Goal: Information Seeking & Learning: Learn about a topic

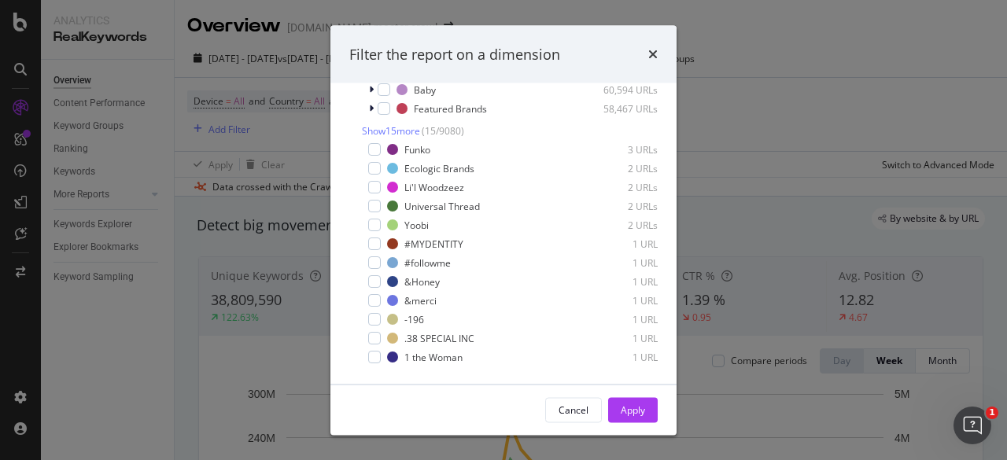
scroll to position [329, 0]
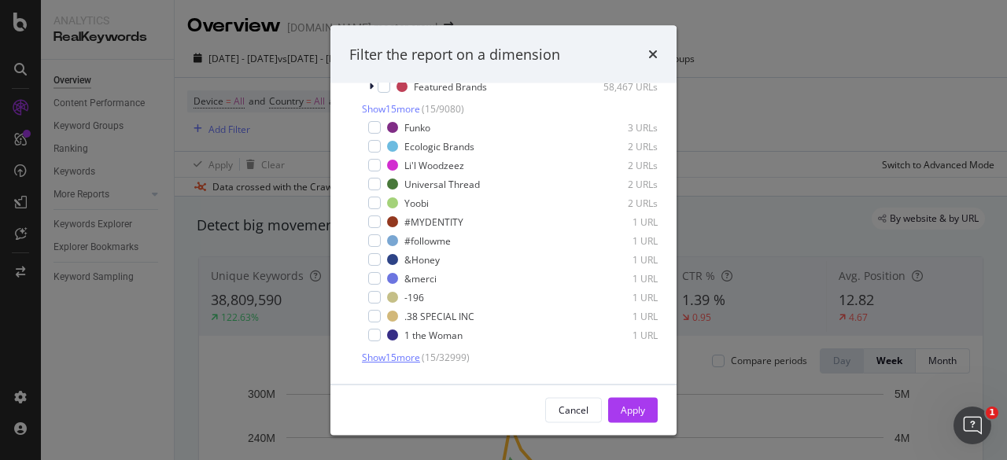
click at [403, 361] on span "Show 15 more" at bounding box center [391, 358] width 58 height 13
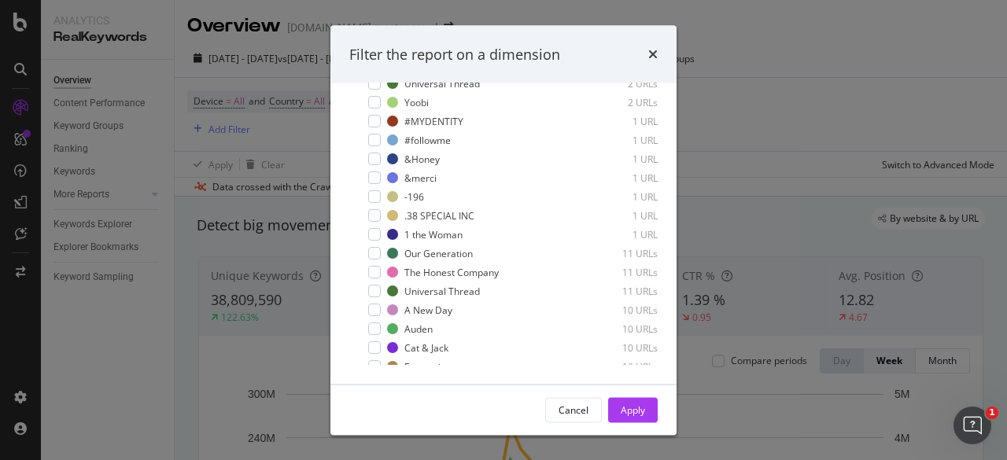
scroll to position [433, 0]
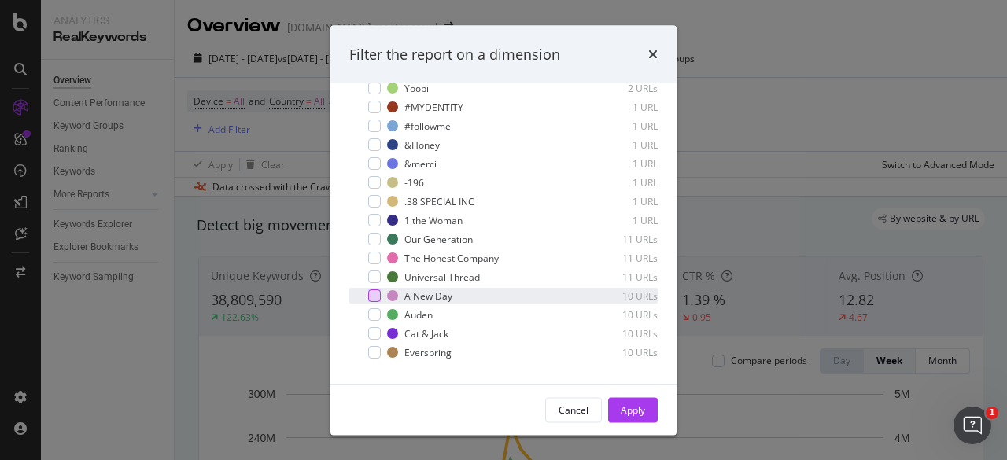
click at [373, 303] on div "modal" at bounding box center [374, 296] width 13 height 13
click at [636, 403] on div "Apply" at bounding box center [633, 409] width 24 height 13
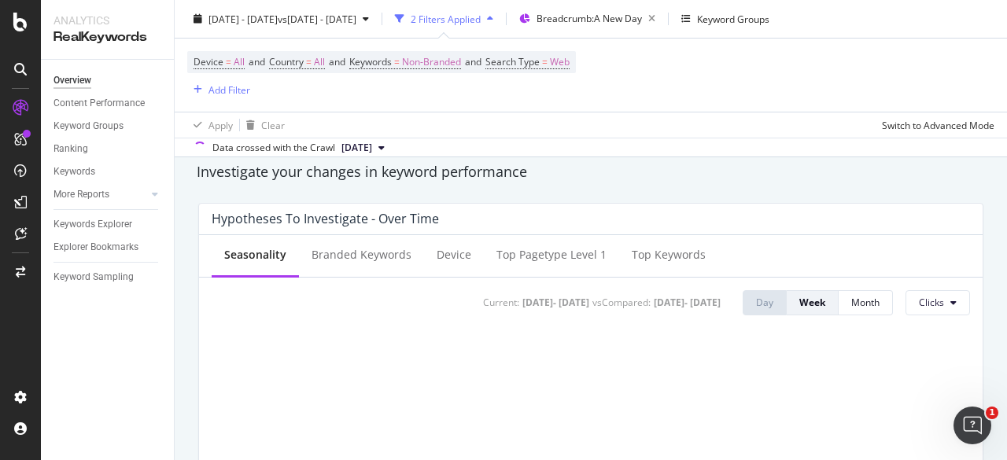
scroll to position [549, 0]
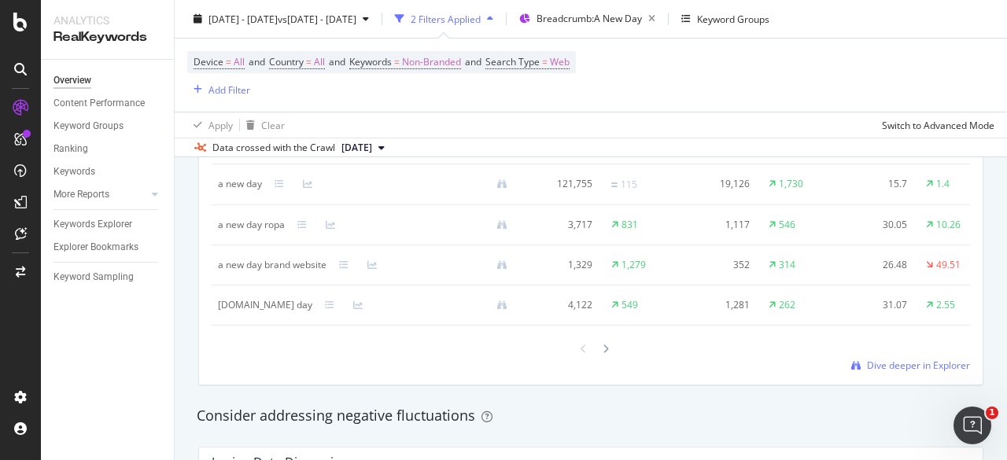
scroll to position [1744, 0]
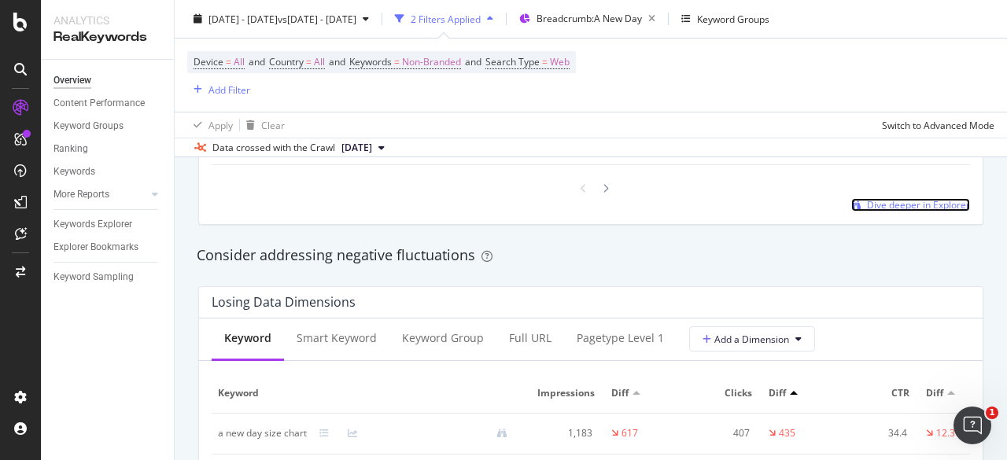
click at [904, 212] on span "Dive deeper in Explorer" at bounding box center [918, 204] width 103 height 13
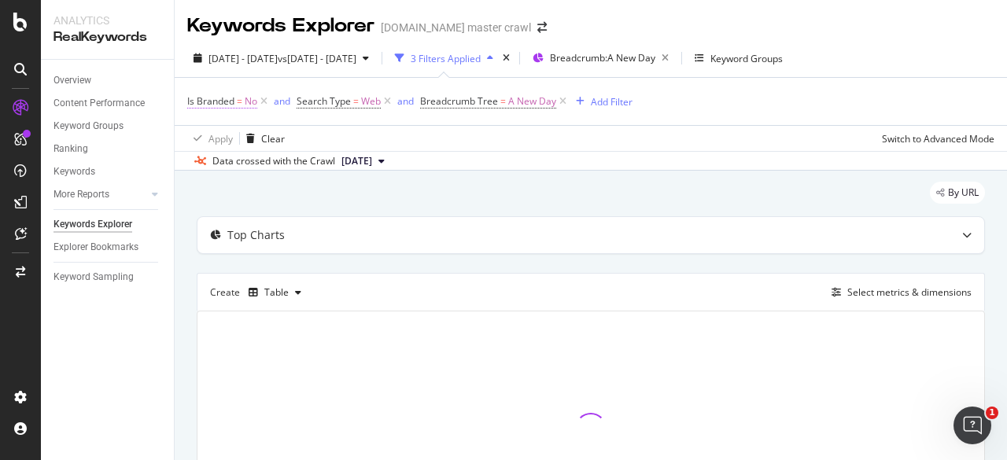
click at [233, 104] on span "Is Branded" at bounding box center [210, 100] width 47 height 13
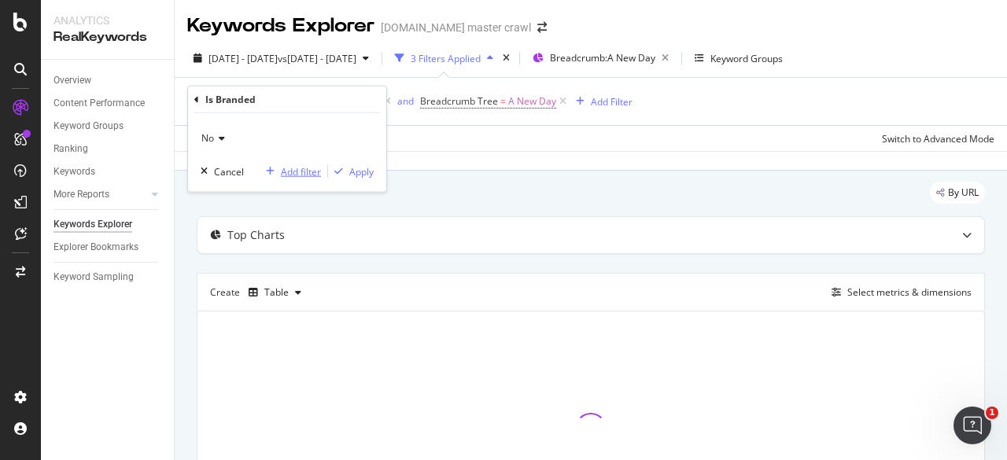
click at [291, 178] on button "Add filter" at bounding box center [290, 172] width 61 height 16
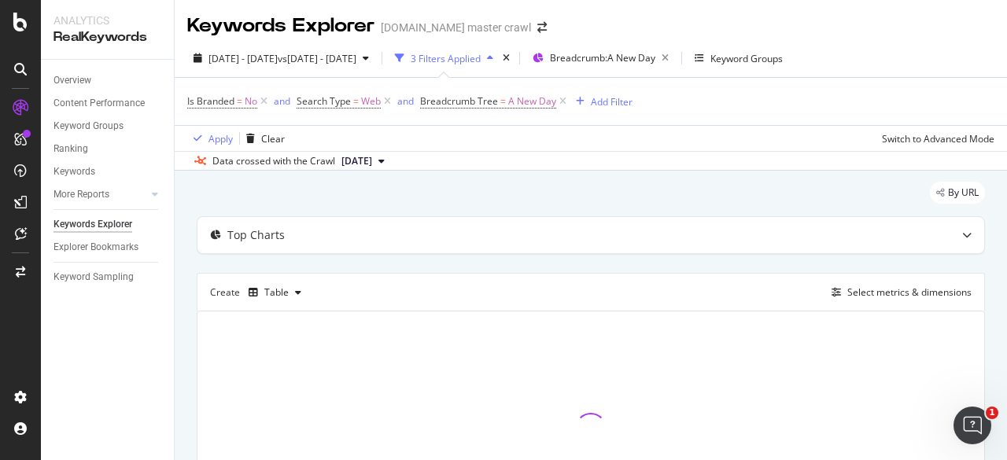
click at [466, 204] on div "By URL" at bounding box center [591, 199] width 788 height 35
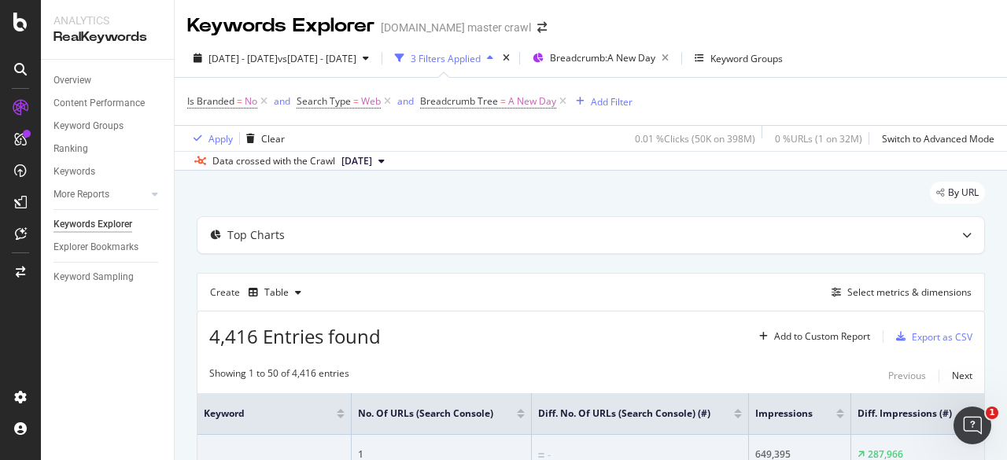
click at [687, 281] on div "Create Table Select metrics & dimensions" at bounding box center [591, 292] width 788 height 38
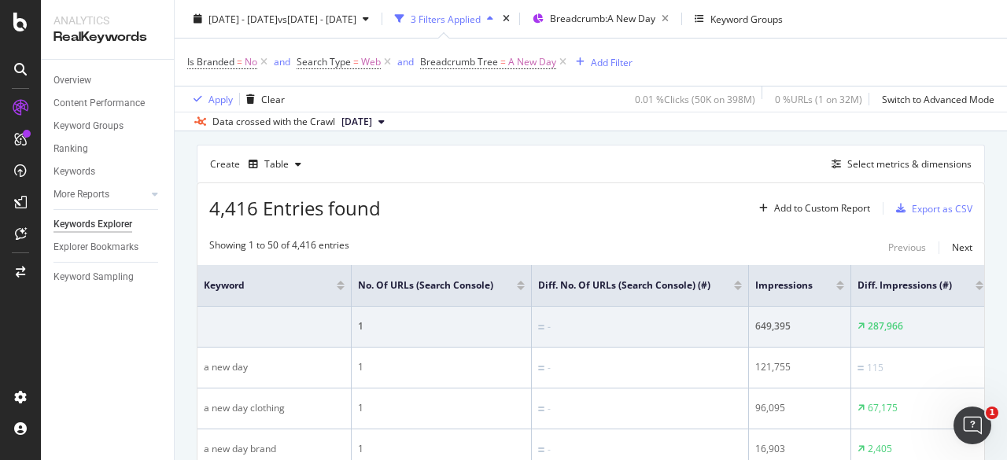
scroll to position [126, 0]
click at [917, 204] on div "Export as CSV" at bounding box center [942, 210] width 61 height 13
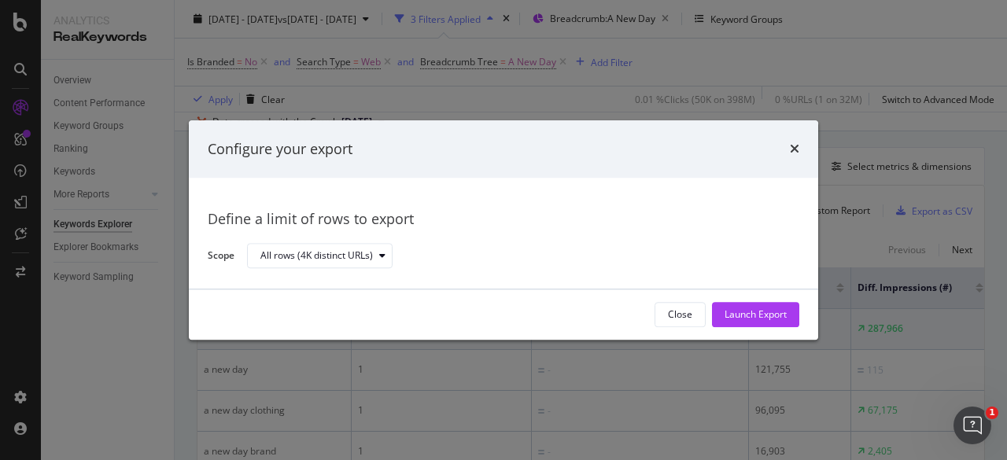
click at [519, 278] on div "Define a limit of rows to export Scope All rows (4K distinct URLs)" at bounding box center [503, 234] width 629 height 111
click at [735, 312] on div "Launch Export" at bounding box center [755, 314] width 62 height 13
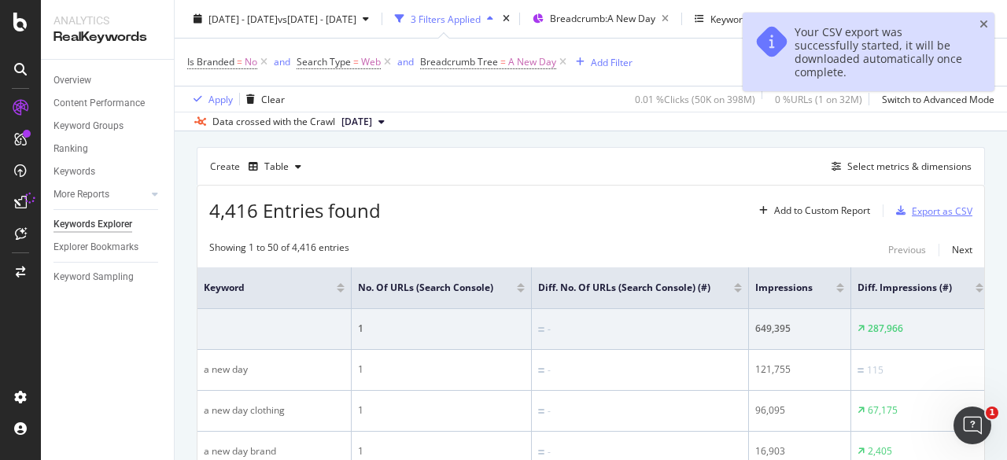
scroll to position [0, 0]
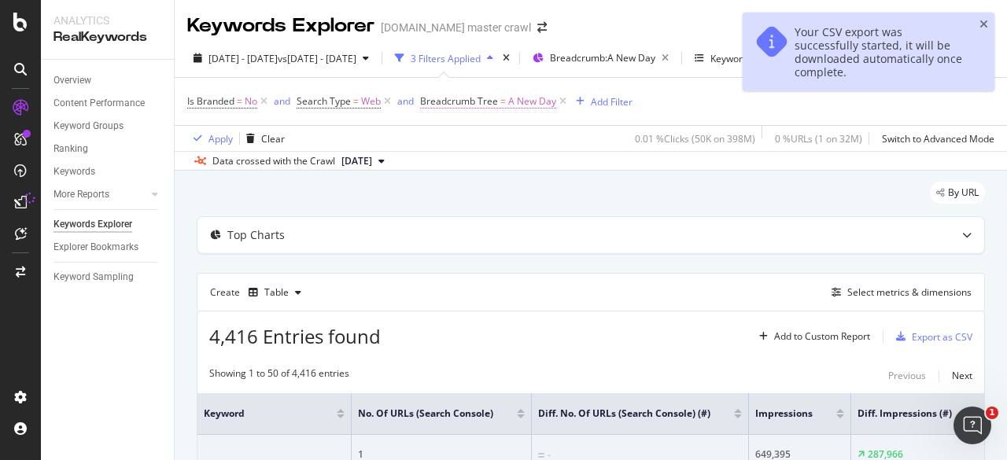
click at [503, 105] on span "=" at bounding box center [503, 100] width 6 height 13
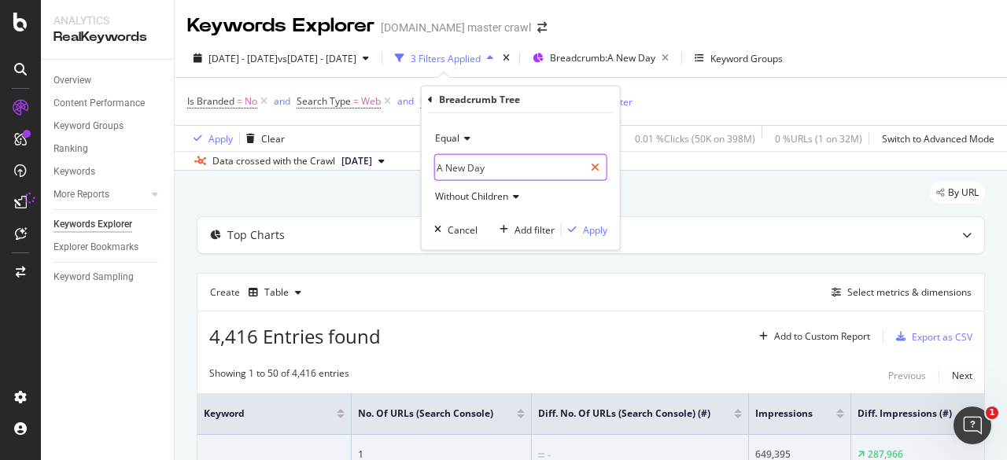
click at [593, 166] on icon at bounding box center [595, 167] width 9 height 11
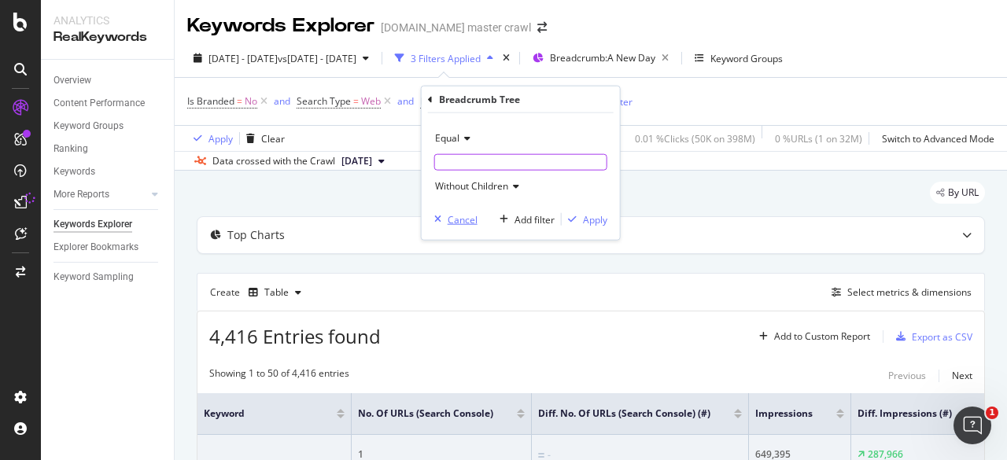
click at [466, 212] on div "Cancel" at bounding box center [463, 218] width 30 height 13
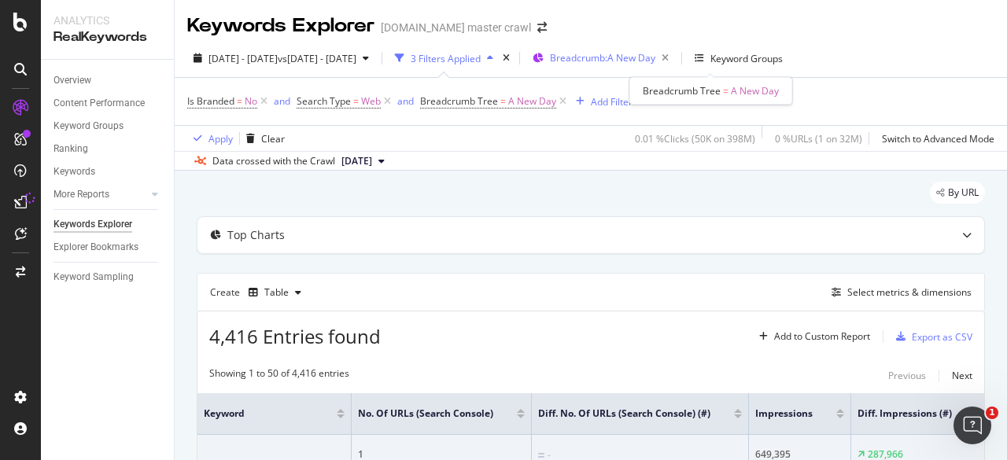
click at [661, 67] on div "Breadcrumb: A New Day" at bounding box center [612, 58] width 125 height 22
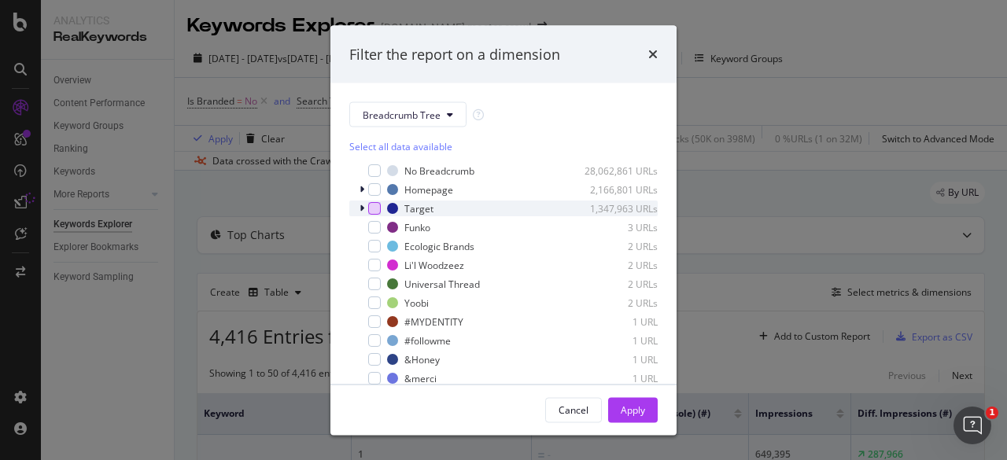
click at [369, 212] on div "modal" at bounding box center [374, 208] width 13 height 13
click at [374, 212] on icon "modal" at bounding box center [374, 208] width 7 height 8
click at [366, 208] on div "modal" at bounding box center [363, 209] width 9 height 16
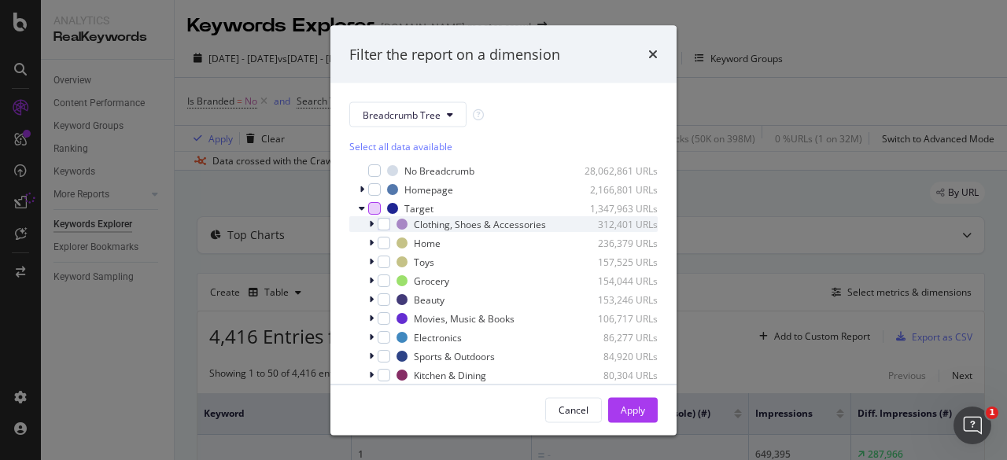
click at [374, 232] on div "modal" at bounding box center [372, 224] width 9 height 16
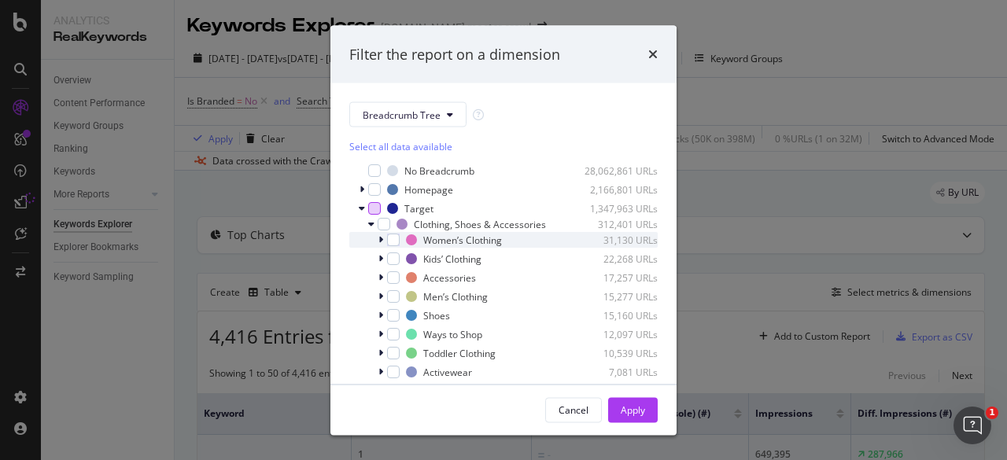
click at [383, 248] on div "modal" at bounding box center [382, 240] width 9 height 16
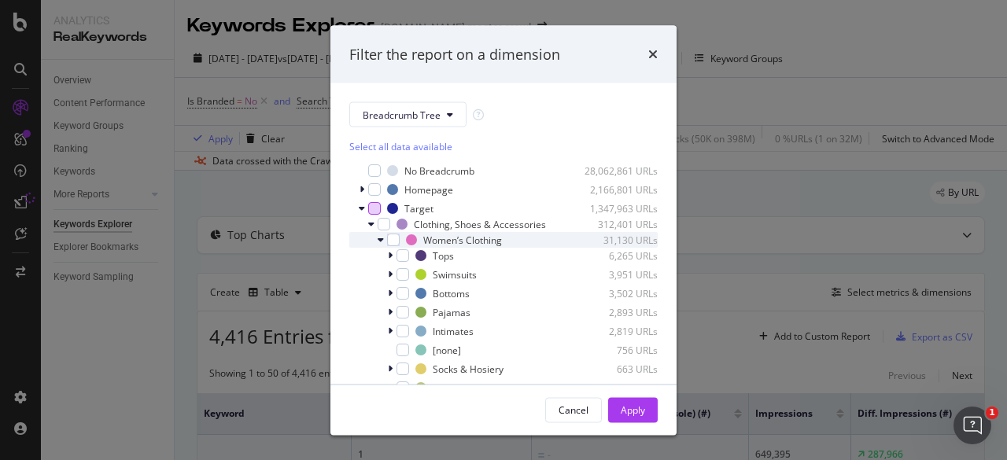
click at [382, 245] on icon "modal" at bounding box center [381, 239] width 6 height 9
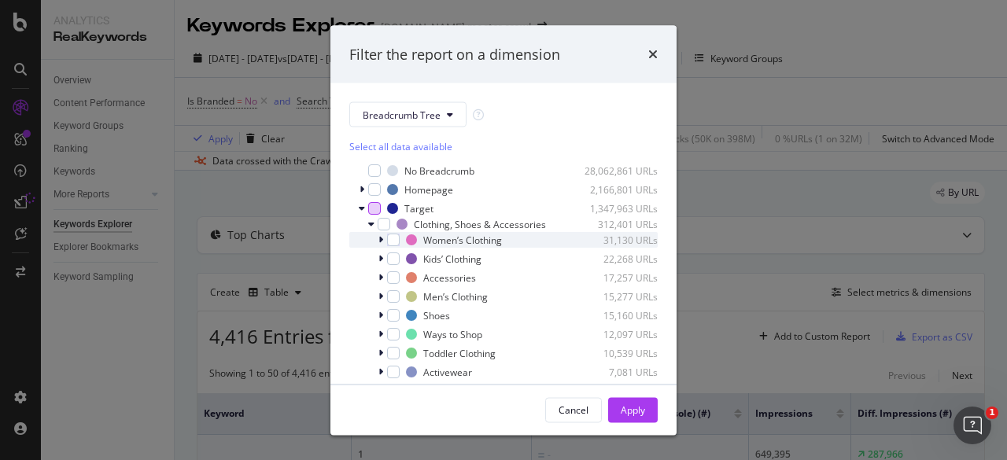
click at [382, 245] on icon "modal" at bounding box center [380, 239] width 5 height 9
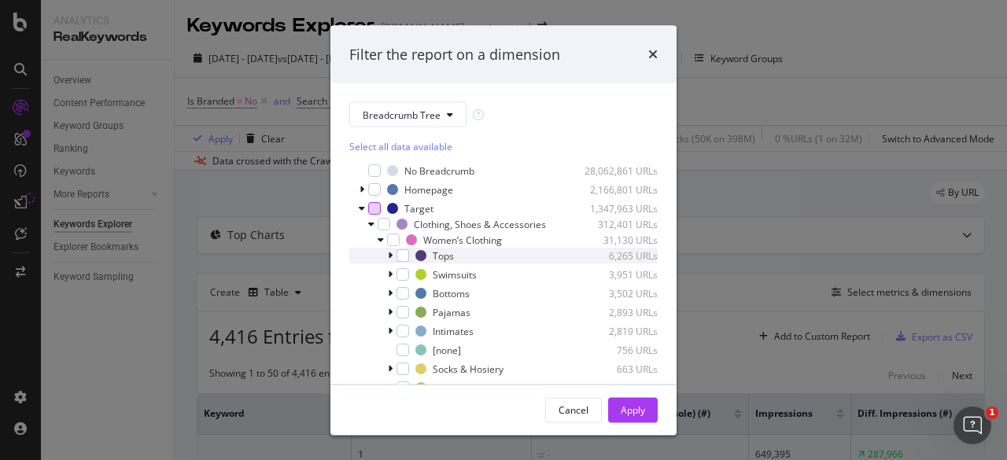
click at [393, 263] on div "modal" at bounding box center [391, 256] width 9 height 16
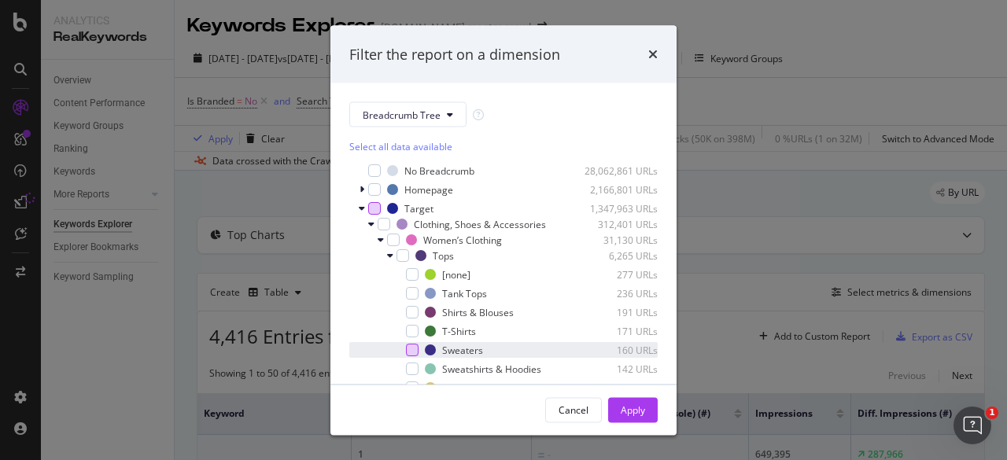
click at [411, 356] on div "modal" at bounding box center [412, 350] width 13 height 13
click at [649, 410] on button "Apply" at bounding box center [633, 409] width 50 height 25
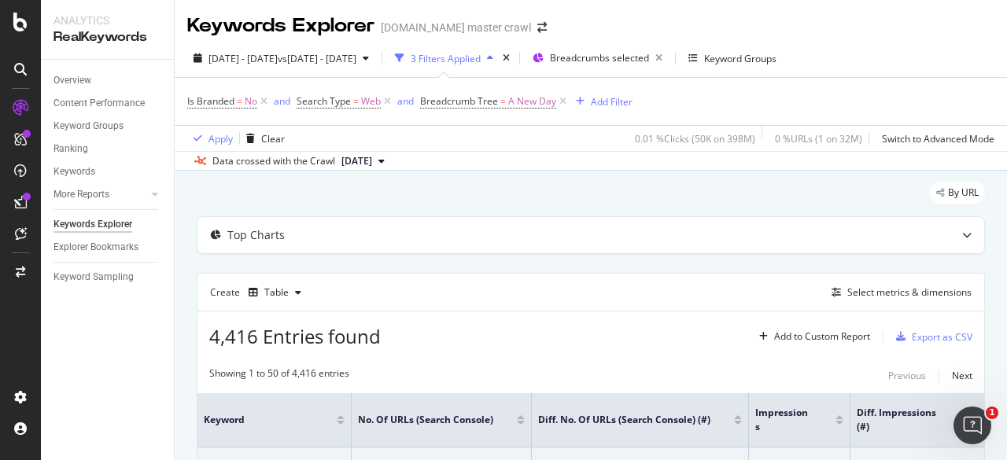
click at [606, 313] on div "4,416 Entries found Add to Custom Report Export as CSV" at bounding box center [590, 330] width 786 height 39
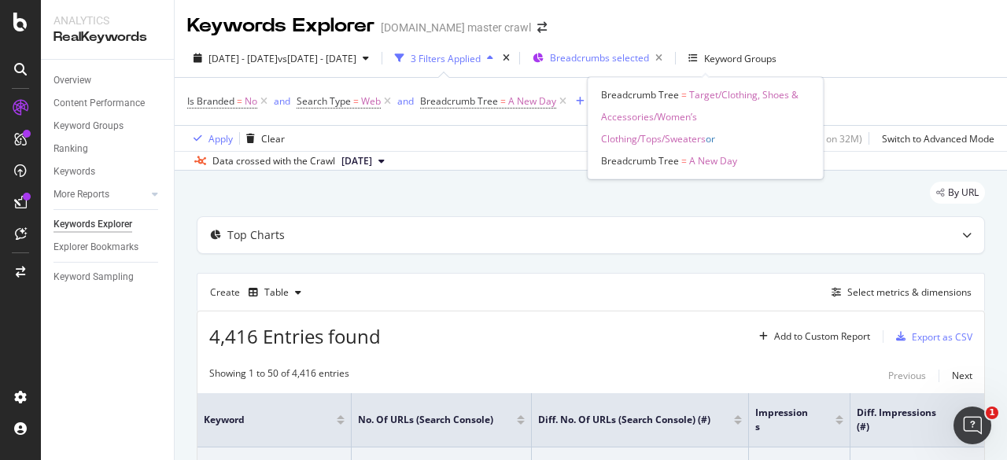
click at [669, 67] on div "Breadcrumbs selected" at bounding box center [609, 58] width 119 height 22
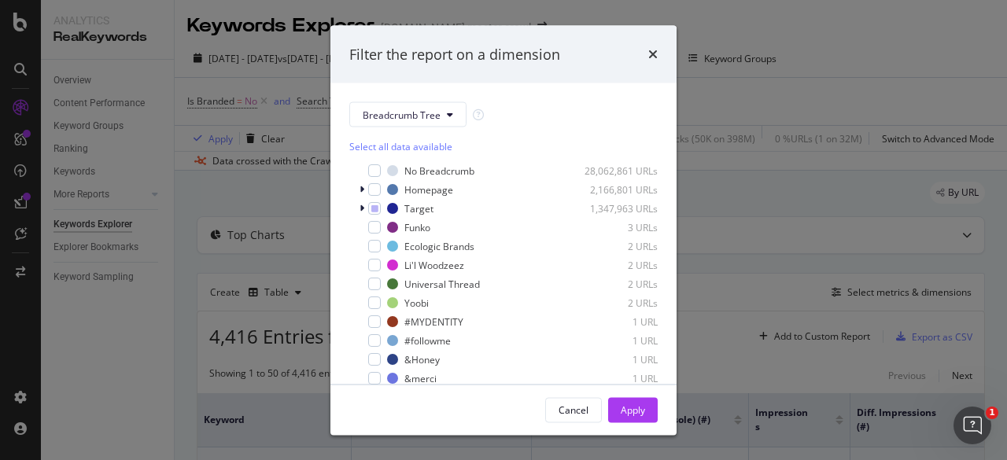
scroll to position [270, 0]
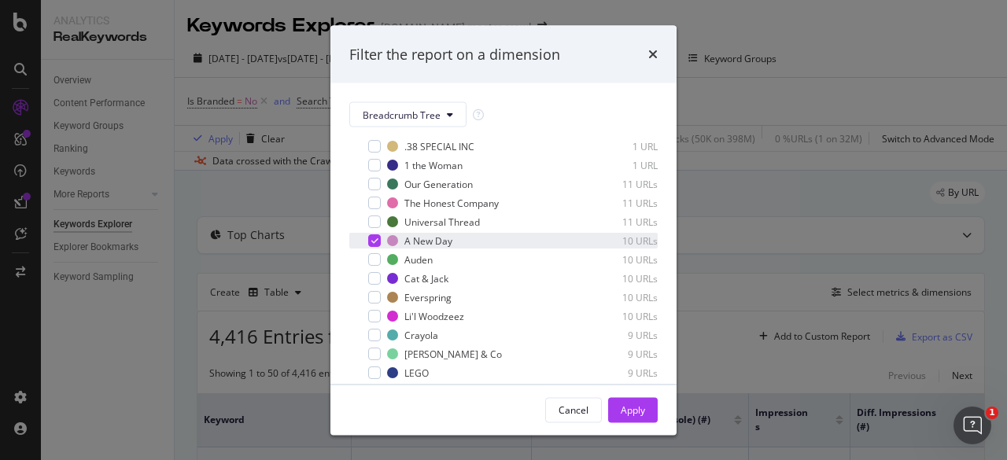
click at [364, 246] on div "modal" at bounding box center [363, 241] width 9 height 16
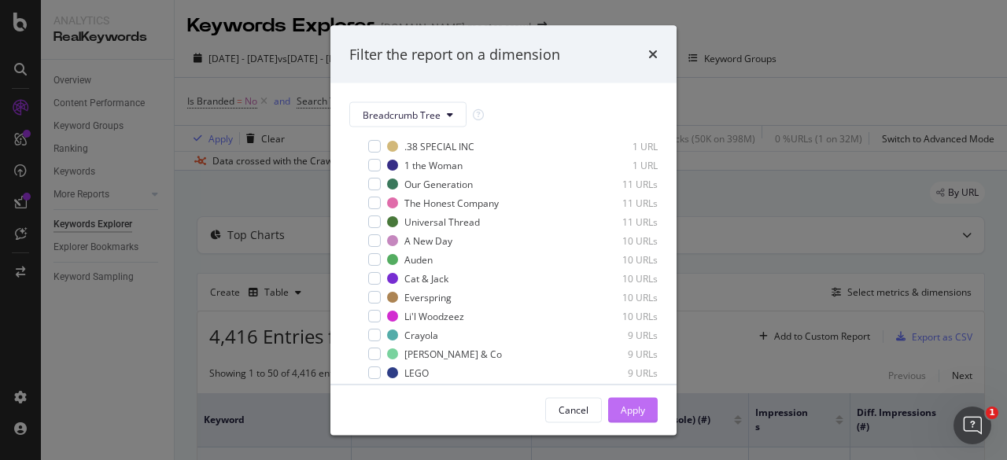
click at [631, 409] on div "Apply" at bounding box center [633, 409] width 24 height 13
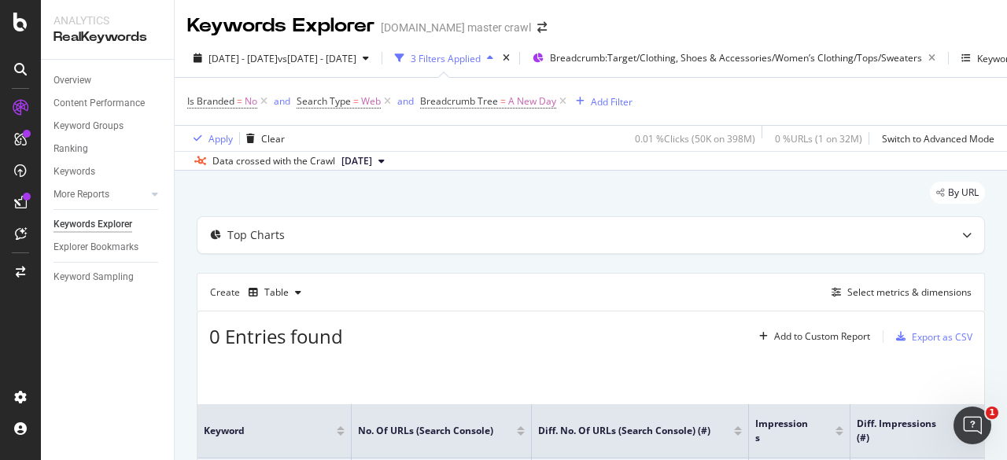
click at [469, 271] on div "Top Charts Create Table Select metrics & dimensions 0 Entries found Add to Cust…" at bounding box center [591, 381] width 788 height 330
click at [500, 97] on span "=" at bounding box center [503, 100] width 6 height 13
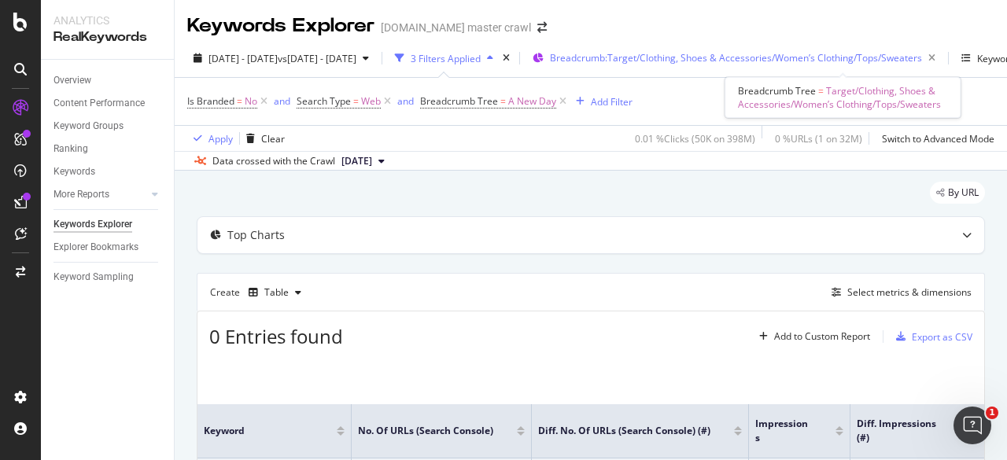
click at [722, 68] on div "Breadcrumb: Target/Clothing, Shoes & Accessories/Women’s Clothing/Tops/Sweaters" at bounding box center [746, 58] width 392 height 22
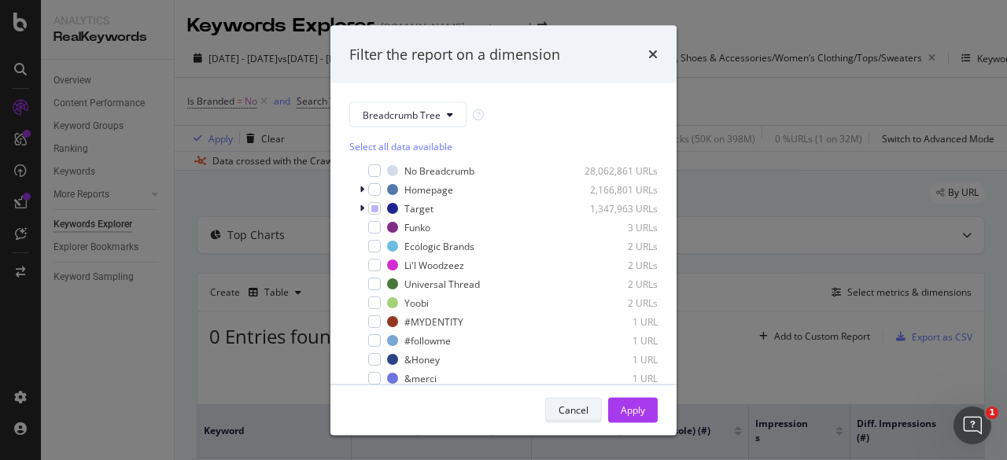
click at [566, 403] on div "Cancel" at bounding box center [573, 409] width 30 height 13
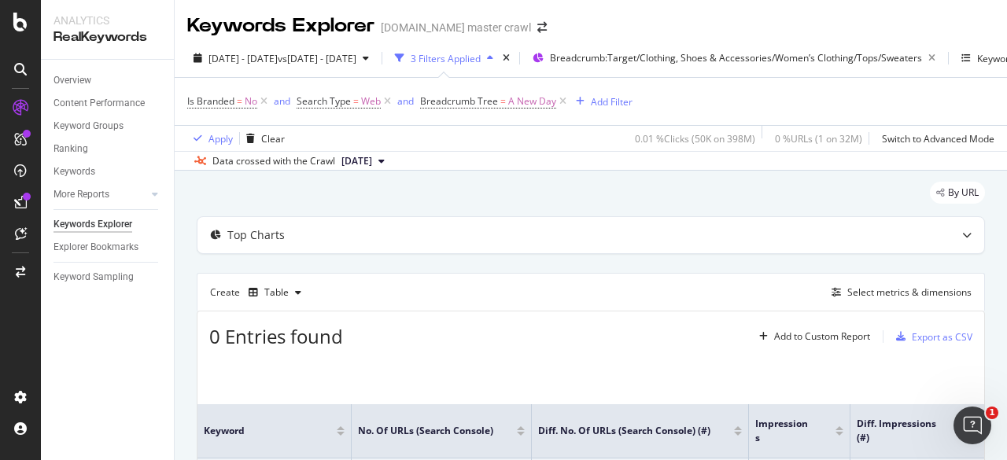
click at [481, 53] on div "3 Filters Applied" at bounding box center [446, 58] width 70 height 13
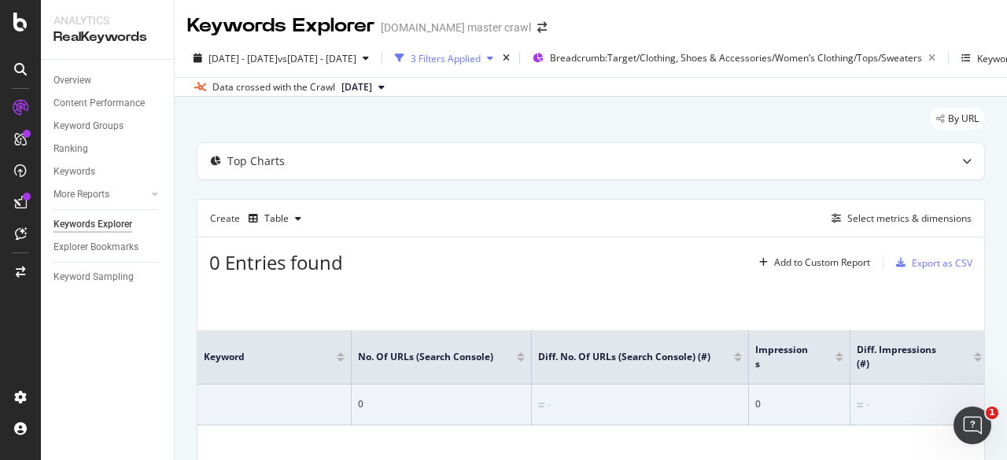
click at [481, 53] on div "3 Filters Applied" at bounding box center [446, 58] width 70 height 13
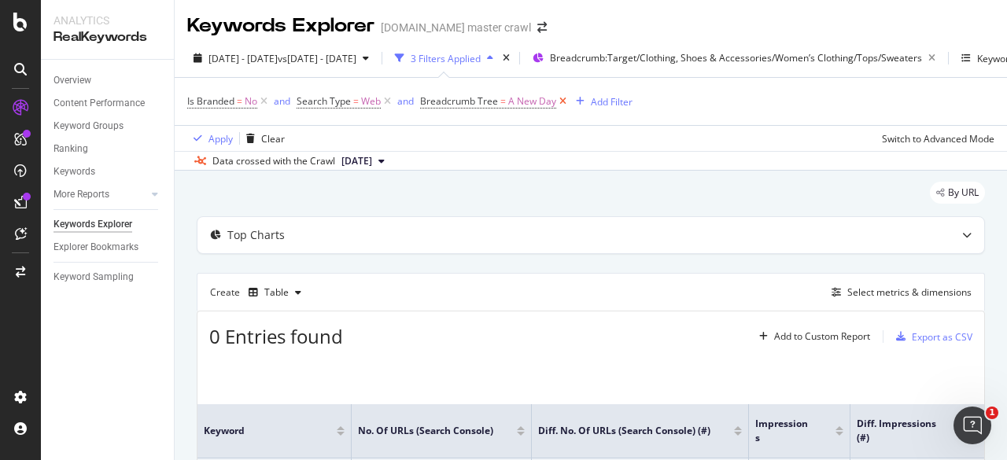
click at [563, 97] on icon at bounding box center [562, 102] width 13 height 16
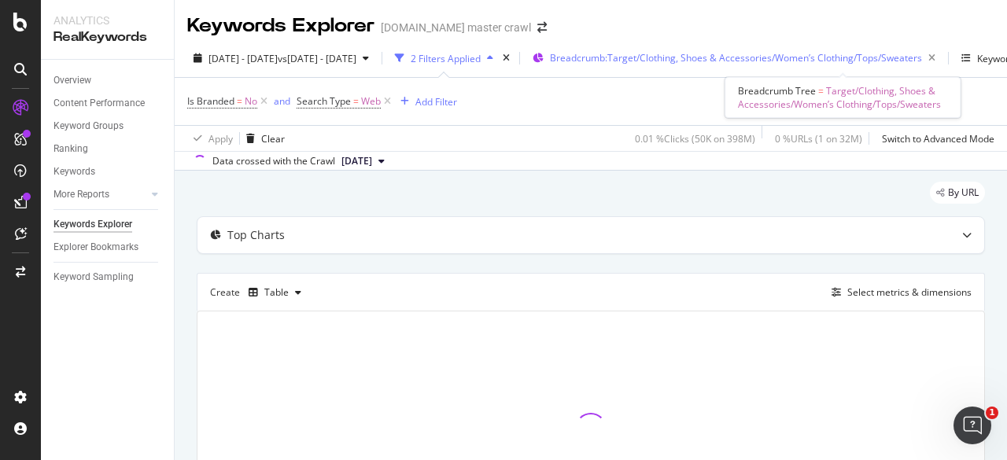
click at [689, 56] on span "Breadcrumb: Target/Clothing, Shoes & Accessories/Women’s Clothing/Tops/Sweaters" at bounding box center [736, 57] width 372 height 13
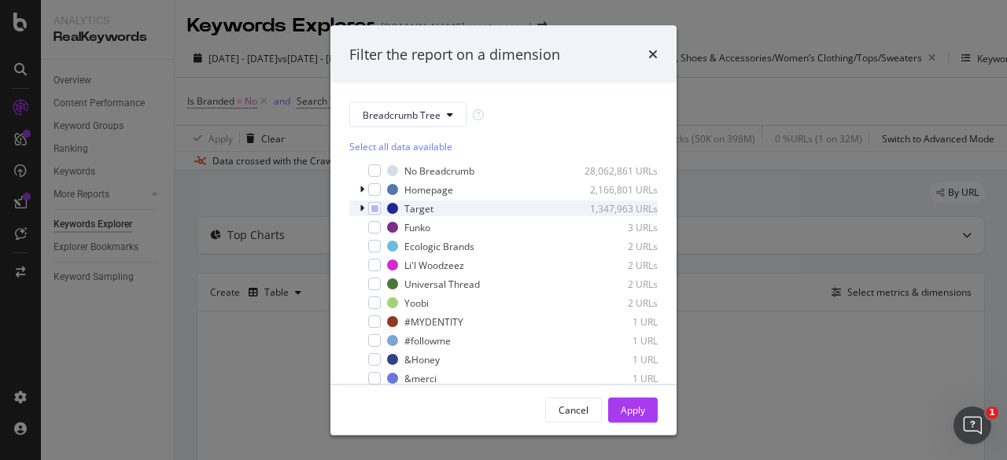
click at [362, 204] on icon "modal" at bounding box center [361, 208] width 5 height 9
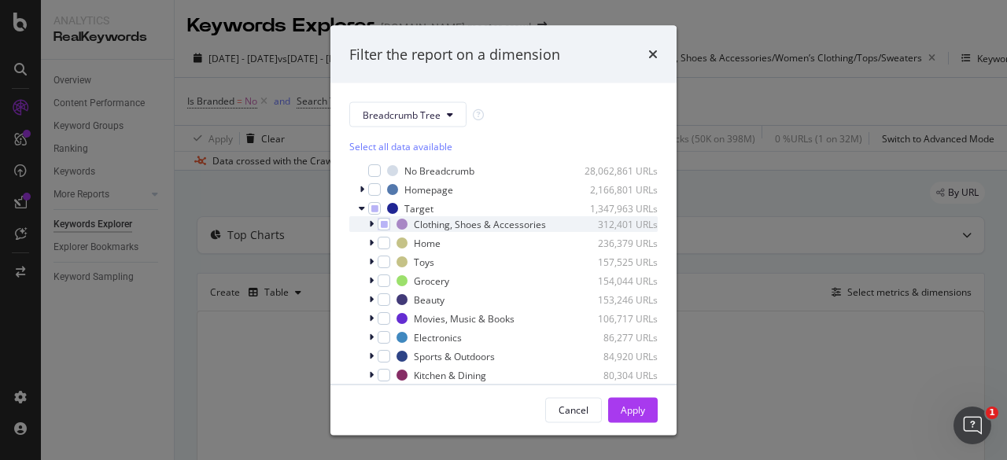
click at [370, 229] on icon "modal" at bounding box center [371, 223] width 5 height 9
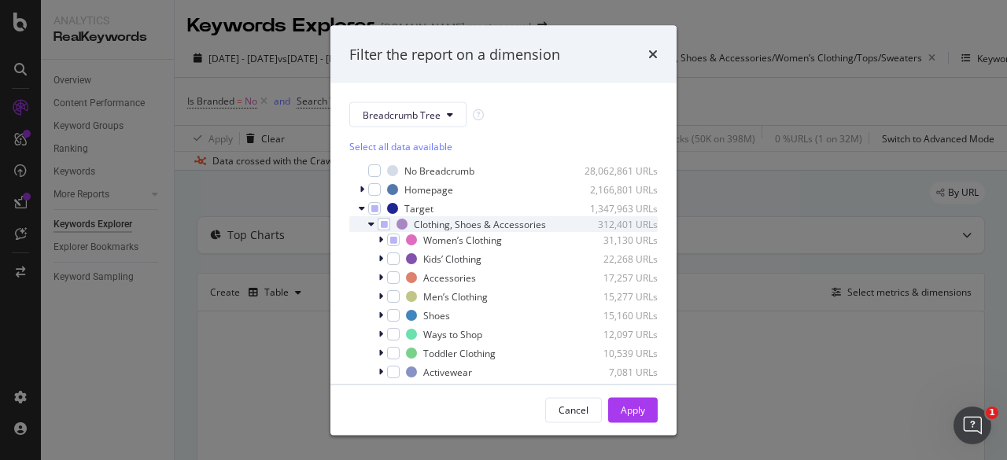
click at [370, 229] on icon "modal" at bounding box center [371, 223] width 6 height 9
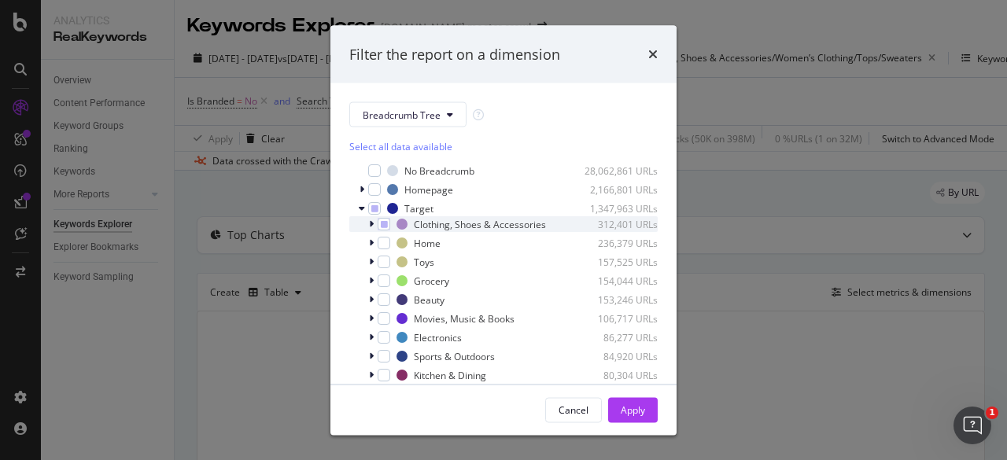
click at [374, 230] on div "modal" at bounding box center [372, 224] width 9 height 16
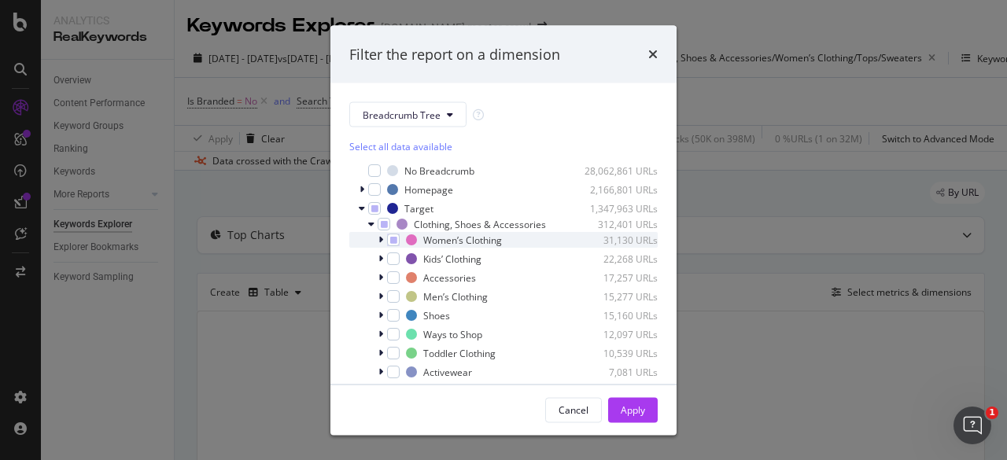
click at [381, 245] on icon "modal" at bounding box center [380, 239] width 5 height 9
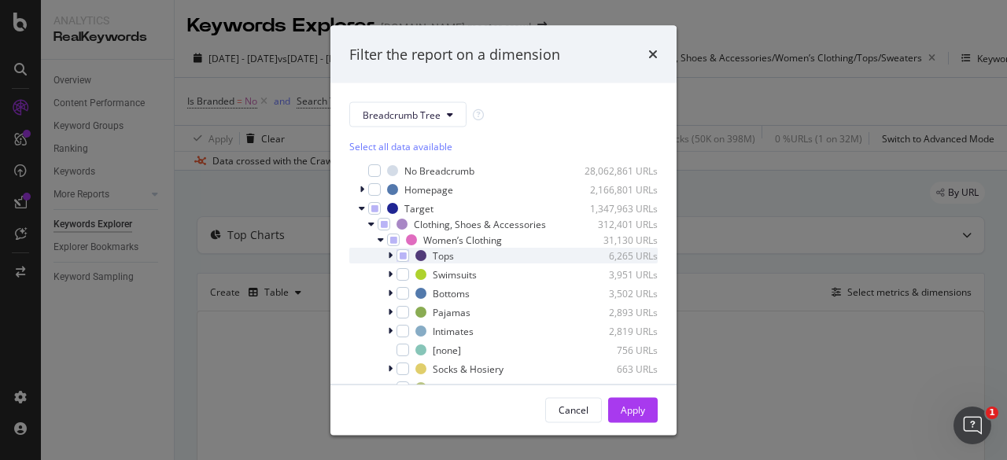
click at [388, 260] on icon "modal" at bounding box center [390, 255] width 5 height 9
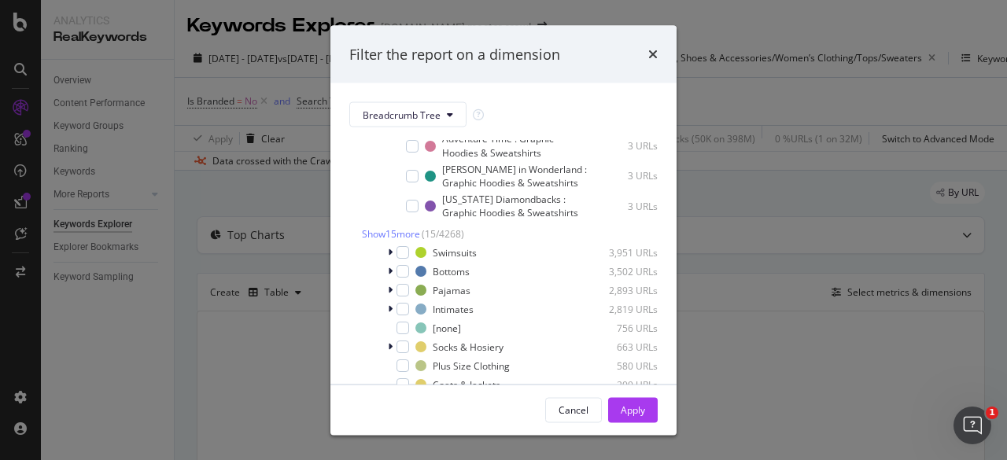
scroll to position [421, 0]
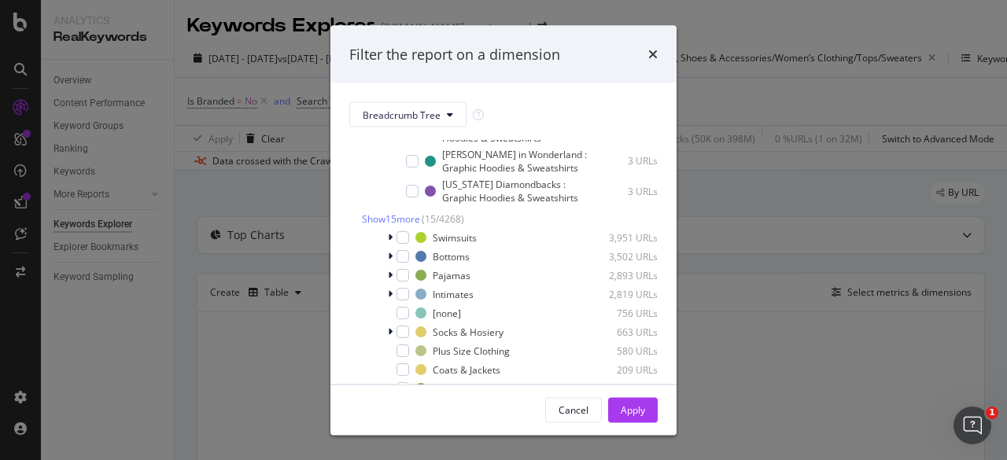
click at [723, 250] on div "Filter the report on a dimension Breadcrumb Tree Select all data available No B…" at bounding box center [503, 230] width 1007 height 460
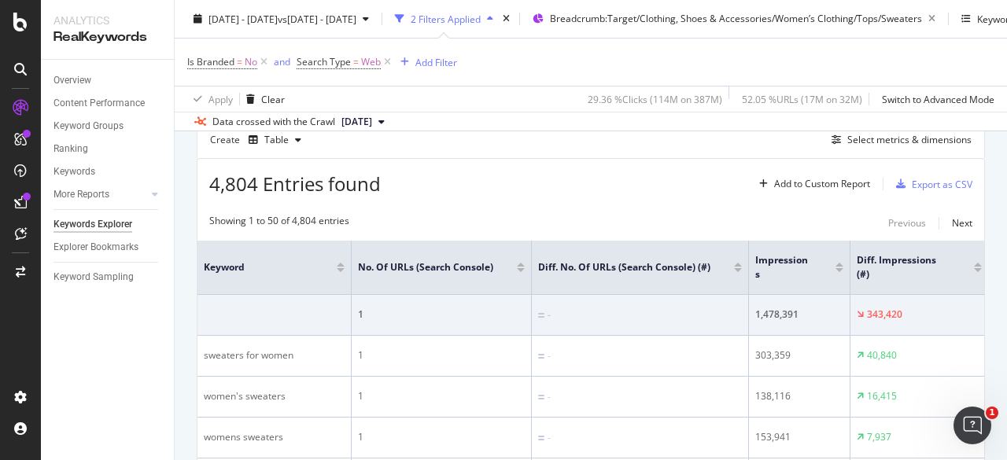
scroll to position [0, 0]
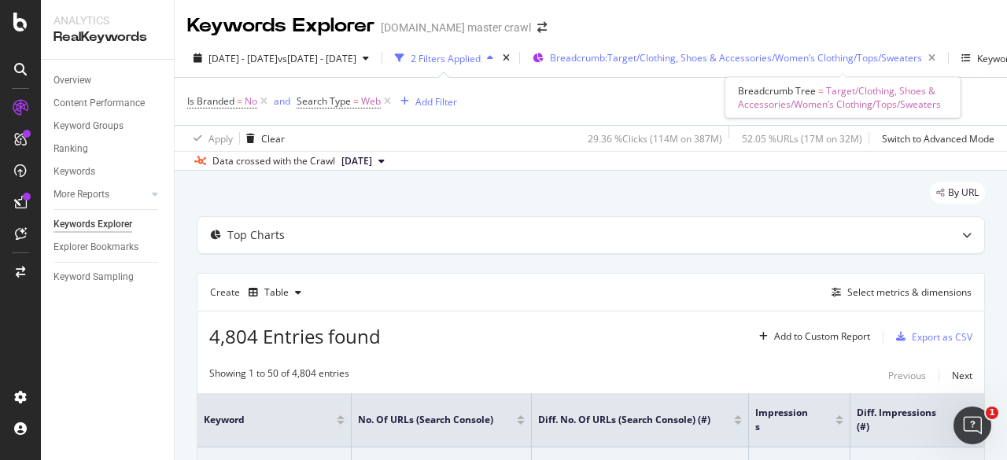
click at [793, 50] on div "Breadcrumb: Target/Clothing, Shoes & Accessories/Women’s Clothing/Tops/Sweaters" at bounding box center [746, 58] width 392 height 22
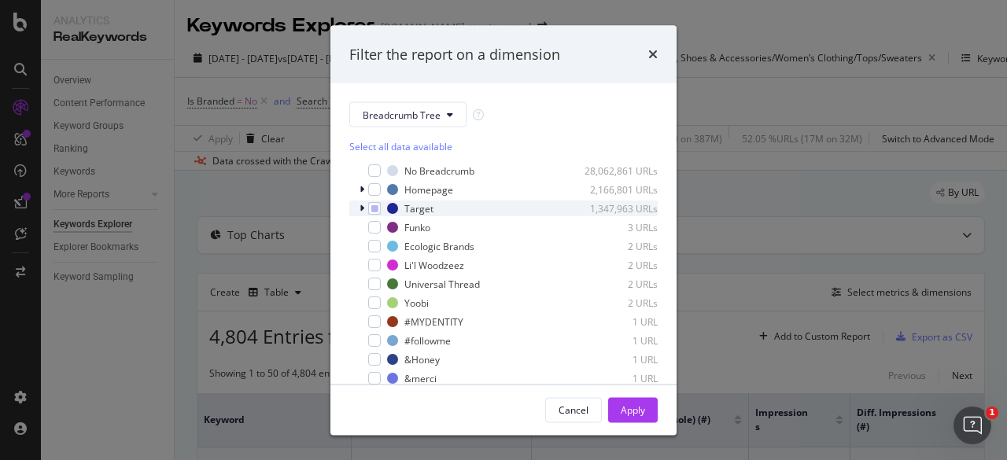
click at [362, 205] on icon "modal" at bounding box center [361, 208] width 5 height 9
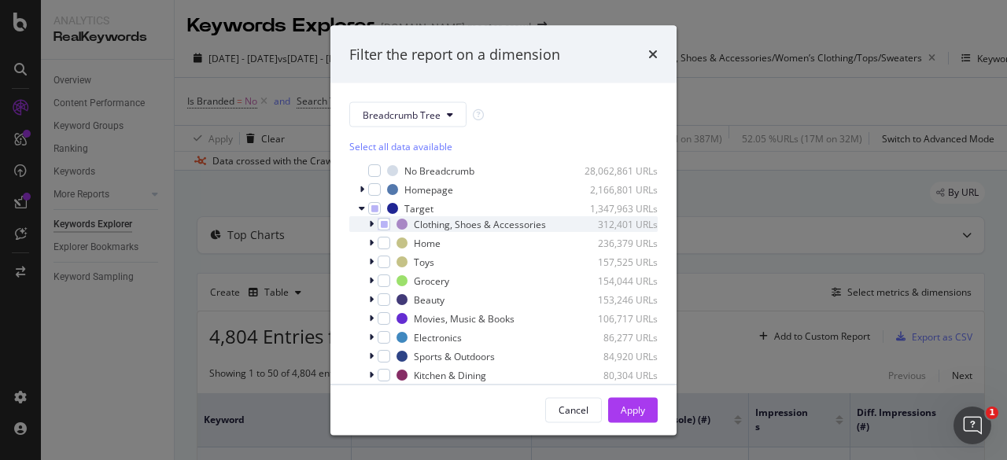
click at [372, 229] on icon "modal" at bounding box center [371, 223] width 5 height 9
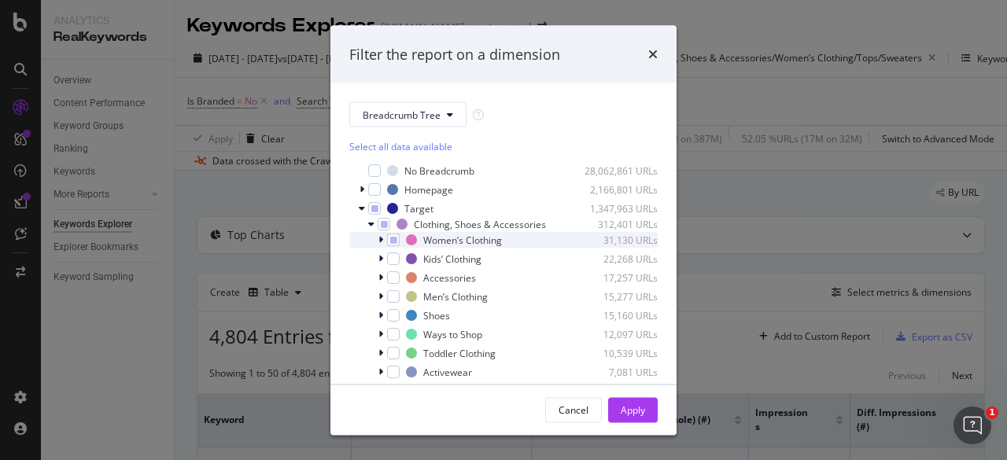
click at [379, 245] on icon "modal" at bounding box center [380, 239] width 5 height 9
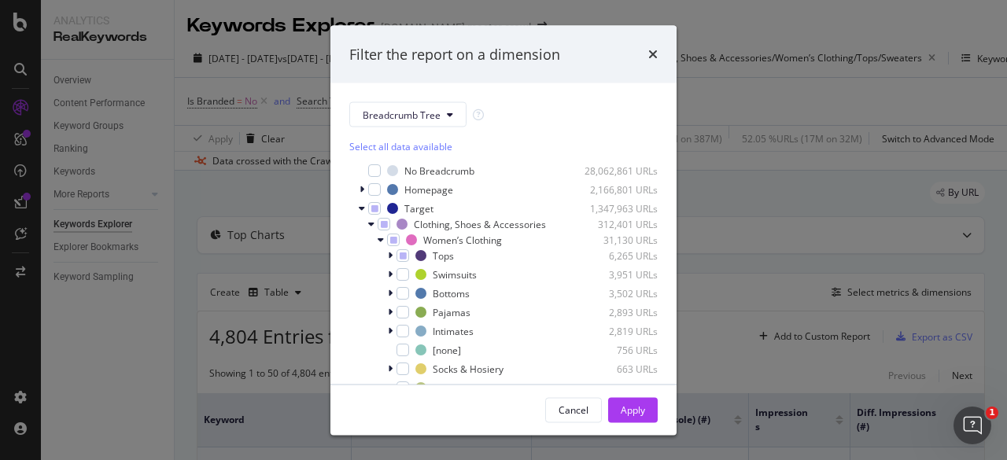
click at [770, 249] on div "Filter the report on a dimension Breadcrumb Tree Select all data available No B…" at bounding box center [503, 230] width 1007 height 460
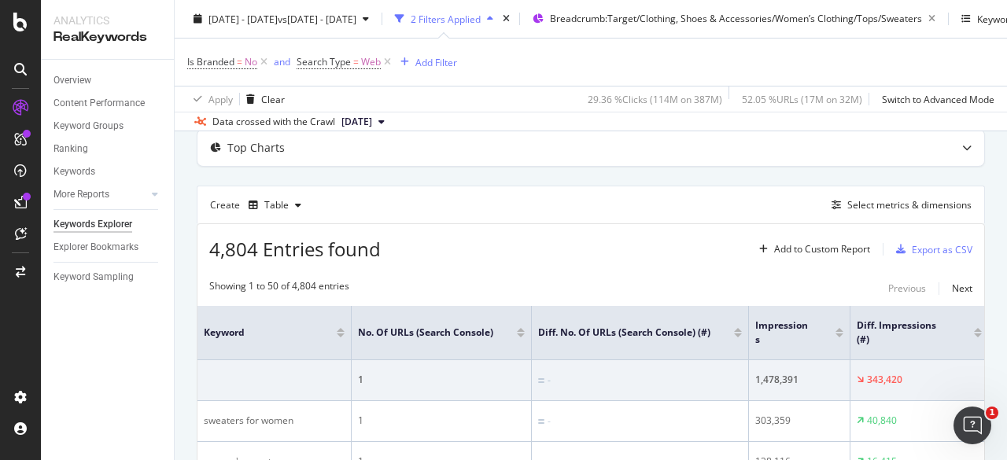
scroll to position [54, 0]
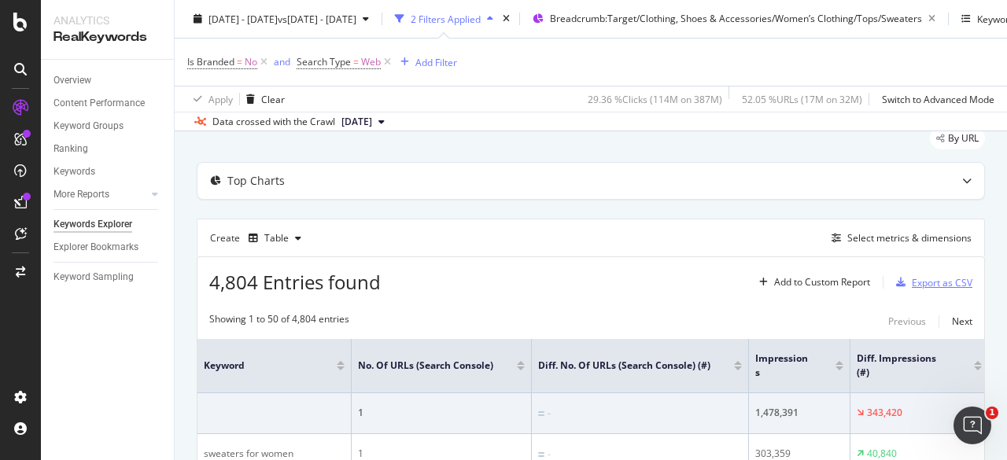
click at [912, 278] on div "Export as CSV" at bounding box center [942, 282] width 61 height 13
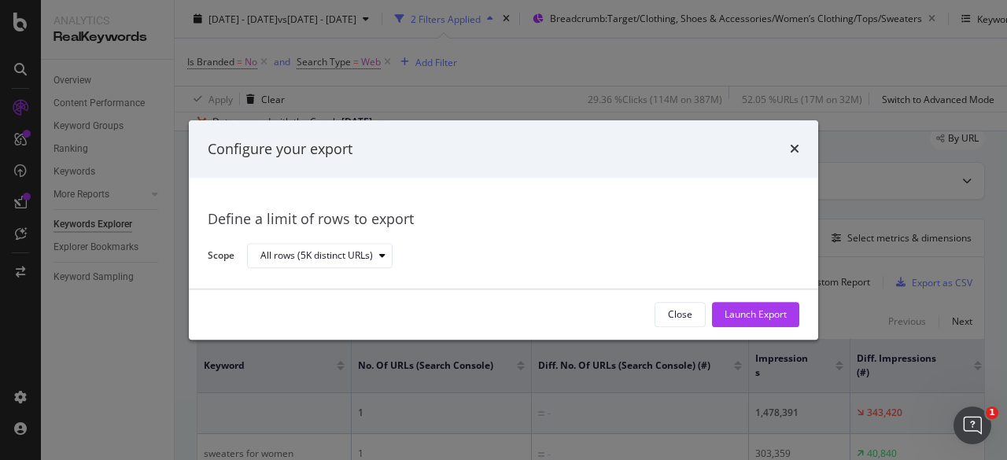
click at [780, 300] on div "Close Launch Export" at bounding box center [503, 314] width 629 height 50
click at [774, 303] on div "Launch Export" at bounding box center [755, 315] width 62 height 24
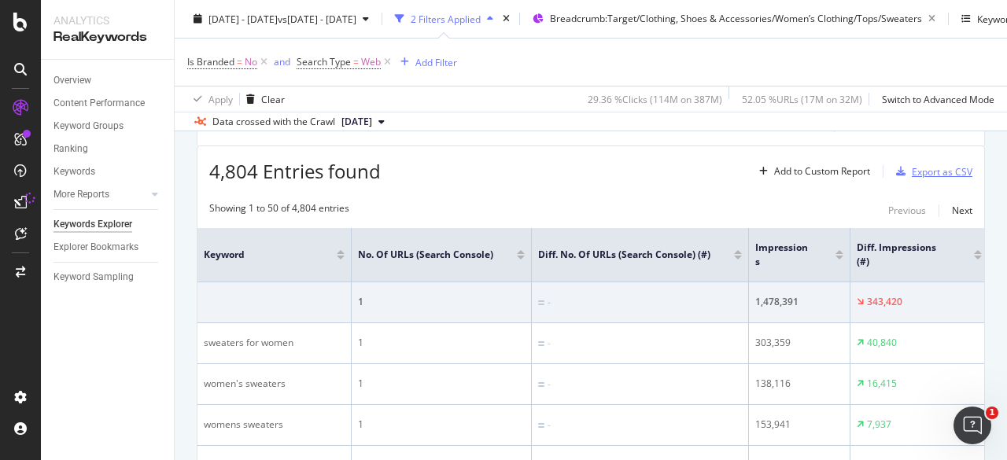
scroll to position [204, 0]
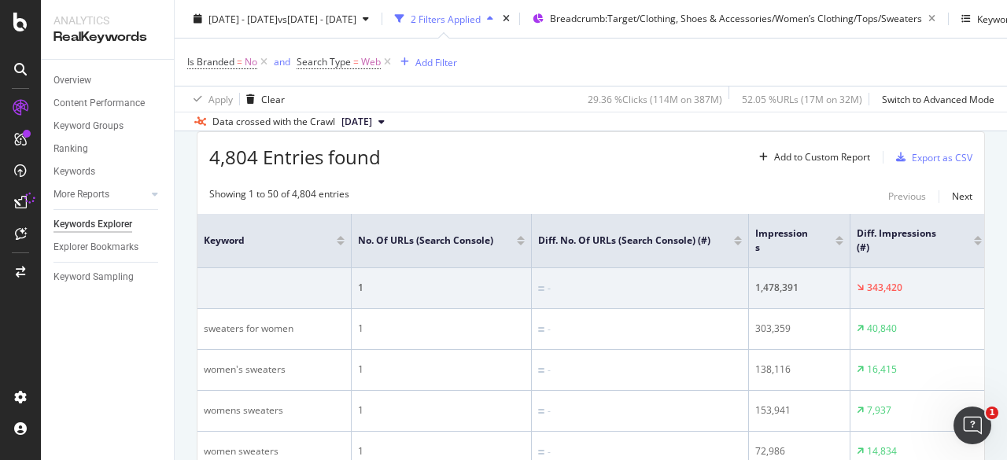
scroll to position [166, 0]
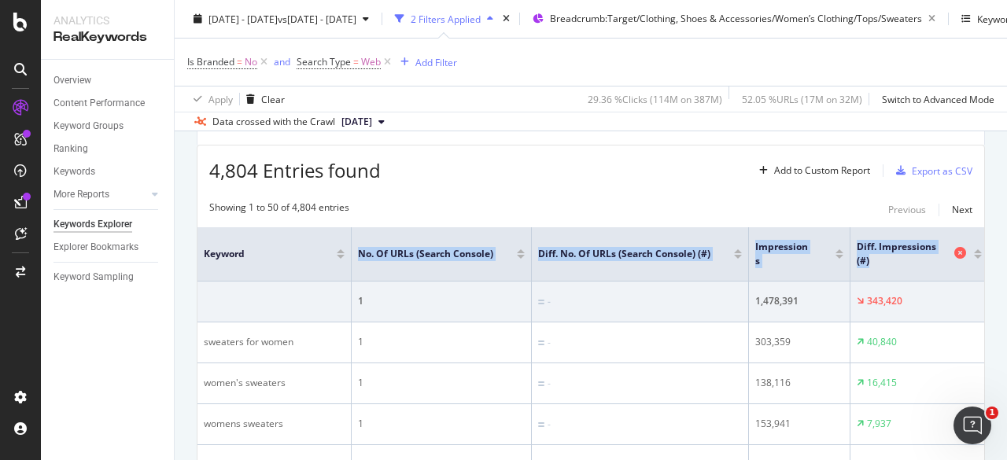
drag, startPoint x: 352, startPoint y: 242, endPoint x: 937, endPoint y: 265, distance: 585.6
click at [937, 265] on tr "Keyword No. of URLs (Search Console) Diff. No. of URLs (Search Console) (#) Imp…" at bounding box center [898, 254] width 1402 height 54
click at [903, 241] on span "Diff. Impressions (#)" at bounding box center [903, 254] width 94 height 28
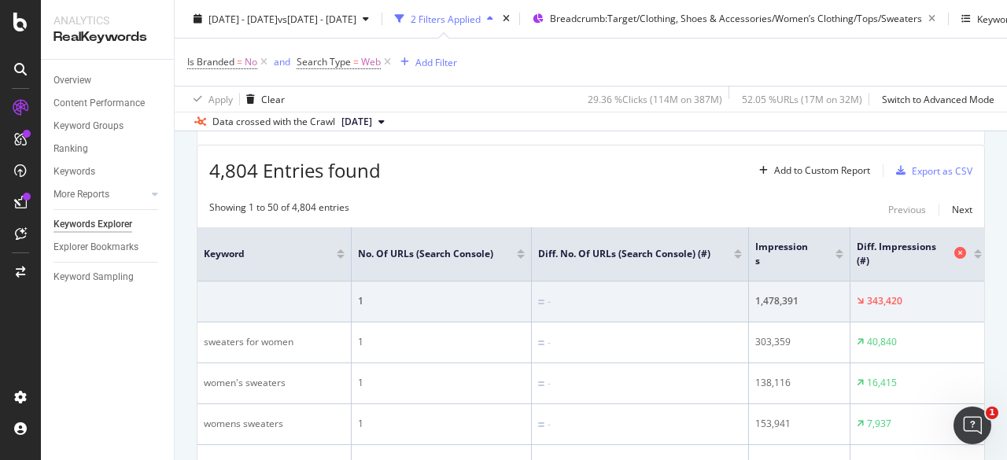
click at [962, 252] on icon at bounding box center [960, 253] width 12 height 12
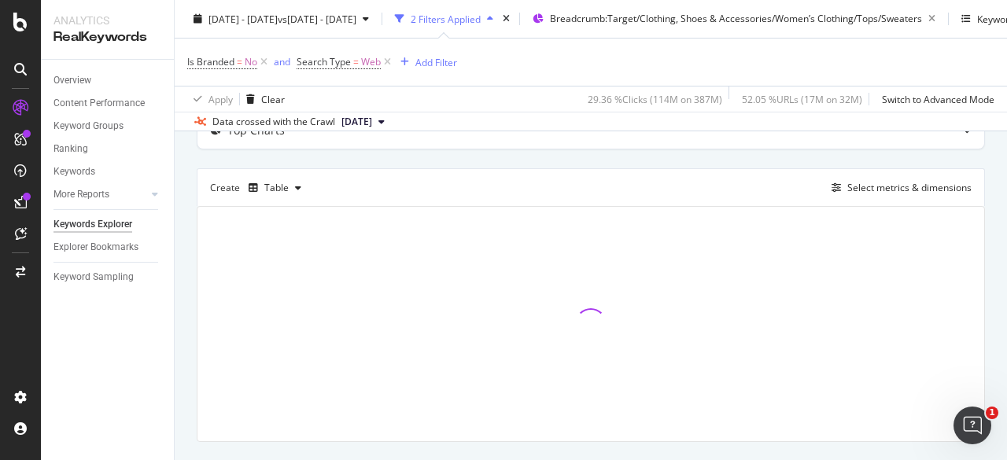
scroll to position [153, 0]
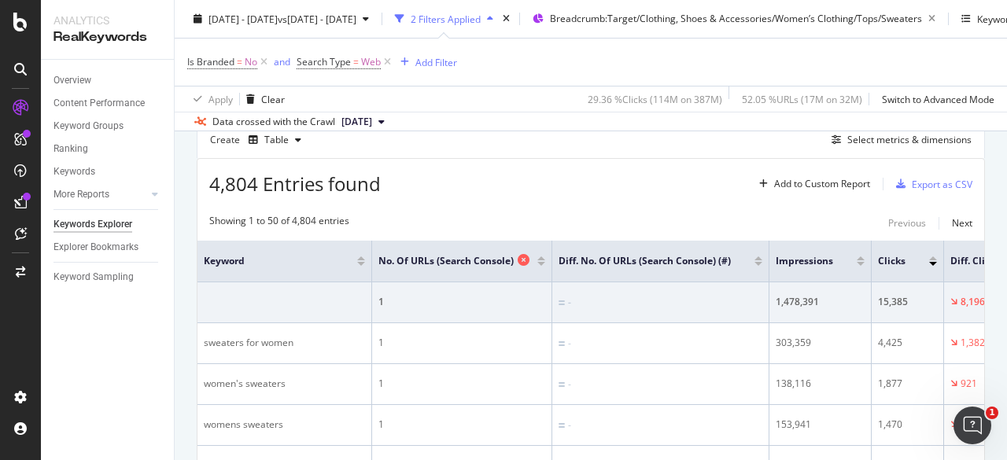
click at [518, 257] on icon at bounding box center [524, 260] width 12 height 12
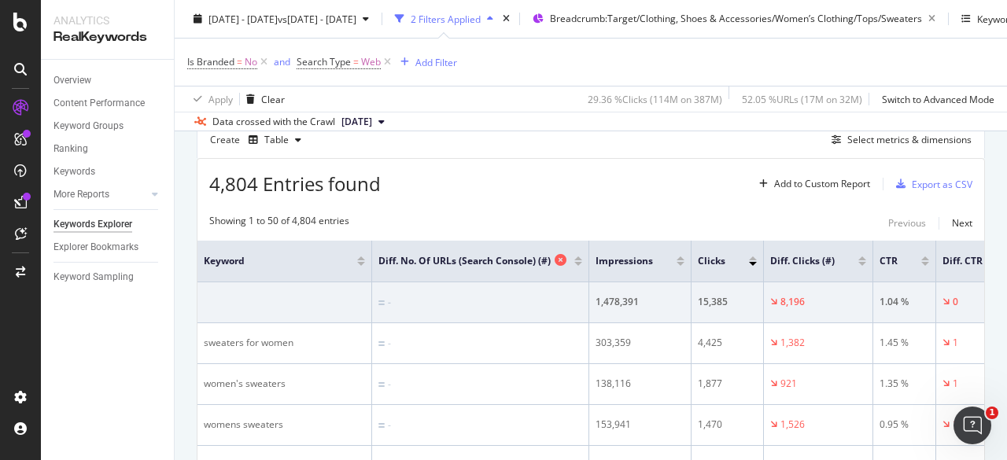
click at [554, 260] on icon at bounding box center [560, 260] width 12 height 12
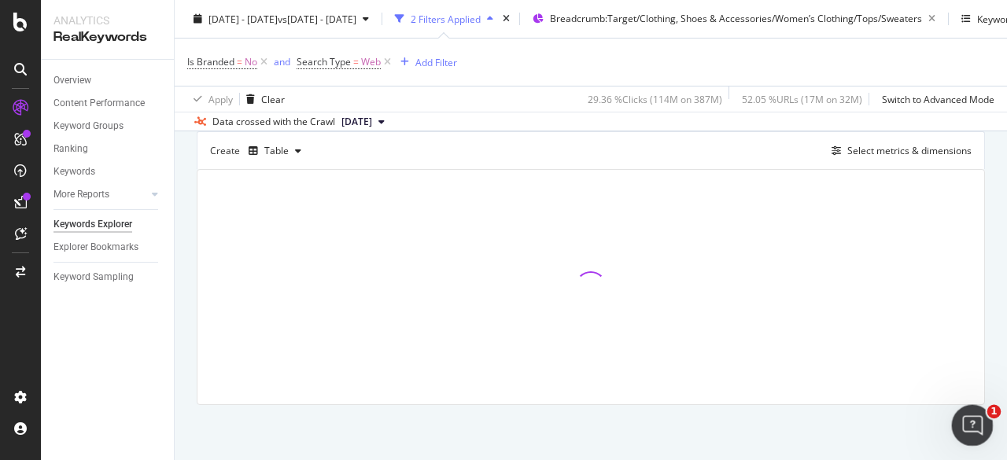
click at [956, 407] on div "Open Intercom Messenger" at bounding box center [970, 423] width 52 height 52
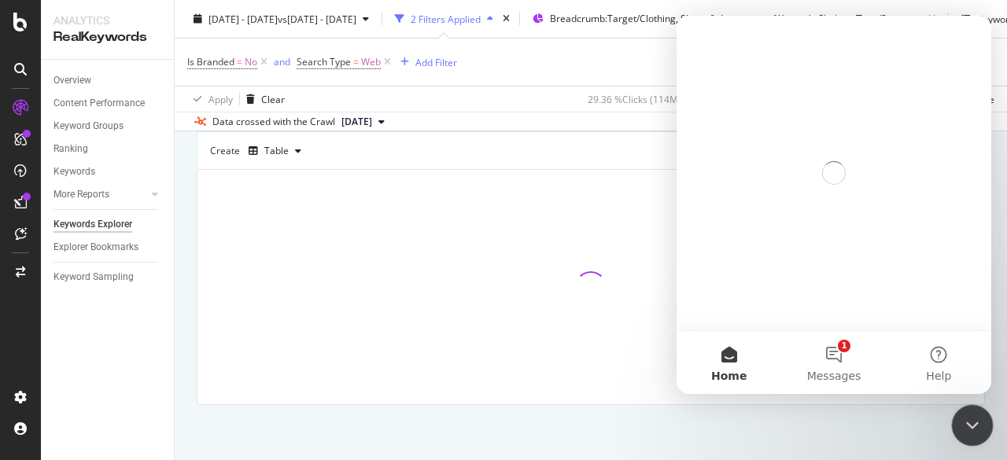
click at [957, 408] on div "Close Intercom Messenger" at bounding box center [970, 423] width 38 height 38
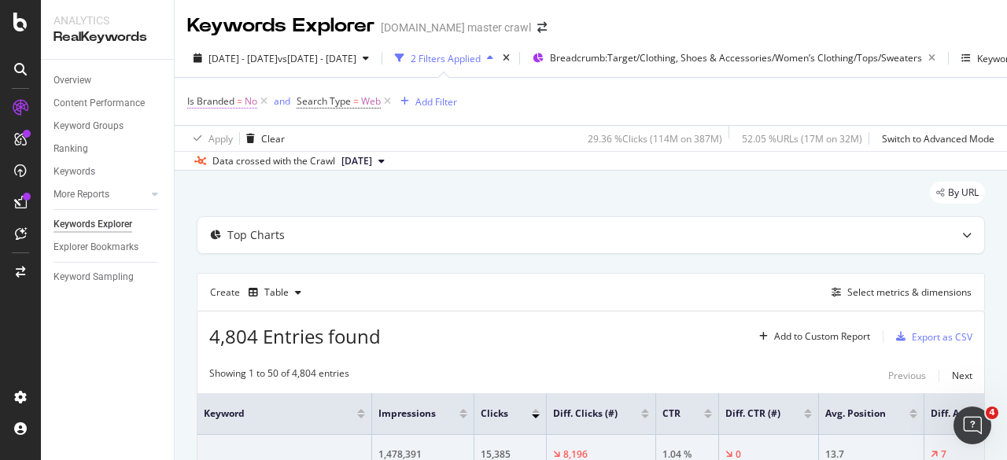
click at [235, 107] on span "Is Branded = No" at bounding box center [222, 101] width 70 height 14
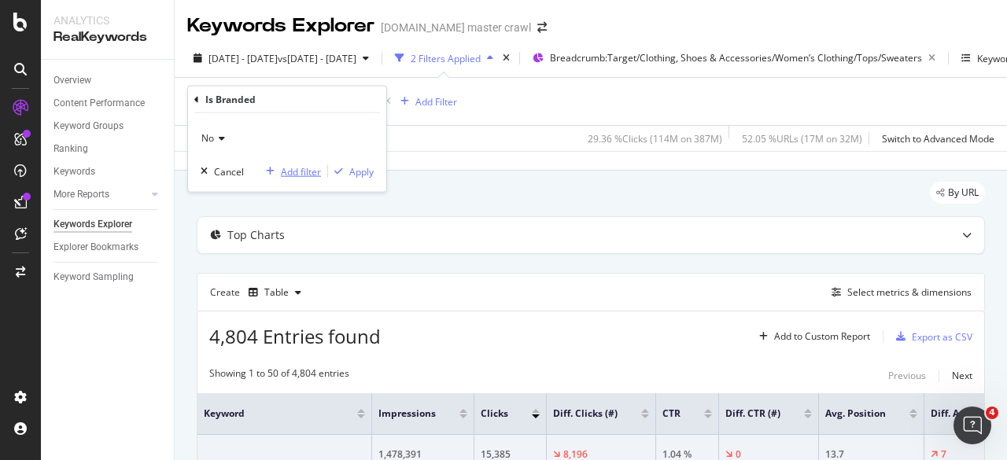
click at [294, 167] on div "Add filter" at bounding box center [301, 170] width 40 height 13
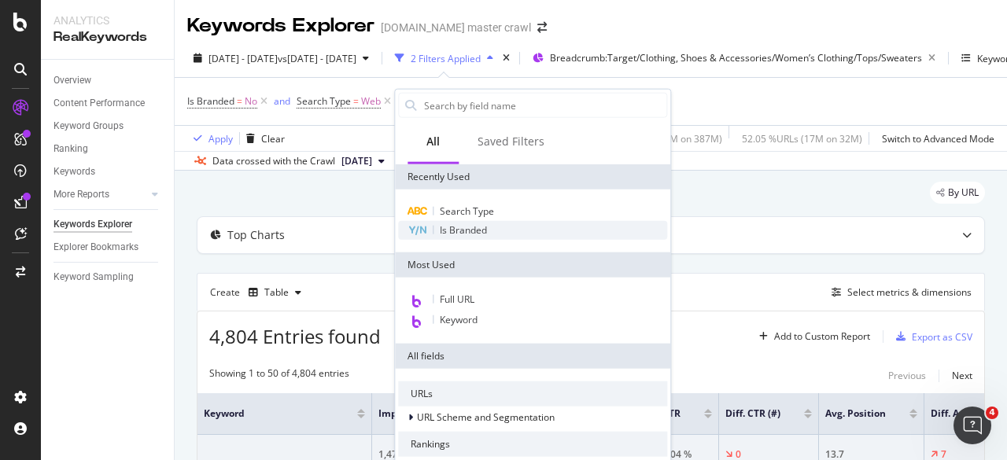
click at [461, 232] on span "Is Branded" at bounding box center [463, 229] width 47 height 13
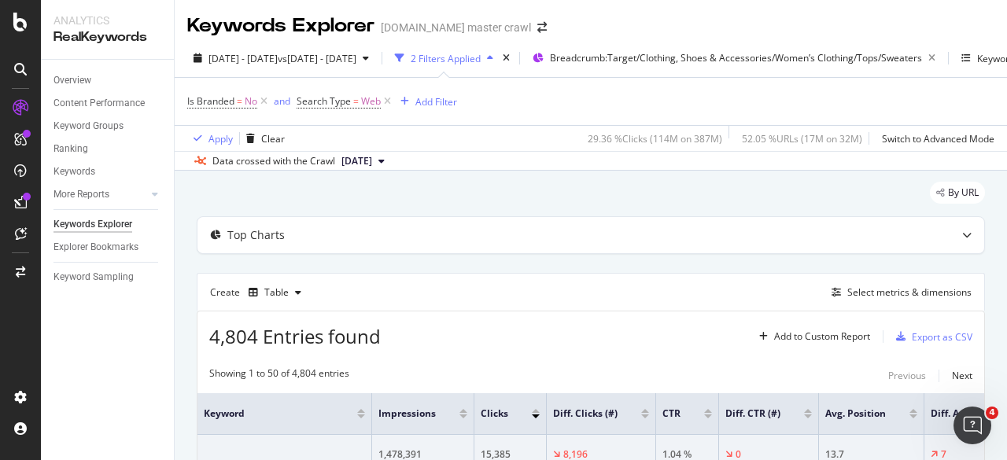
click at [355, 205] on div "By URL" at bounding box center [591, 199] width 788 height 35
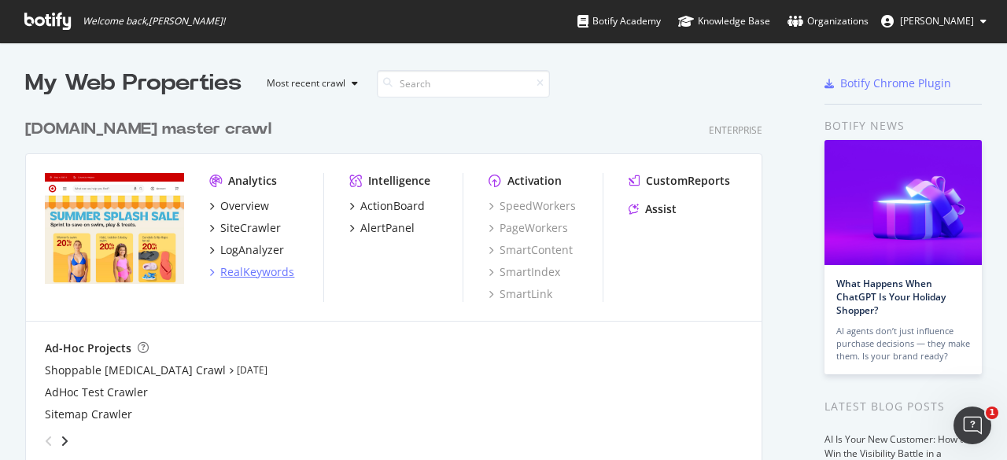
click at [253, 276] on div "RealKeywords" at bounding box center [257, 272] width 74 height 16
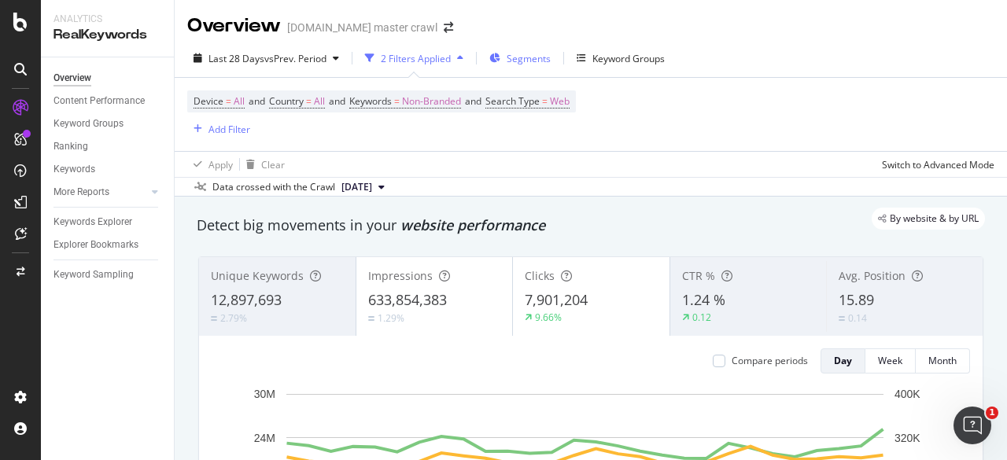
click at [535, 50] on div "Segments" at bounding box center [519, 58] width 61 height 24
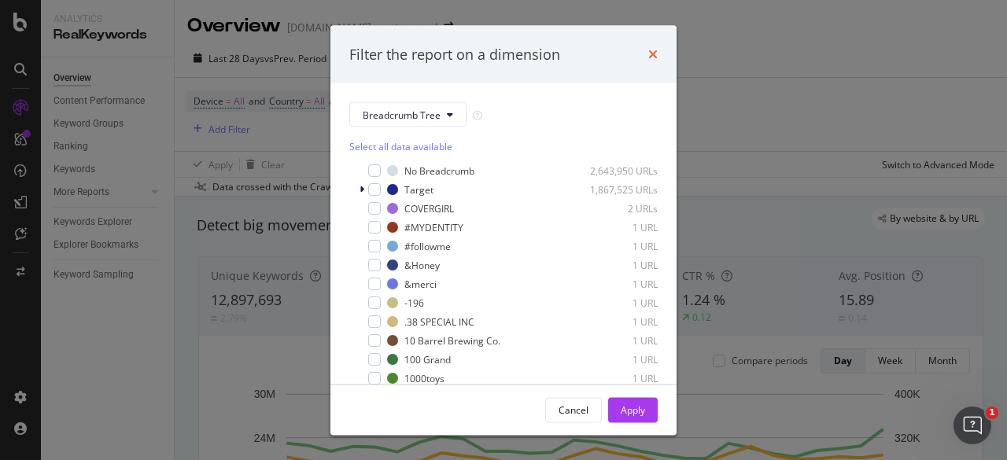
click at [648, 58] on icon "times" at bounding box center [652, 54] width 9 height 13
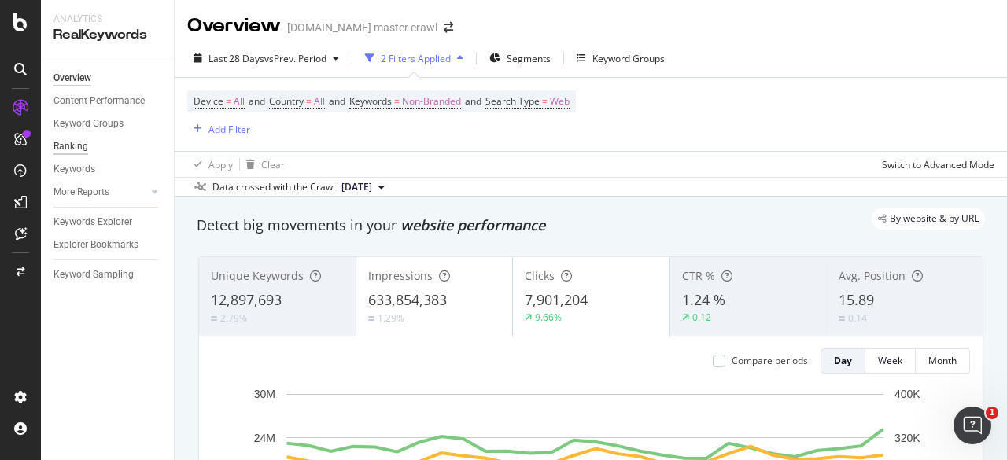
drag, startPoint x: 112, startPoint y: 219, endPoint x: 76, endPoint y: 139, distance: 88.3
click at [112, 219] on div "Keywords Explorer" at bounding box center [92, 222] width 79 height 17
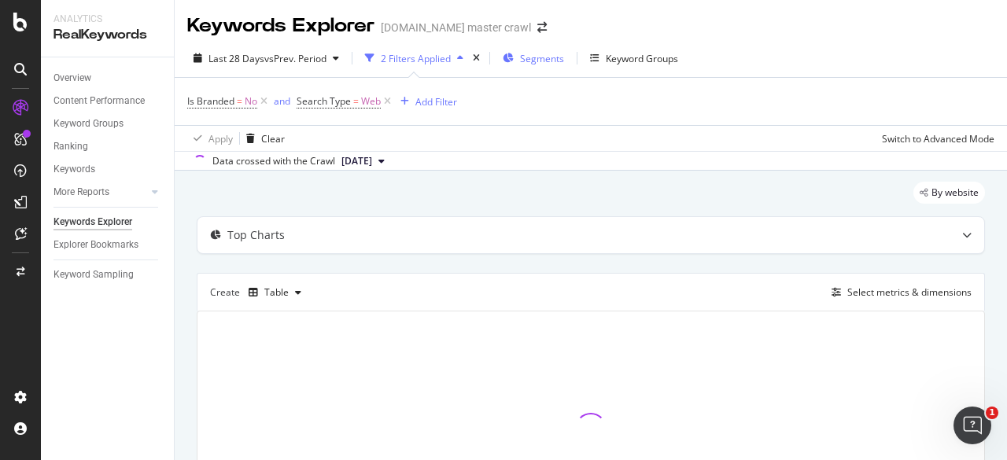
click at [545, 52] on span "Segments" at bounding box center [542, 58] width 44 height 13
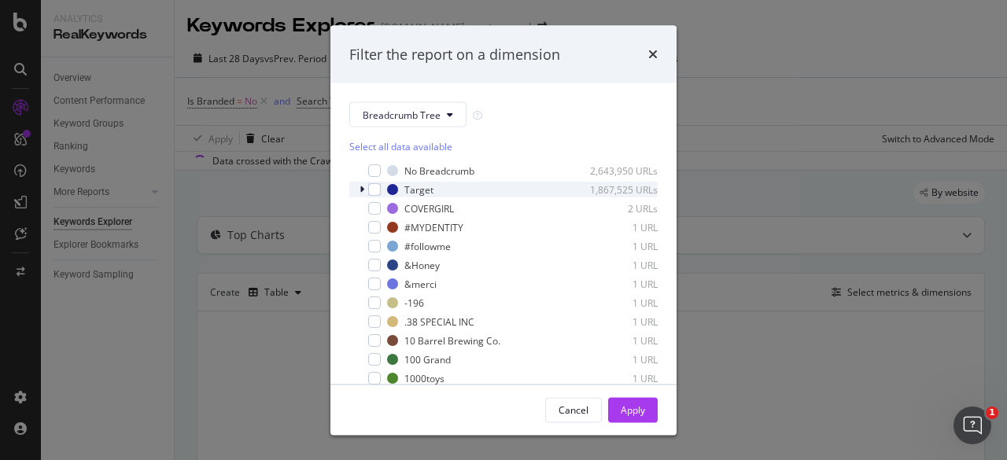
click at [367, 187] on div "modal" at bounding box center [363, 190] width 9 height 16
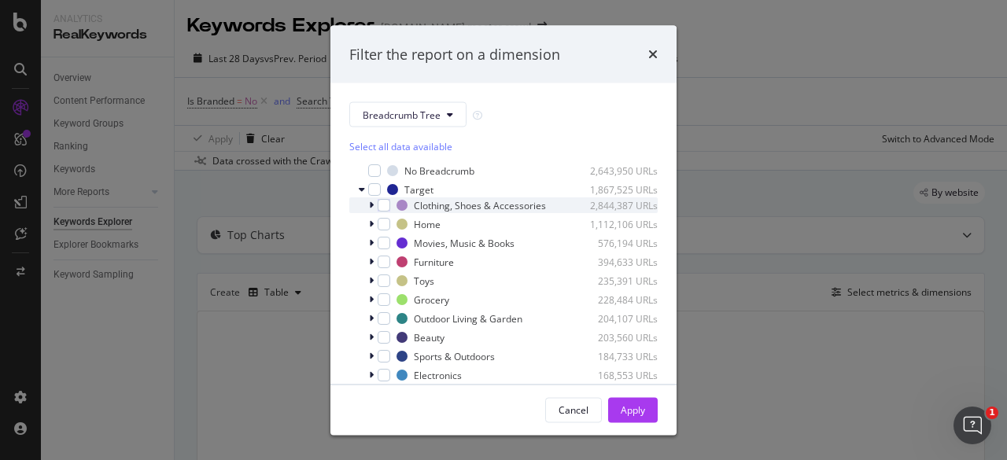
click at [367, 213] on div "Clothing, Shoes & Accessories 2,844,387 URLs" at bounding box center [503, 205] width 308 height 16
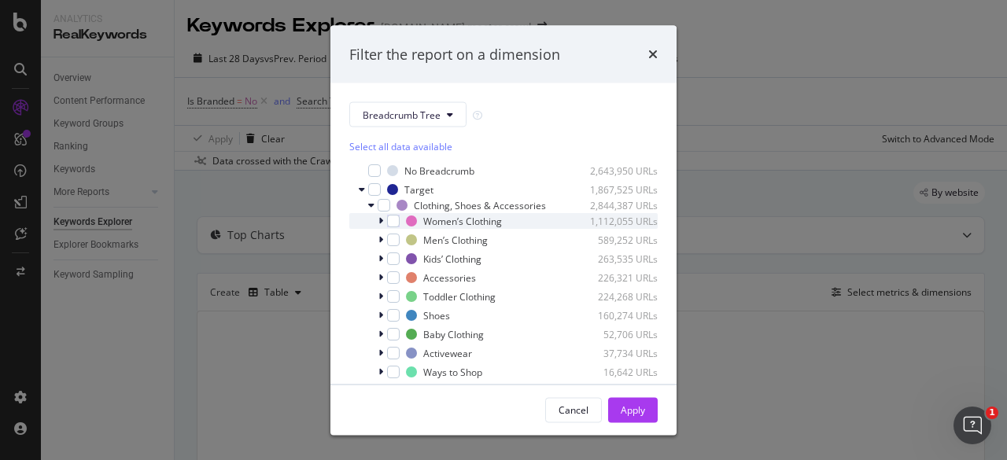
click at [381, 226] on icon "modal" at bounding box center [380, 220] width 5 height 9
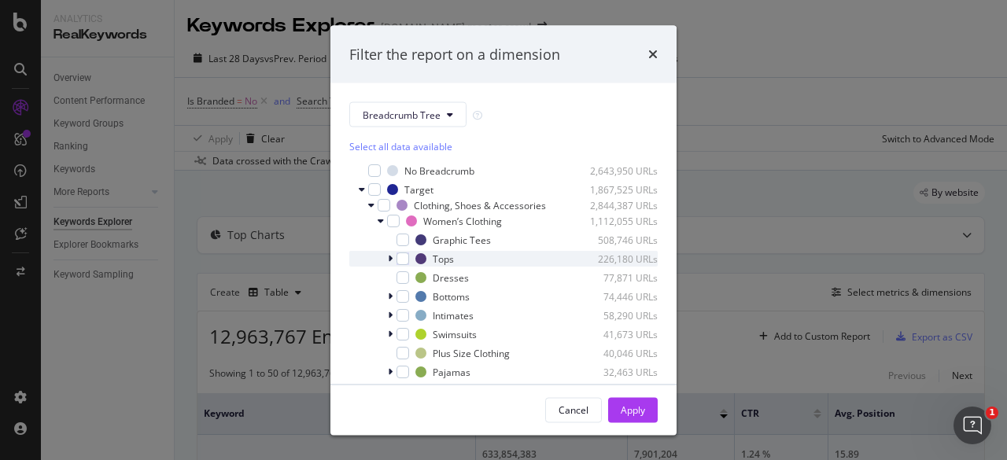
click at [392, 263] on icon "modal" at bounding box center [390, 258] width 5 height 9
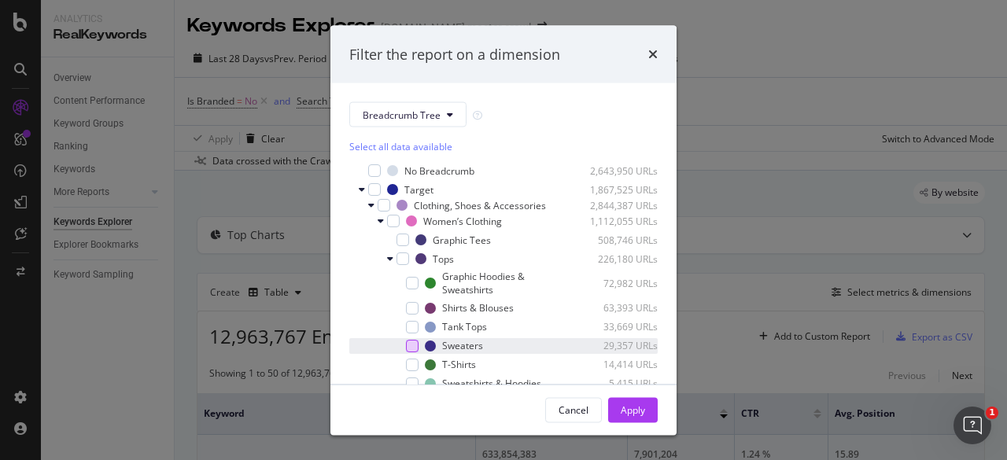
click at [414, 352] on div "modal" at bounding box center [412, 345] width 13 height 13
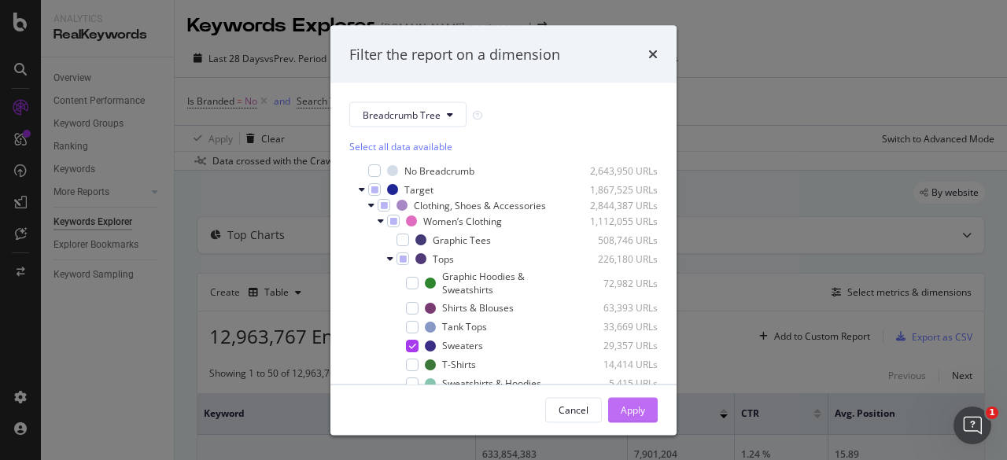
click at [628, 399] on div "Apply" at bounding box center [633, 410] width 24 height 24
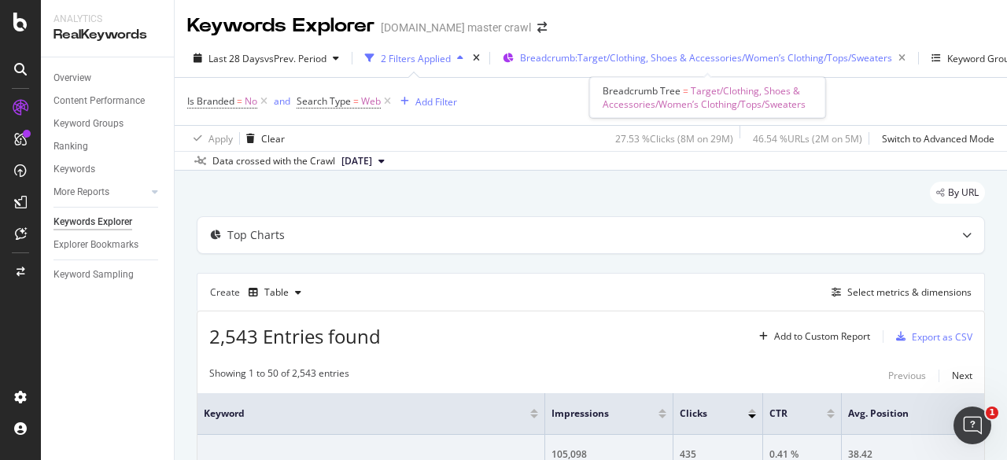
click at [549, 59] on span "Breadcrumb: Target/Clothing, Shoes & Accessories/Women’s Clothing/Tops/Sweaters" at bounding box center [706, 57] width 372 height 13
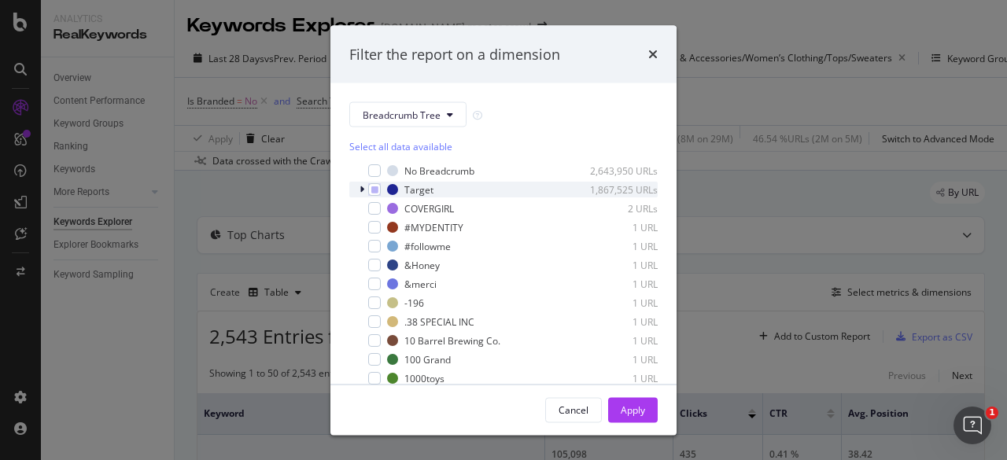
click at [359, 190] on icon "modal" at bounding box center [361, 189] width 5 height 9
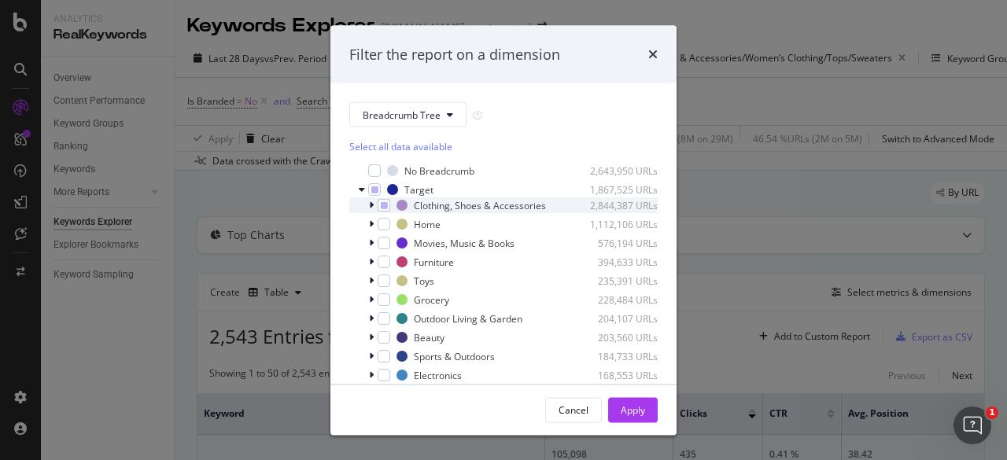
click at [369, 206] on icon "modal" at bounding box center [371, 205] width 5 height 9
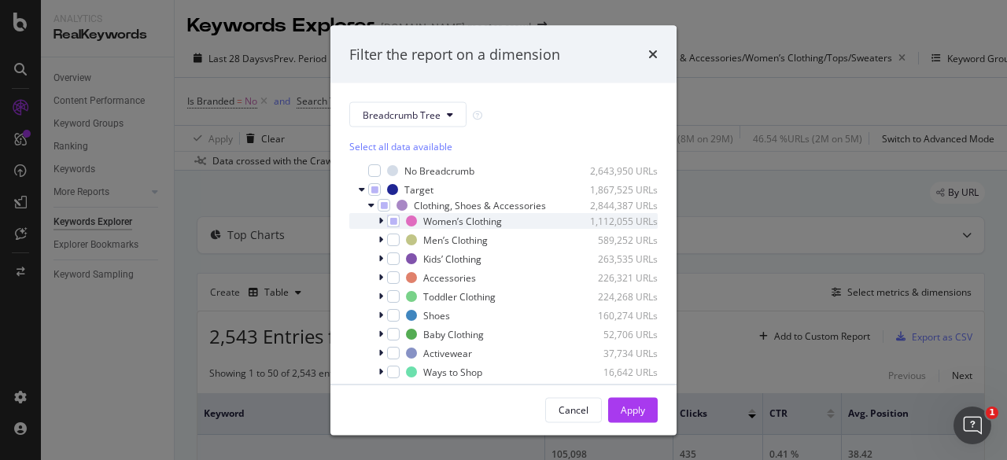
click at [383, 229] on div "modal" at bounding box center [382, 221] width 9 height 16
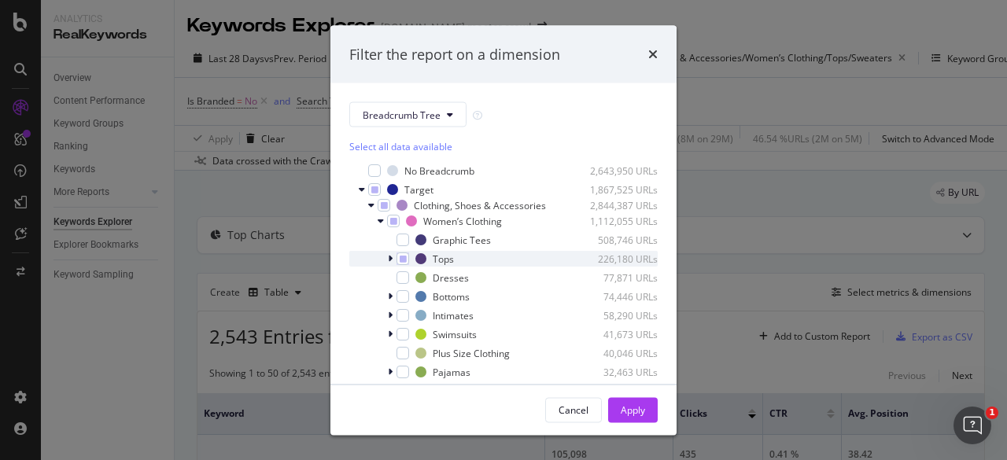
click at [389, 263] on icon "modal" at bounding box center [390, 258] width 5 height 9
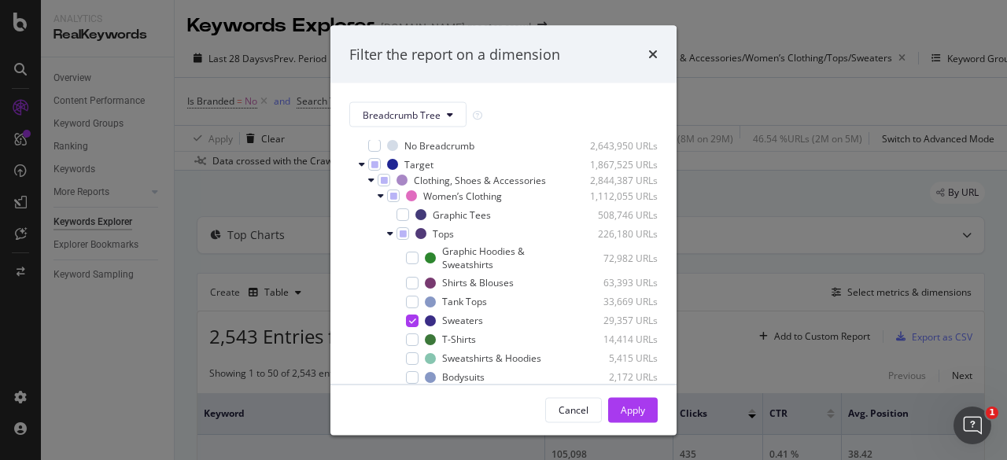
scroll to position [31, 0]
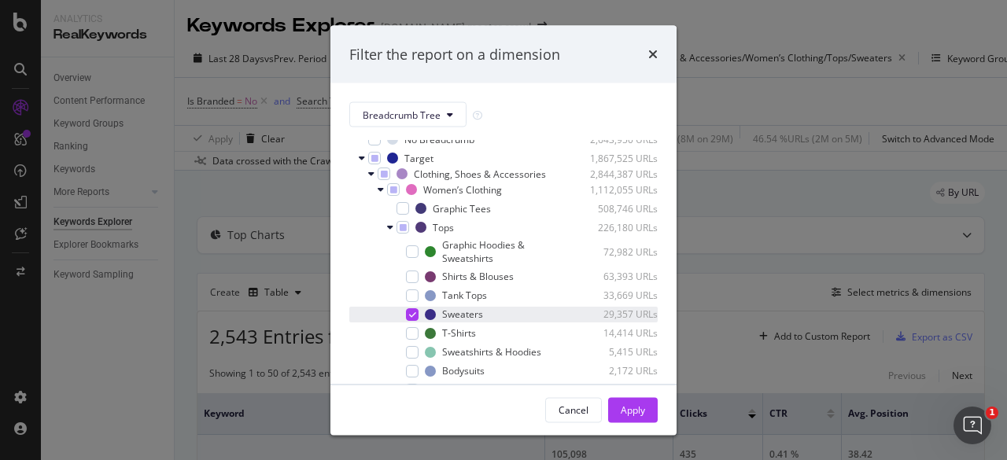
click at [414, 318] on icon "modal" at bounding box center [412, 314] width 7 height 8
click at [387, 232] on icon "modal" at bounding box center [390, 227] width 6 height 9
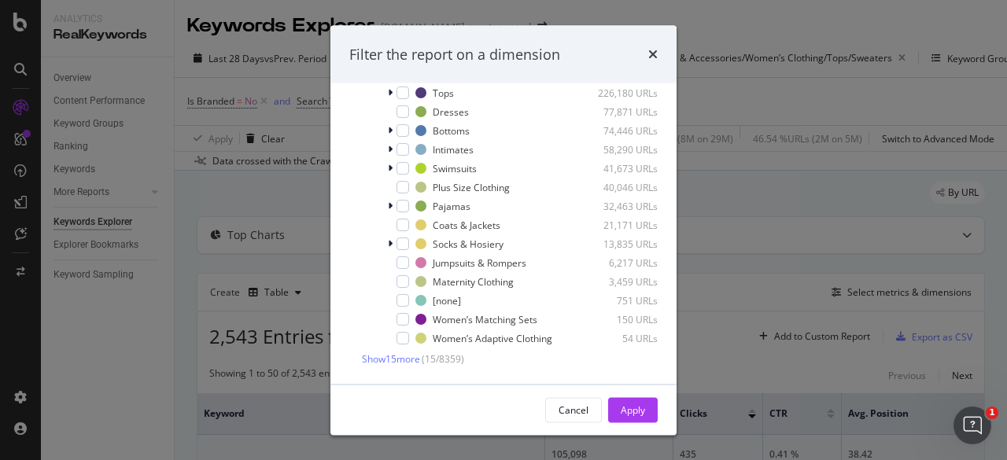
scroll to position [50, 0]
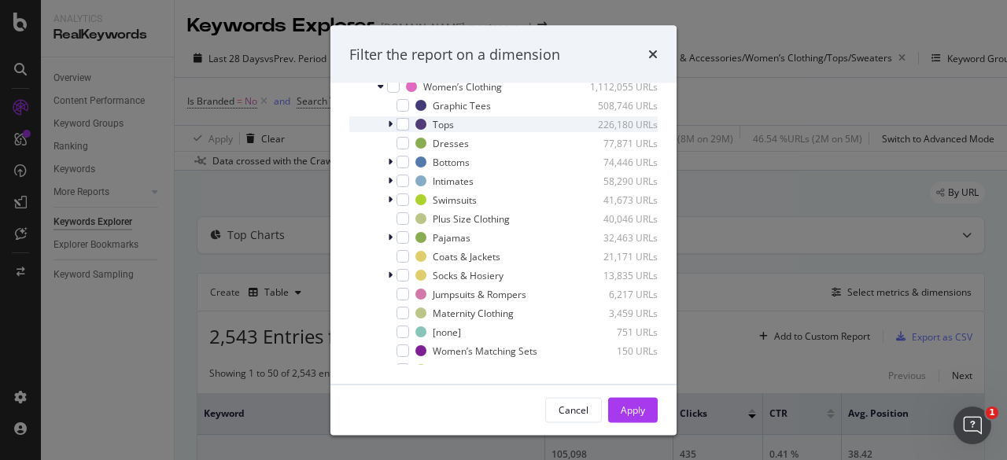
click at [388, 130] on icon "modal" at bounding box center [390, 124] width 5 height 9
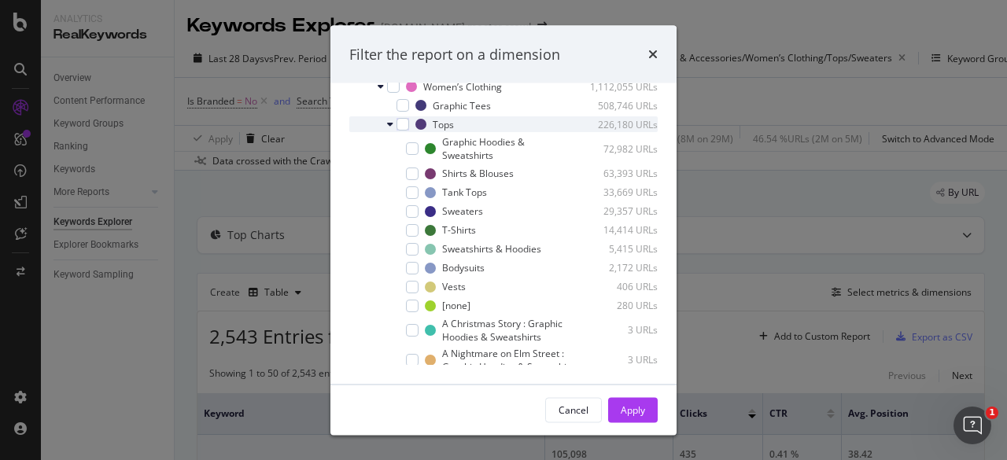
click at [388, 130] on icon "modal" at bounding box center [390, 124] width 6 height 9
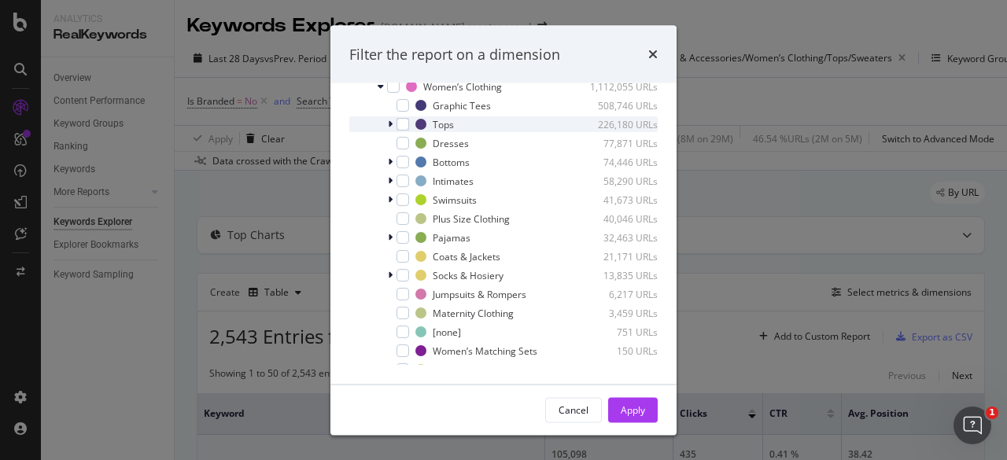
click at [388, 130] on icon "modal" at bounding box center [390, 124] width 5 height 9
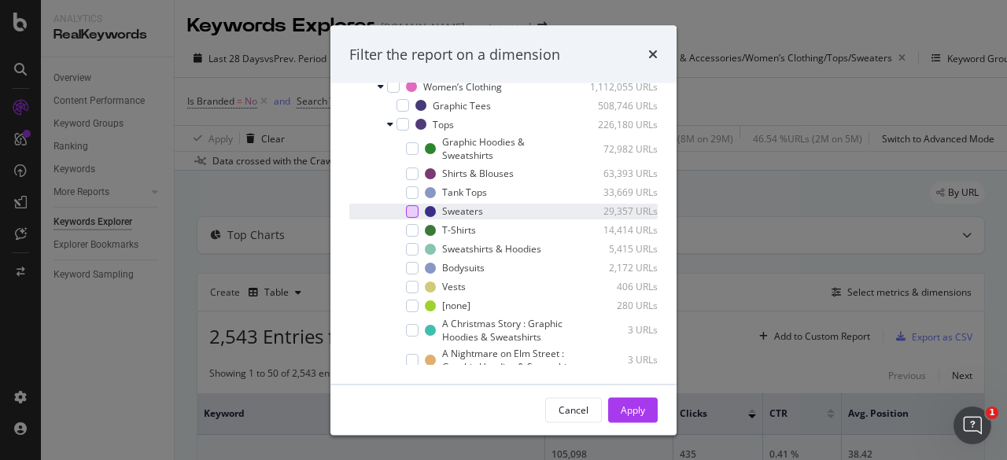
click at [415, 218] on div "modal" at bounding box center [412, 211] width 13 height 13
click at [647, 64] on div "Filter the report on a dimension" at bounding box center [503, 54] width 346 height 58
click at [649, 57] on icon "times" at bounding box center [652, 54] width 9 height 13
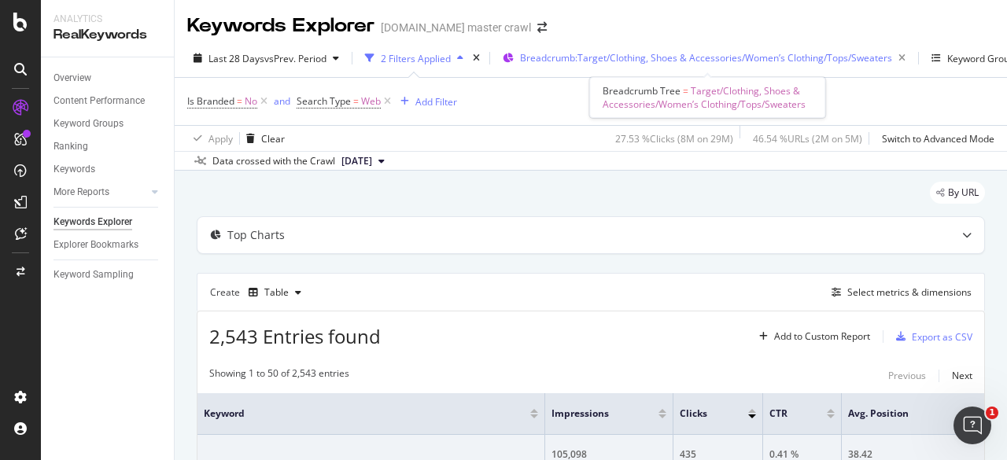
click at [588, 49] on div "Breadcrumb: Target/Clothing, Shoes & Accessories/Women’s Clothing/Tops/Sweaters" at bounding box center [716, 58] width 392 height 22
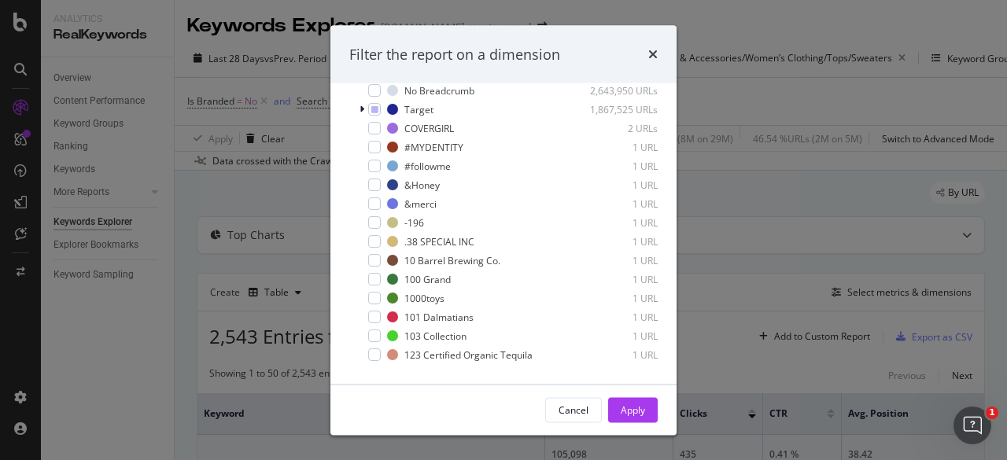
scroll to position [83, 0]
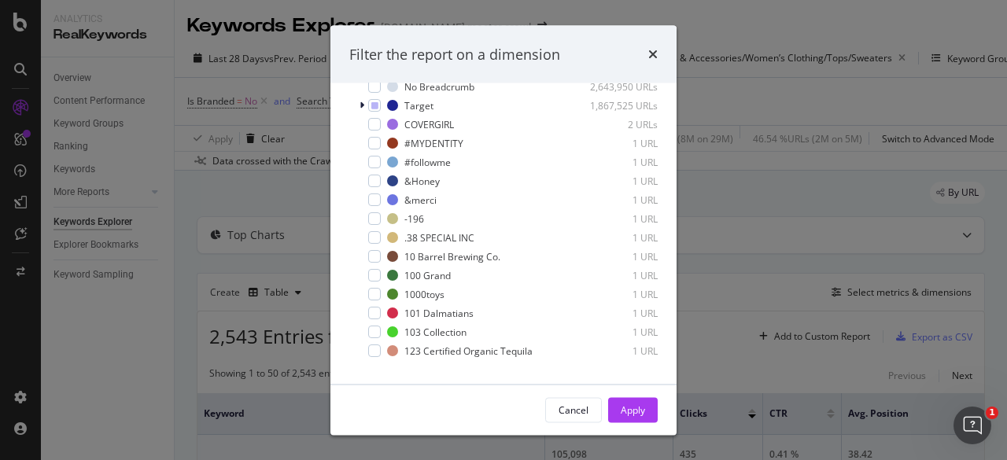
click at [701, 120] on div "Filter the report on a dimension Breadcrumb Tree Select all data available No B…" at bounding box center [503, 230] width 1007 height 460
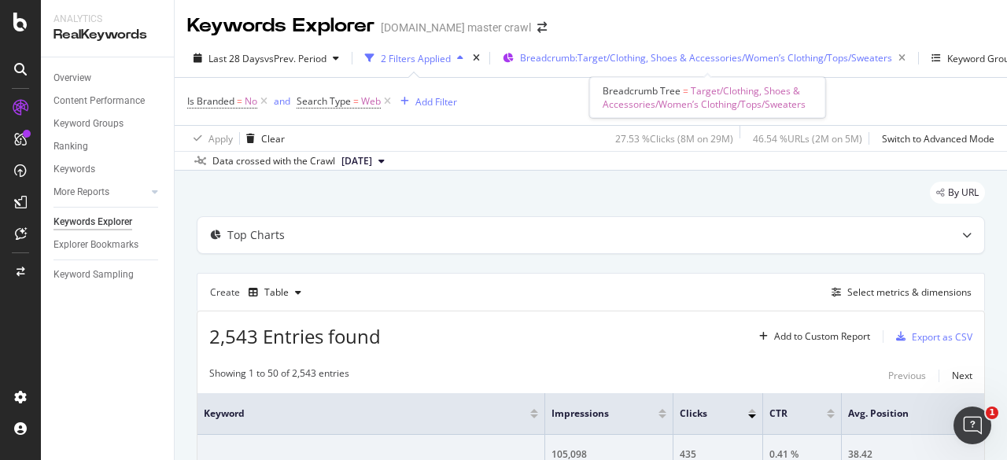
click at [706, 61] on span "Breadcrumb: Target/Clothing, Shoes & Accessories/Women’s Clothing/Tops/Sweaters" at bounding box center [706, 57] width 372 height 13
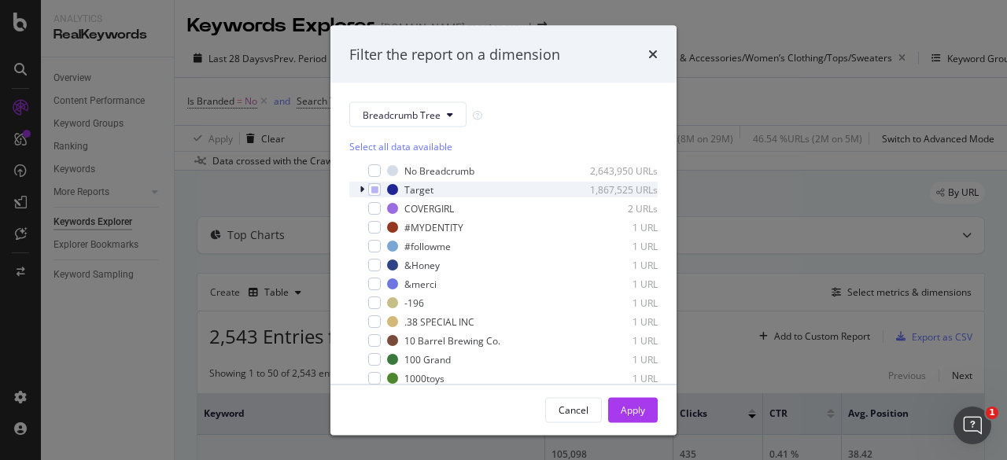
click at [361, 188] on icon "modal" at bounding box center [361, 189] width 5 height 9
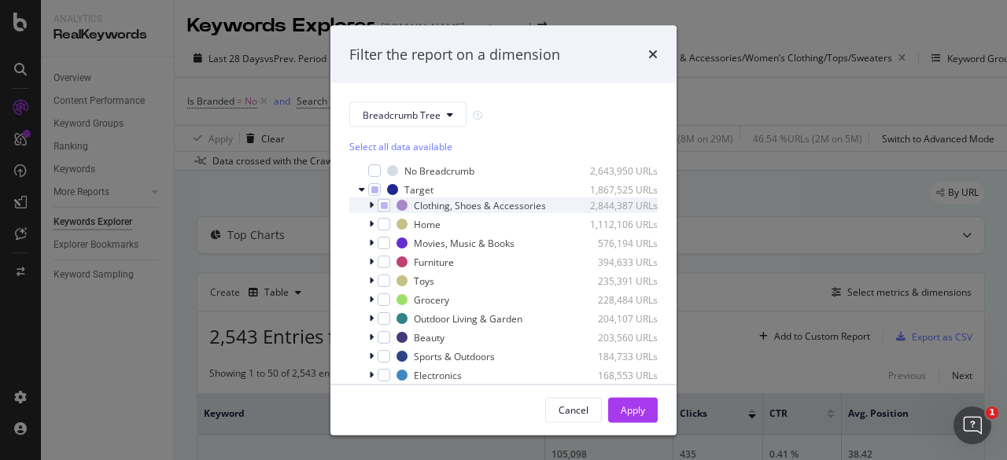
click at [367, 208] on div "Clothing, Shoes & Accessories 2,844,387 URLs" at bounding box center [503, 205] width 308 height 16
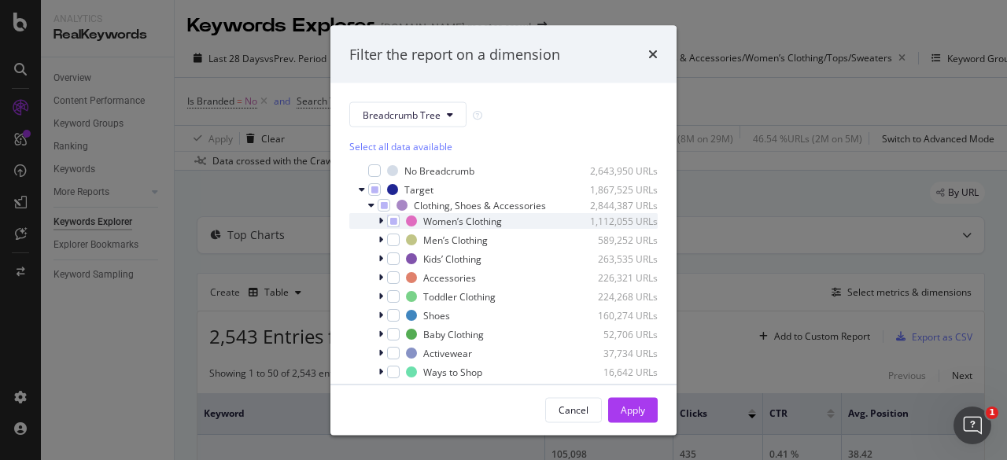
click at [378, 226] on icon "modal" at bounding box center [380, 220] width 5 height 9
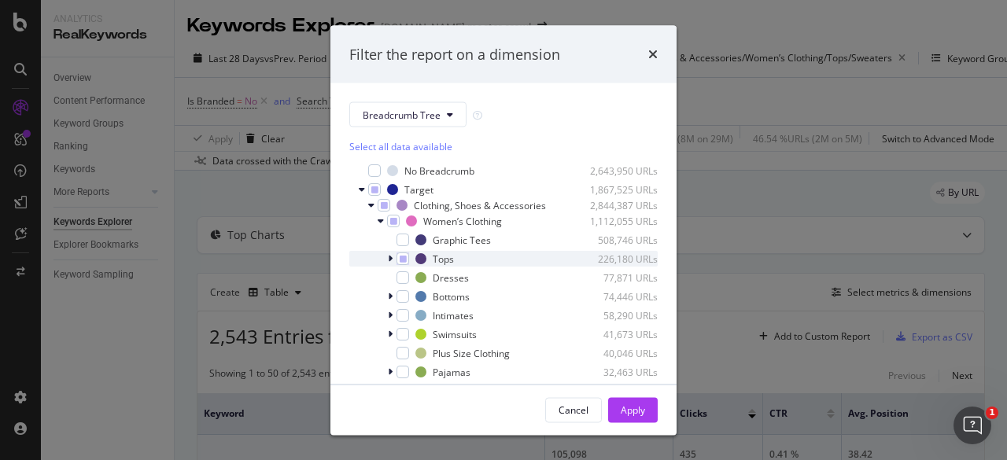
click at [388, 263] on icon "modal" at bounding box center [390, 258] width 5 height 9
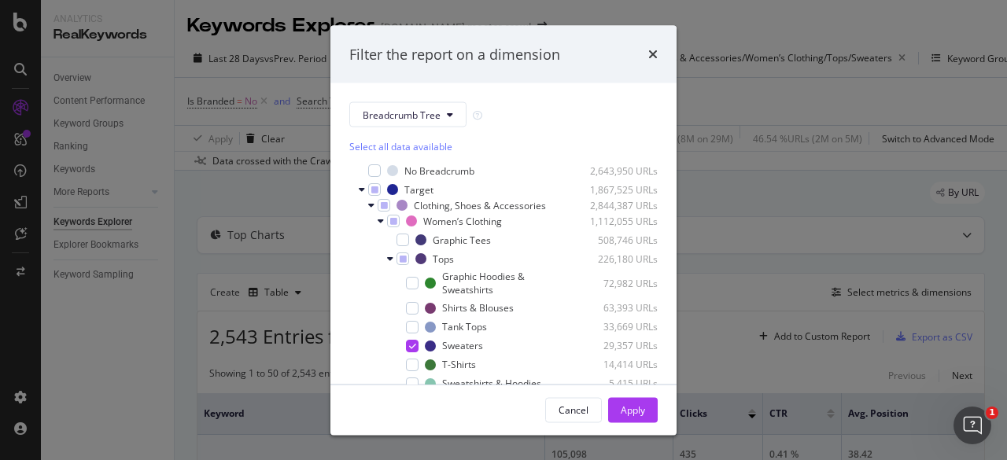
click at [741, 157] on div "Filter the report on a dimension Breadcrumb Tree Select all data available No B…" at bounding box center [503, 230] width 1007 height 460
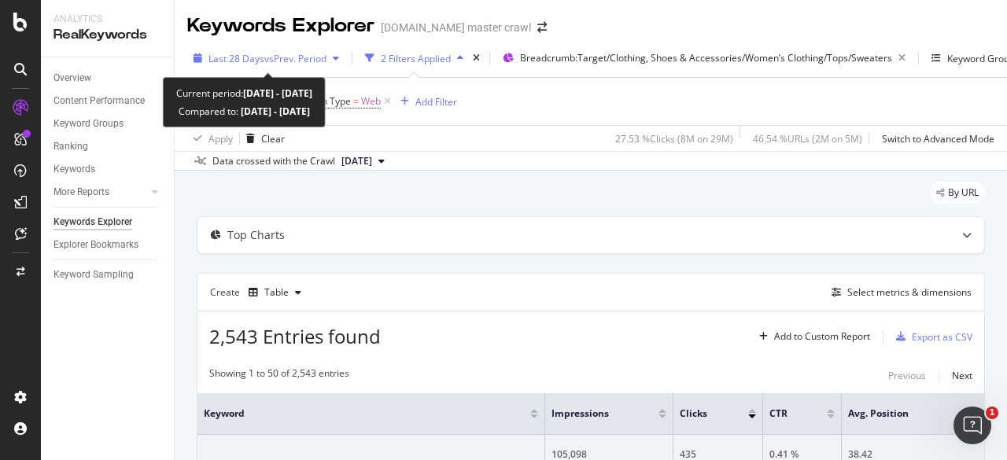
click at [291, 64] on div "Last 28 Days vs Prev. Period" at bounding box center [267, 58] width 118 height 13
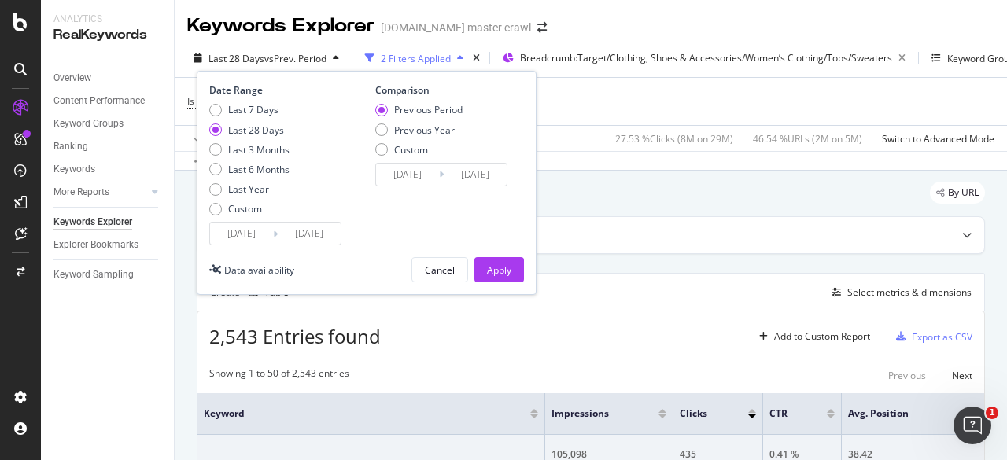
click at [244, 228] on input "2025/07/27" at bounding box center [241, 234] width 63 height 22
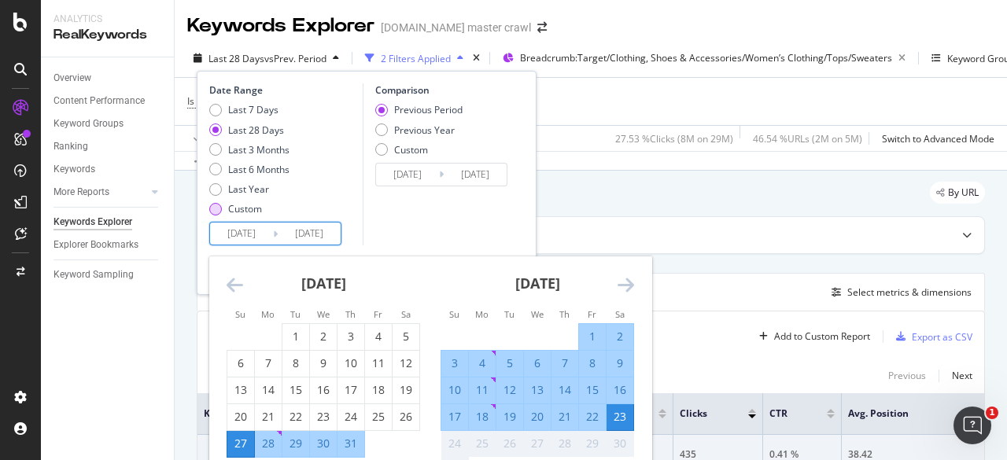
click at [225, 214] on div "Custom" at bounding box center [249, 208] width 80 height 13
click at [249, 242] on input "2025/07/27" at bounding box center [241, 234] width 63 height 22
click at [308, 284] on strong "July 2025" at bounding box center [323, 283] width 45 height 19
click at [240, 287] on icon "Move backward to switch to the previous month." at bounding box center [235, 284] width 17 height 19
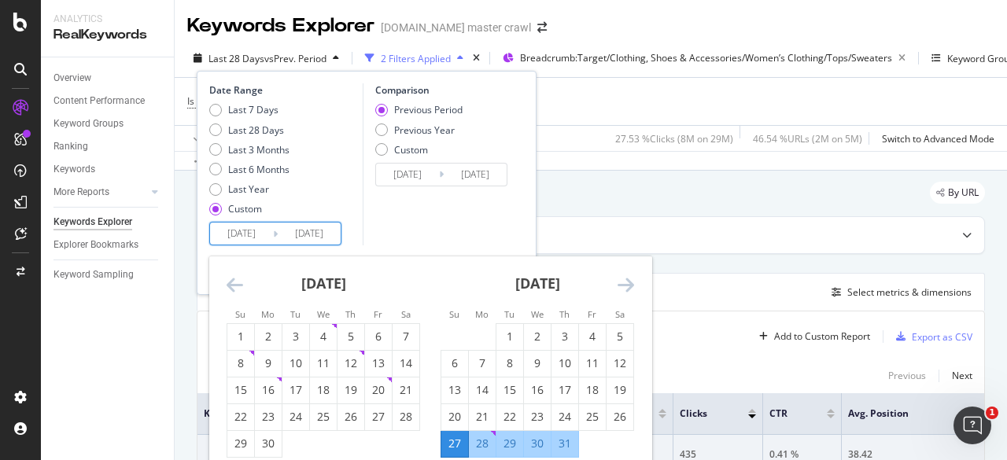
click at [240, 287] on icon "Move backward to switch to the previous month." at bounding box center [235, 284] width 17 height 19
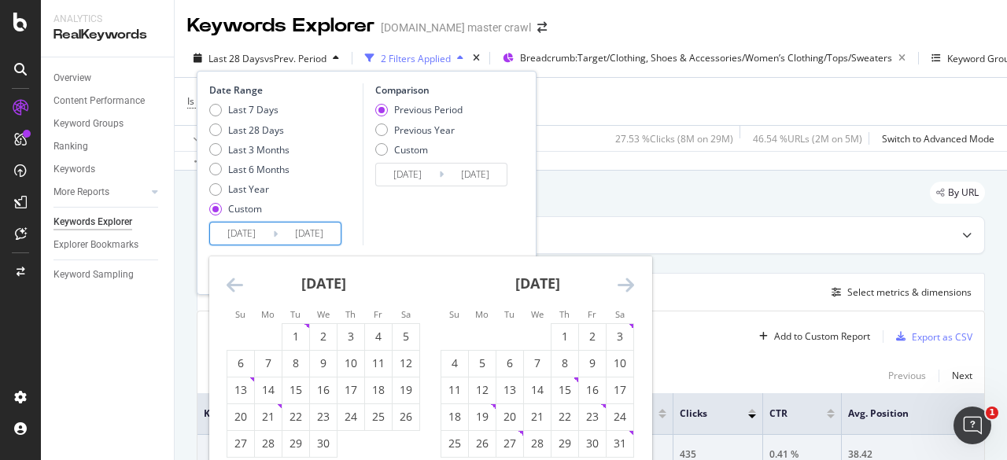
click at [240, 287] on icon "Move backward to switch to the previous month." at bounding box center [235, 284] width 17 height 19
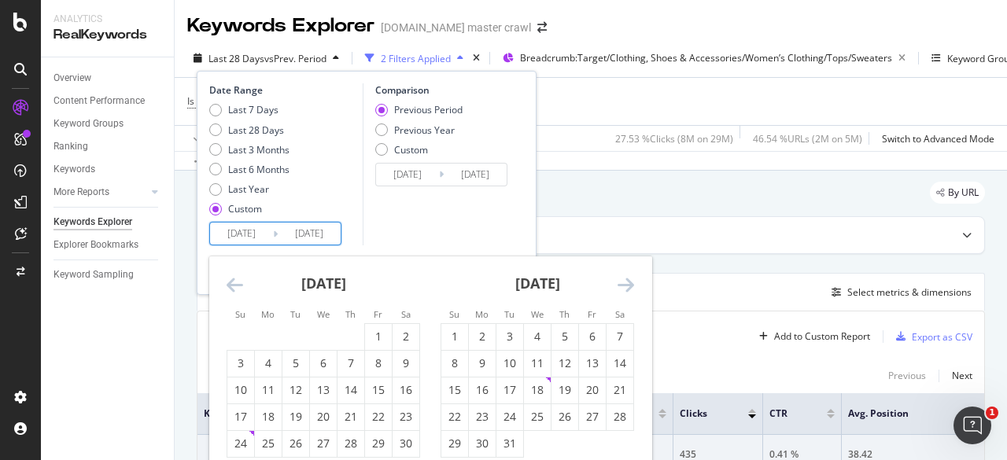
click at [240, 287] on icon "Move backward to switch to the previous month." at bounding box center [235, 284] width 17 height 19
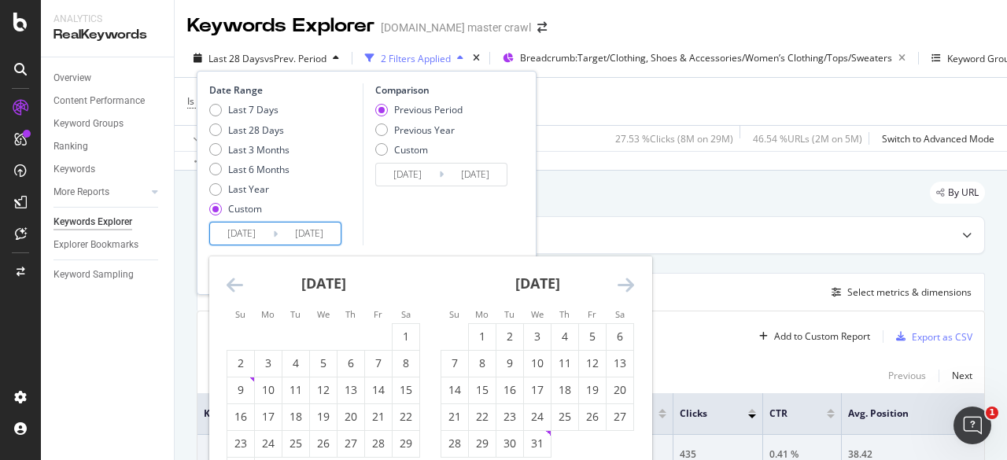
click at [635, 287] on div "July 2024 1 2 3 4 5 6 7 8 9 10 11 12 13 14 15 16 17 18 19 20 21 22 23 24 25 26 …" at bounding box center [537, 356] width 214 height 201
click at [628, 284] on icon "Move forward to switch to the next month." at bounding box center [625, 284] width 17 height 19
click at [235, 363] on div "7" at bounding box center [240, 363] width 27 height 16
type input "2024/07/07"
type input "2023/05/21"
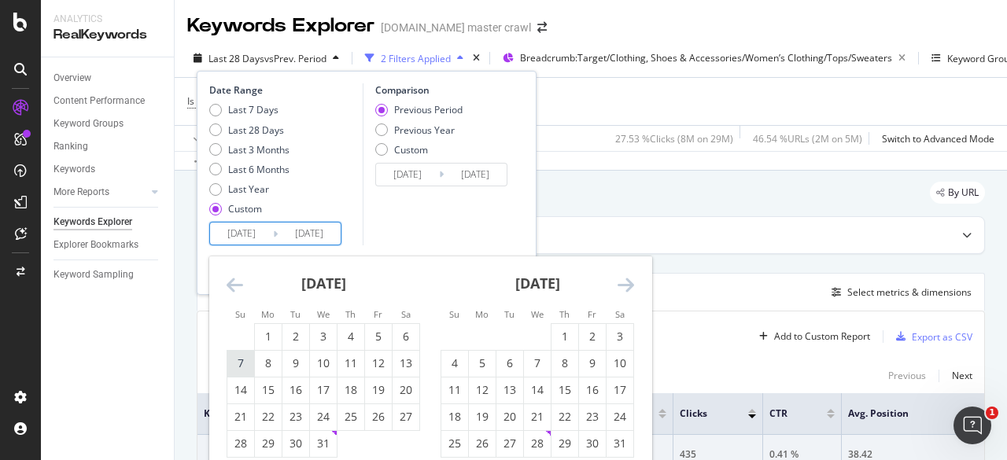
type input "2024/07/06"
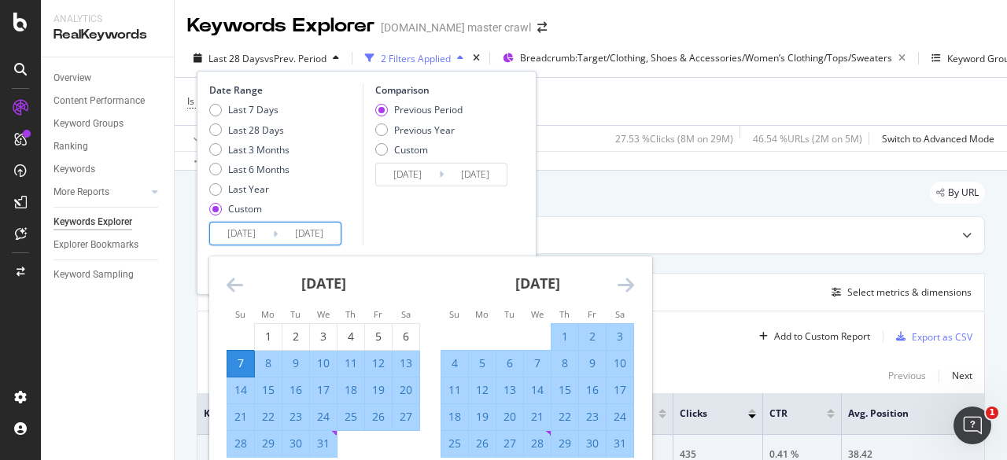
click at [623, 286] on icon "Move forward to switch to the next month." at bounding box center [625, 284] width 17 height 19
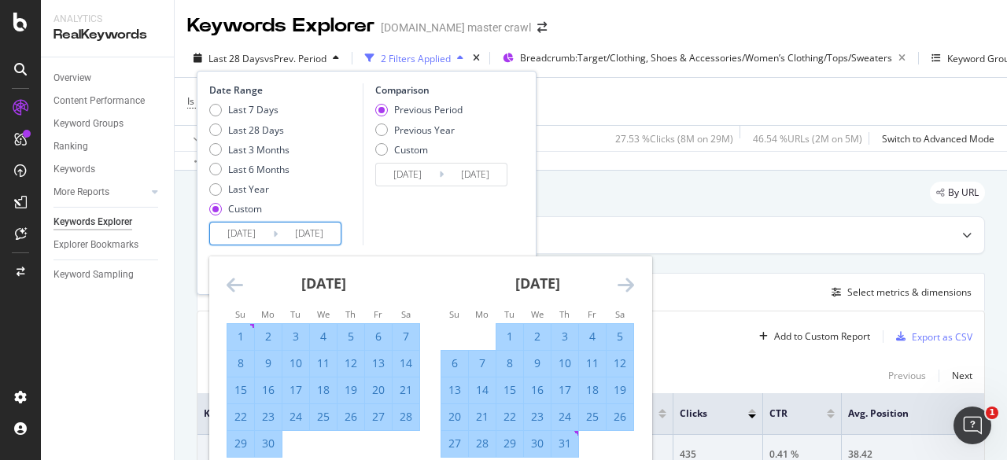
click at [623, 286] on icon "Move forward to switch to the next month." at bounding box center [625, 284] width 17 height 19
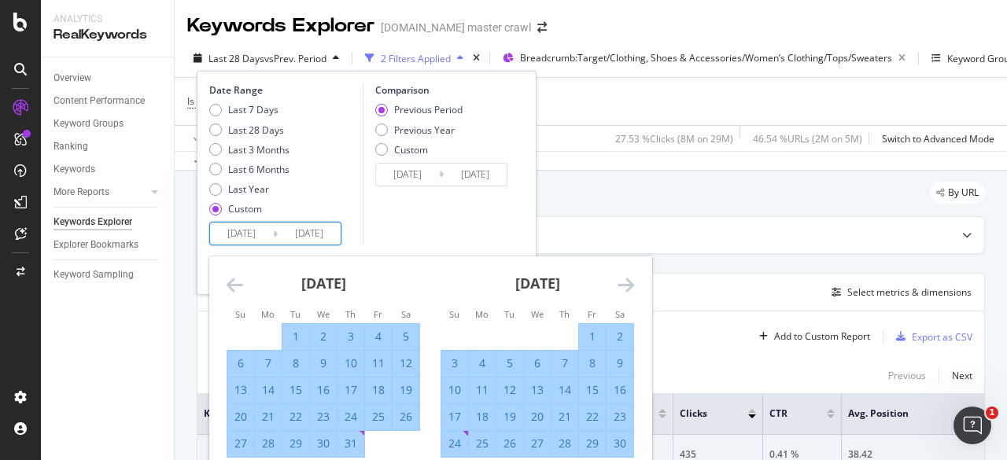
click at [623, 286] on icon "Move forward to switch to the next month." at bounding box center [625, 284] width 17 height 19
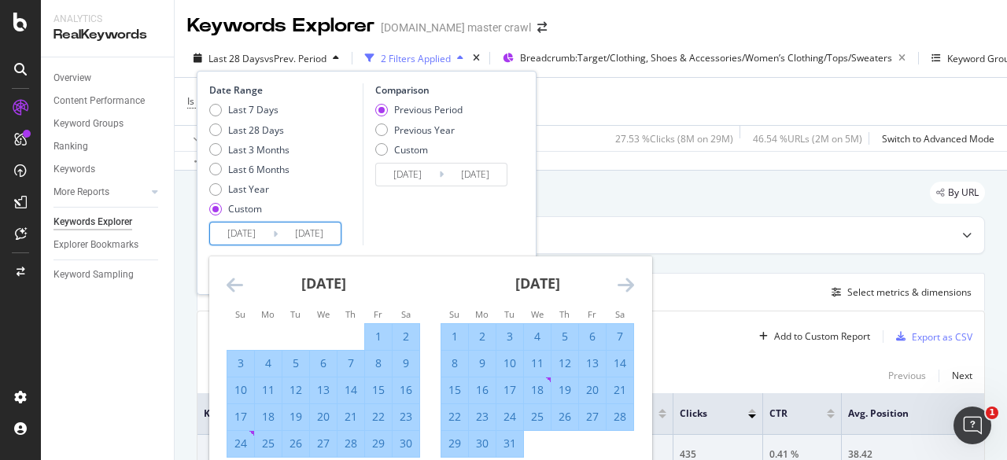
click at [623, 286] on icon "Move forward to switch to the next month." at bounding box center [625, 284] width 17 height 19
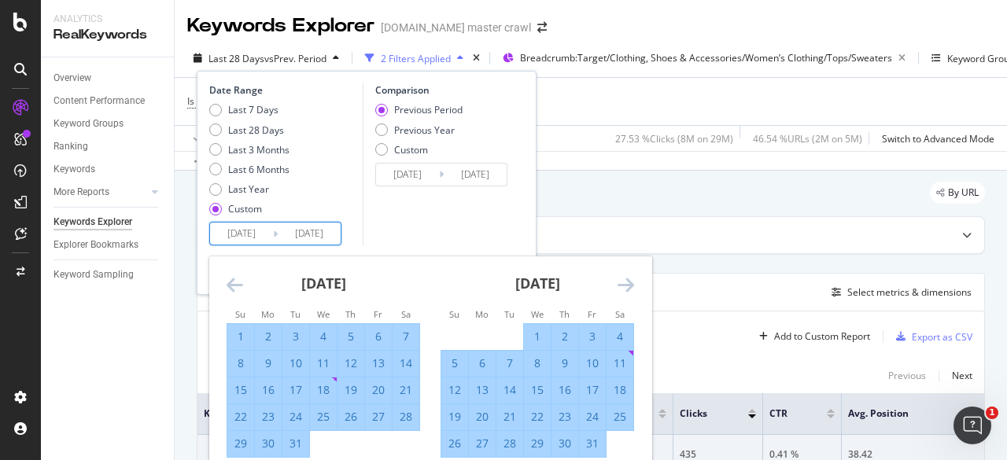
click at [623, 286] on icon "Move forward to switch to the next month." at bounding box center [625, 284] width 17 height 19
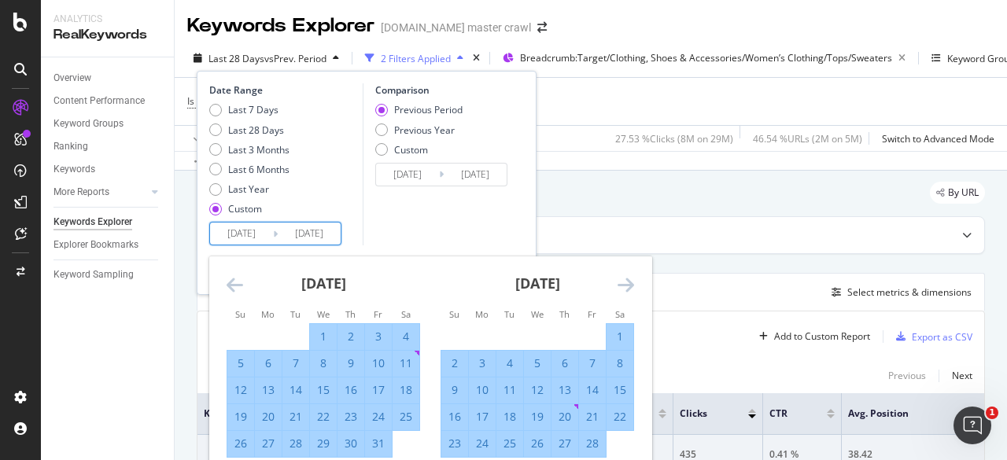
click at [623, 286] on icon "Move forward to switch to the next month." at bounding box center [625, 284] width 17 height 19
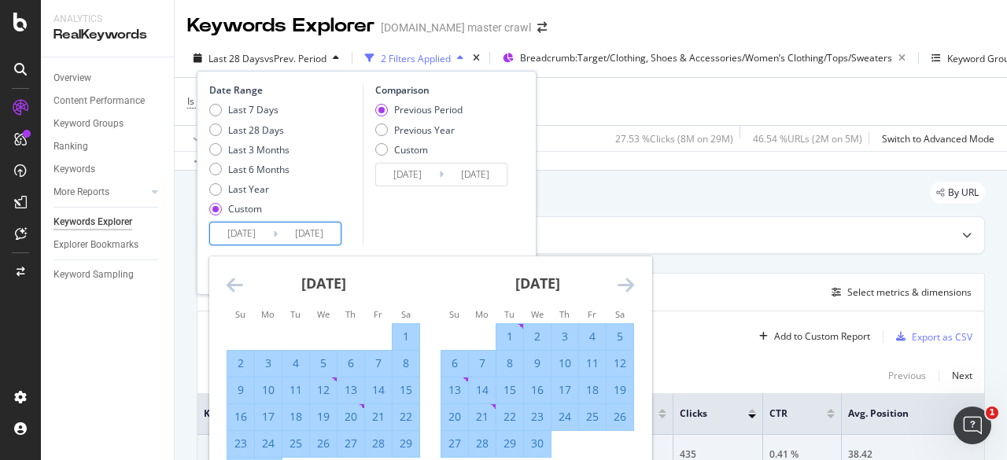
click at [623, 286] on icon "Move forward to switch to the next month." at bounding box center [625, 284] width 17 height 19
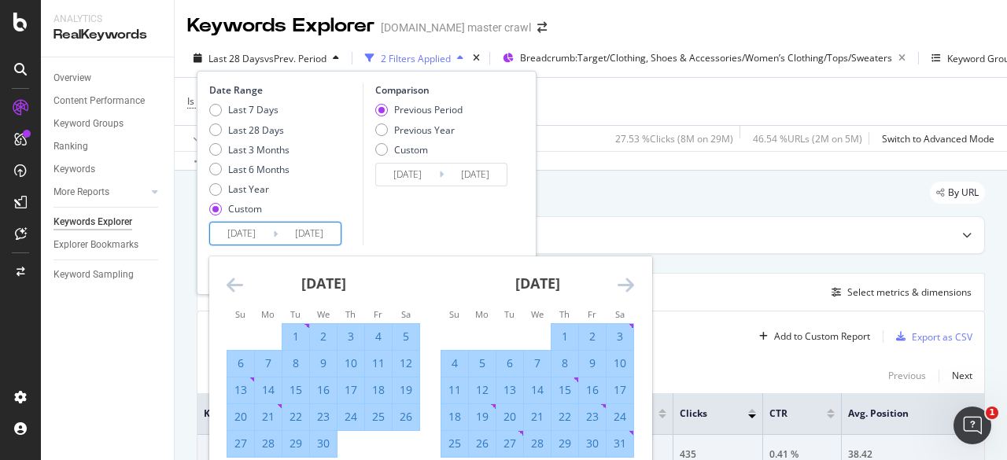
click at [623, 286] on icon "Move forward to switch to the next month." at bounding box center [625, 284] width 17 height 19
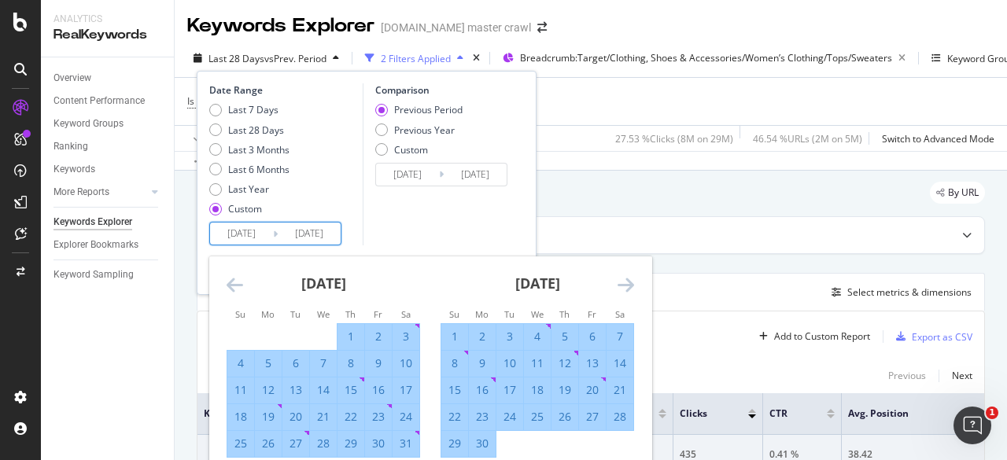
click at [623, 286] on icon "Move forward to switch to the next month." at bounding box center [625, 284] width 17 height 19
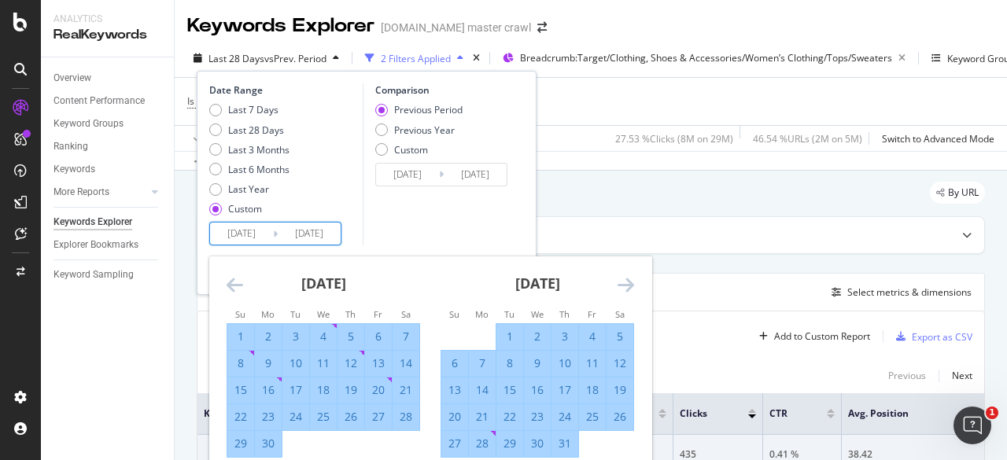
click at [623, 286] on icon "Move forward to switch to the next month." at bounding box center [625, 284] width 17 height 19
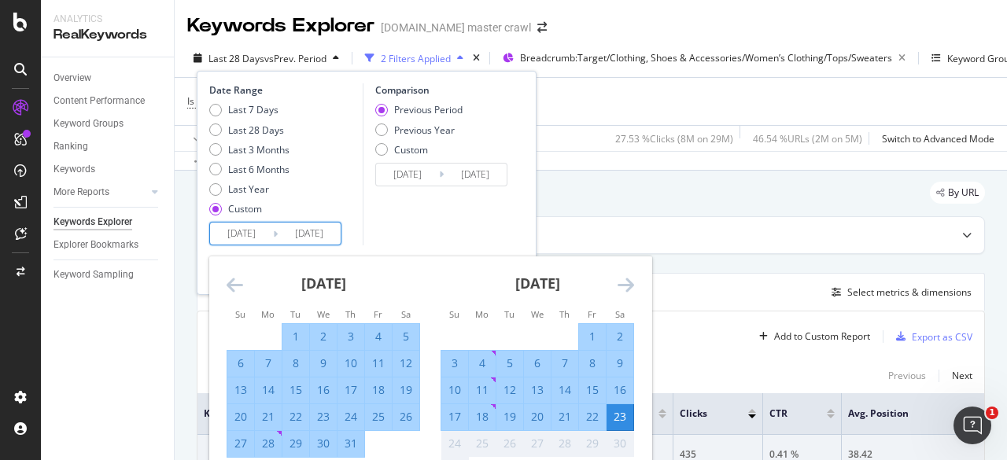
click at [623, 334] on div "2" at bounding box center [619, 337] width 27 height 16
type input "2025/08/02"
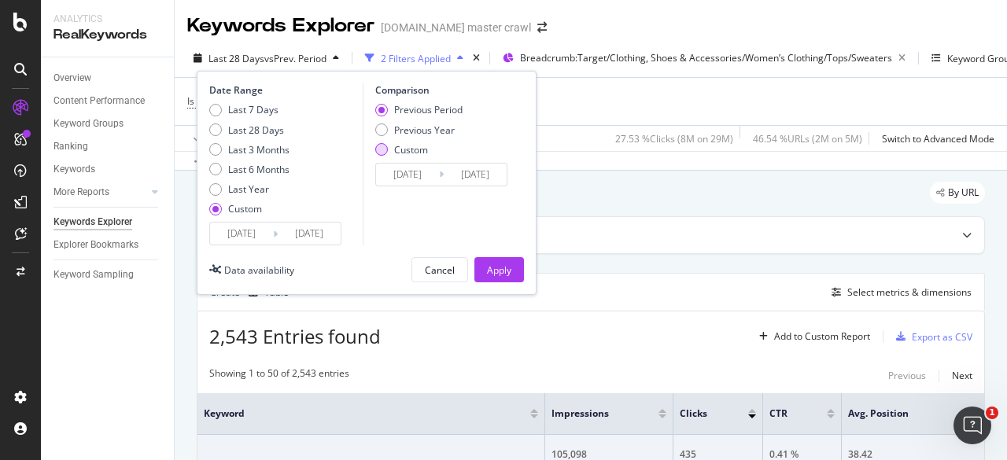
click at [404, 150] on div "Custom" at bounding box center [411, 149] width 34 height 13
click at [428, 177] on input "2023/06/11" at bounding box center [407, 175] width 63 height 22
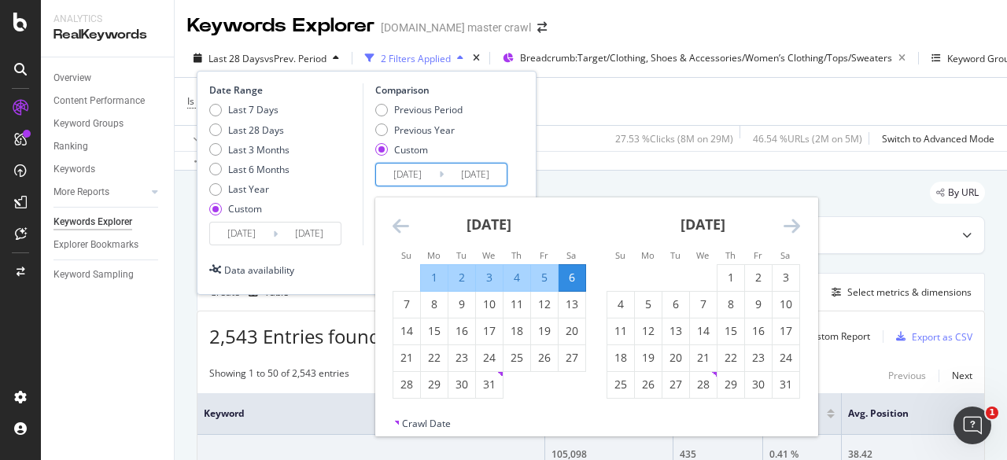
click at [414, 225] on div "July 2024" at bounding box center [488, 230] width 193 height 67
drag, startPoint x: 414, startPoint y: 225, endPoint x: 394, endPoint y: 219, distance: 21.2
click at [394, 219] on icon "Move backward to switch to the previous month." at bounding box center [400, 225] width 17 height 19
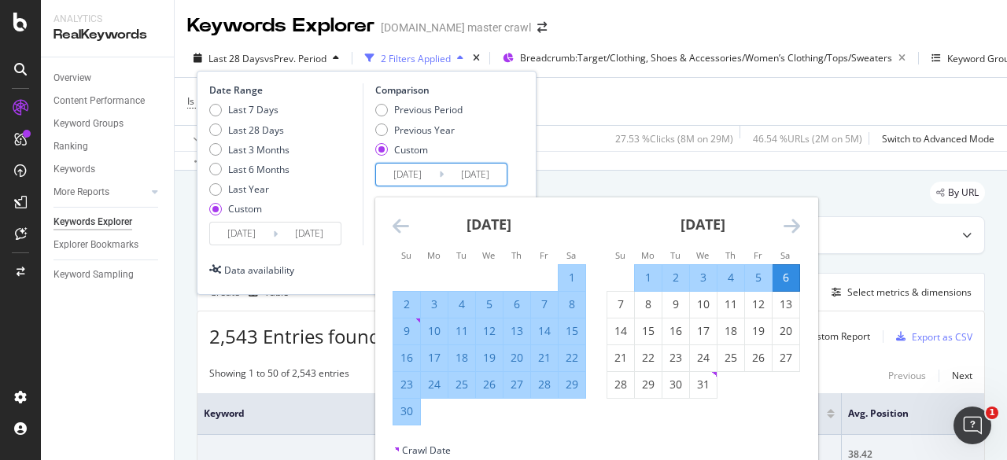
click at [394, 219] on icon "Move backward to switch to the previous month." at bounding box center [400, 225] width 17 height 19
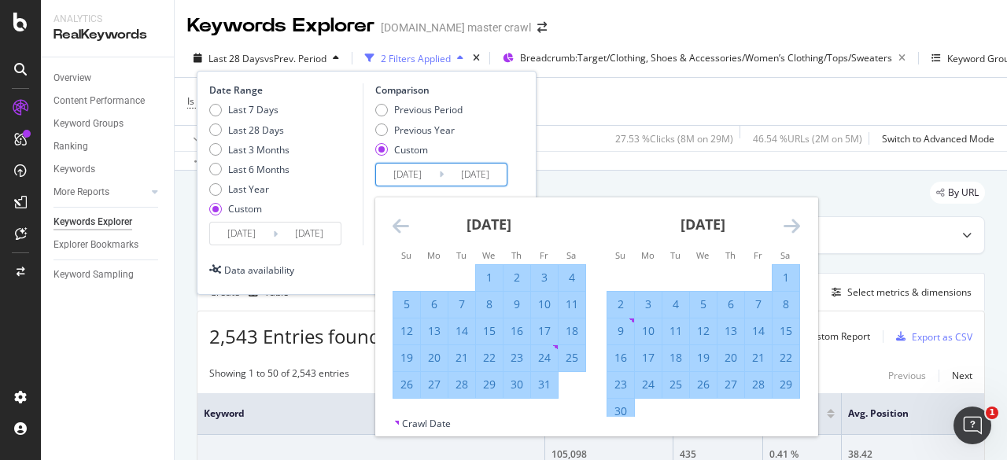
click at [394, 219] on icon "Move backward to switch to the previous month." at bounding box center [400, 225] width 17 height 19
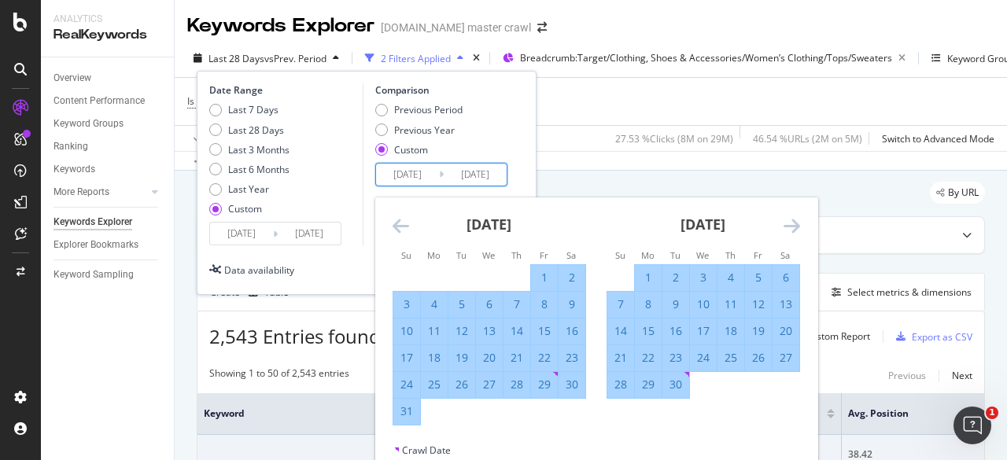
click at [394, 219] on icon "Move backward to switch to the previous month." at bounding box center [400, 225] width 17 height 19
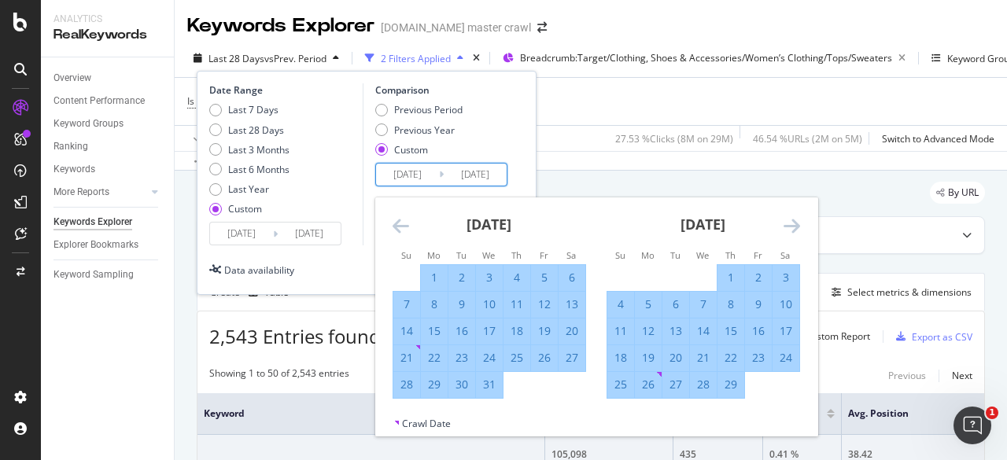
click at [394, 219] on icon "Move backward to switch to the previous month." at bounding box center [400, 225] width 17 height 19
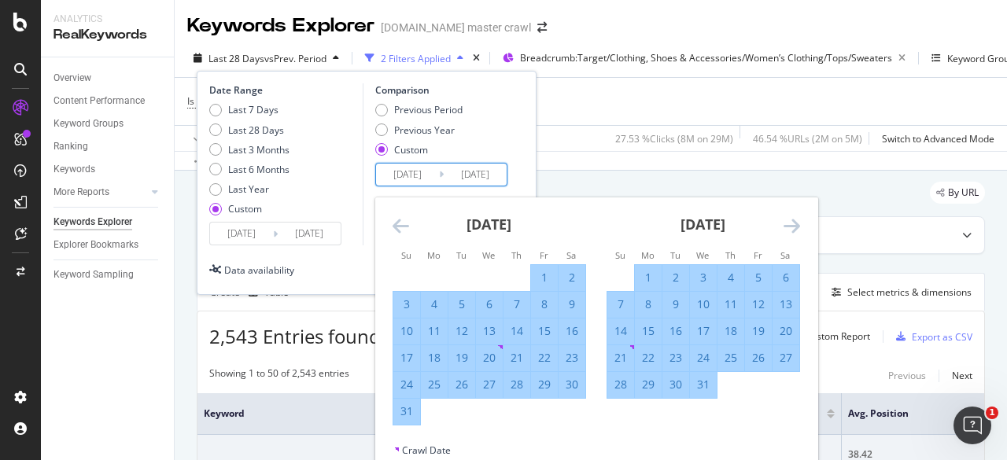
click at [394, 219] on icon "Move backward to switch to the previous month." at bounding box center [400, 225] width 17 height 19
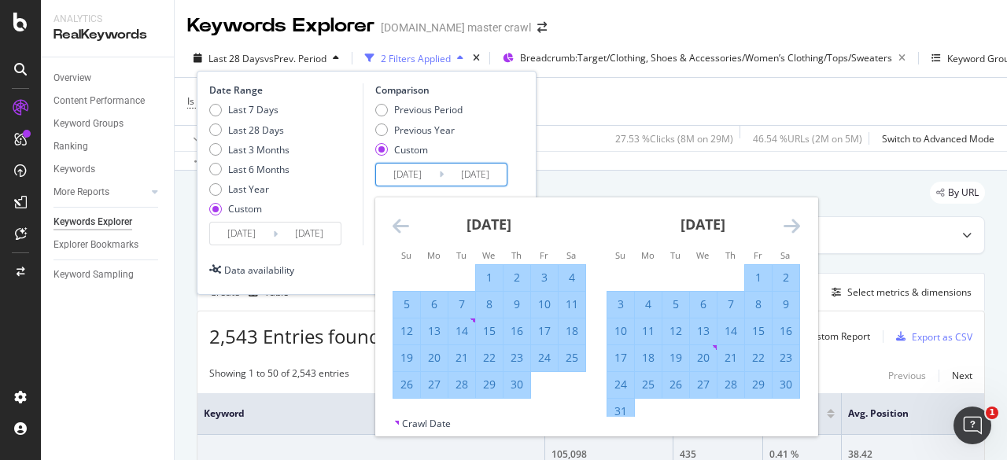
click at [394, 219] on icon "Move backward to switch to the previous month." at bounding box center [400, 225] width 17 height 19
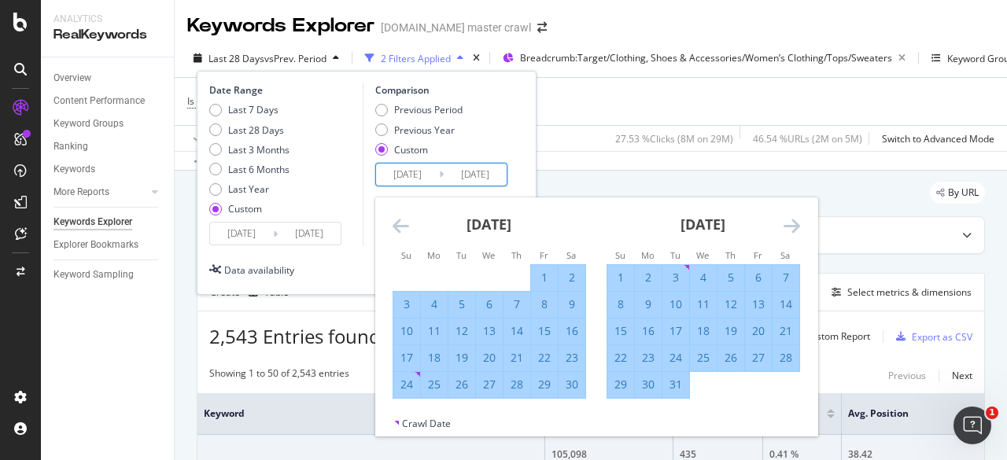
click at [394, 219] on icon "Move backward to switch to the previous month." at bounding box center [400, 225] width 17 height 19
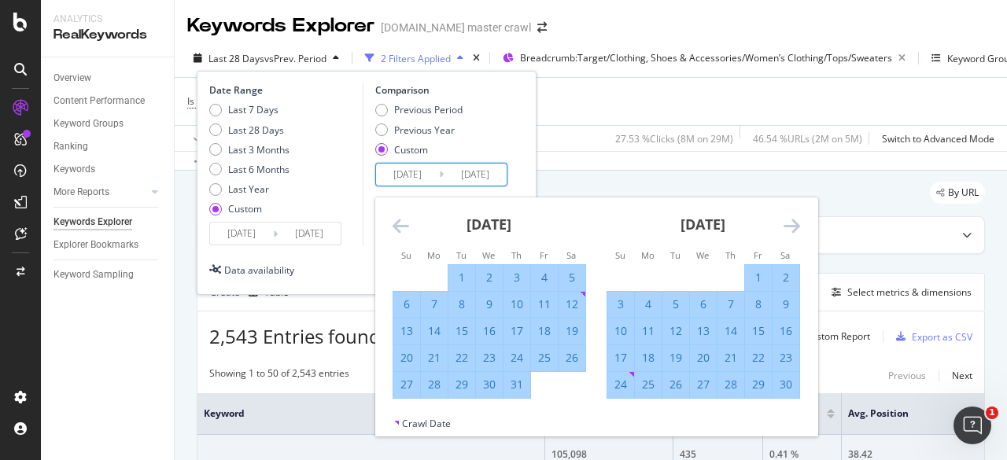
click at [394, 219] on icon "Move backward to switch to the previous month." at bounding box center [400, 225] width 17 height 19
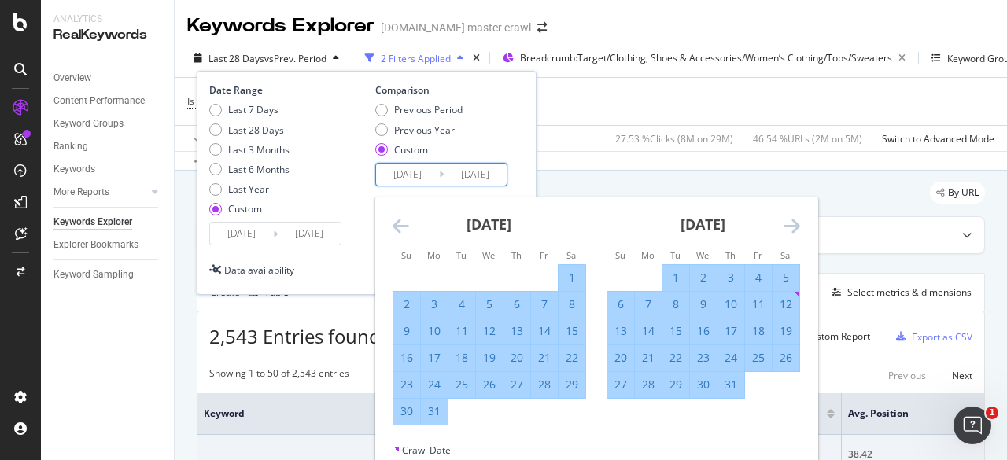
click at [400, 224] on icon "Move backward to switch to the previous month." at bounding box center [400, 225] width 17 height 19
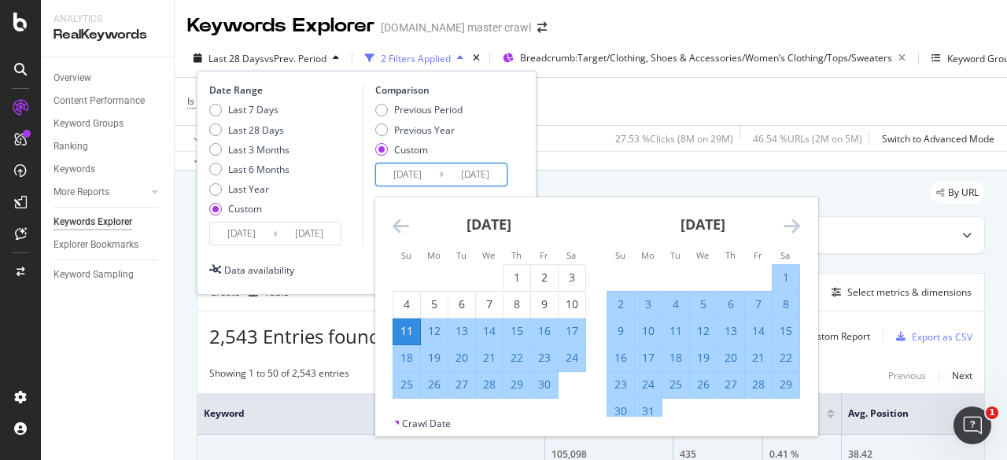
click at [618, 301] on div "2" at bounding box center [620, 305] width 27 height 16
type input "2023/07/02"
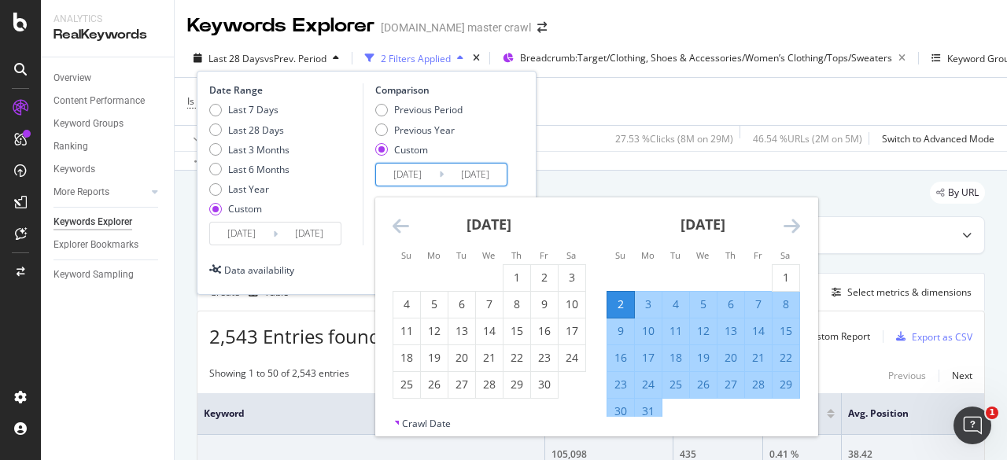
click at [788, 223] on icon "Move forward to switch to the next month." at bounding box center [791, 225] width 17 height 19
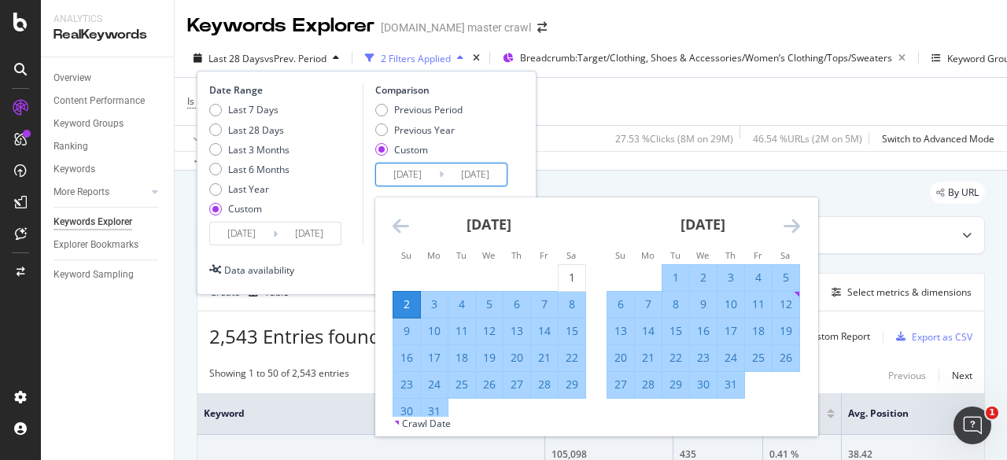
click at [788, 223] on icon "Move forward to switch to the next month." at bounding box center [791, 225] width 17 height 19
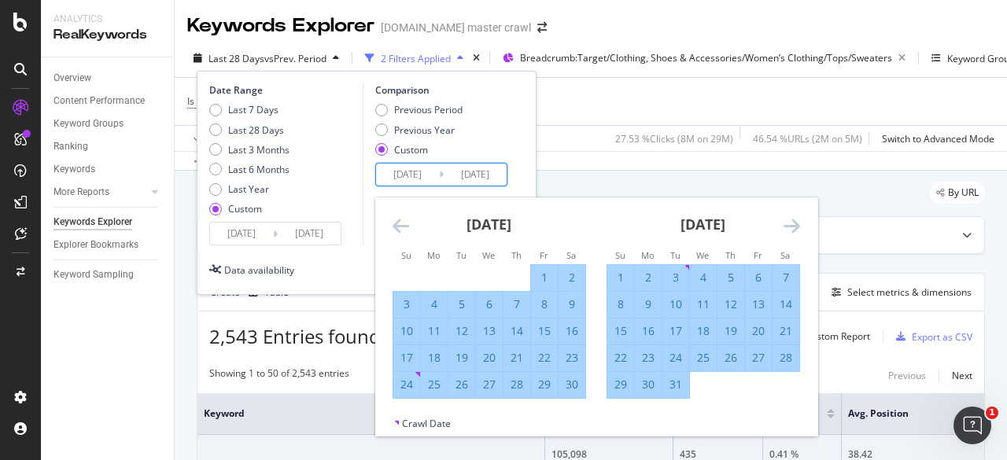
click at [788, 223] on icon "Move forward to switch to the next month." at bounding box center [791, 225] width 17 height 19
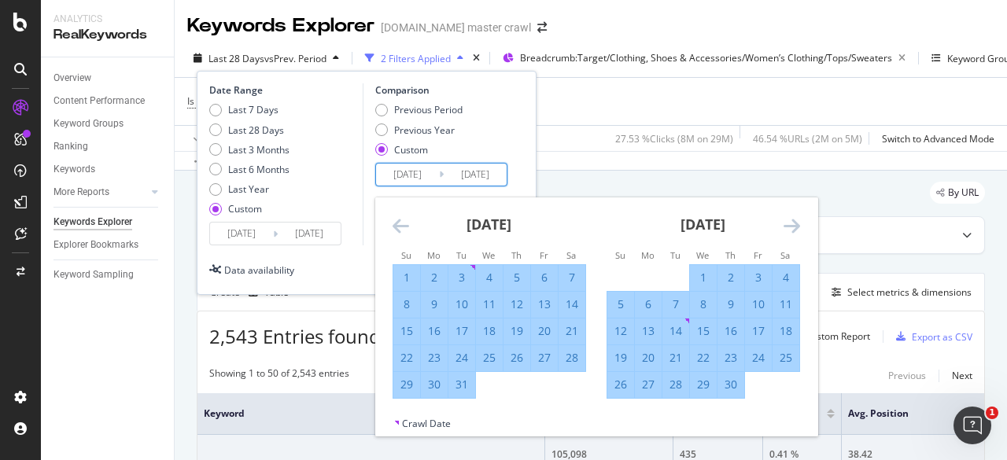
click at [788, 223] on icon "Move forward to switch to the next month." at bounding box center [791, 225] width 17 height 19
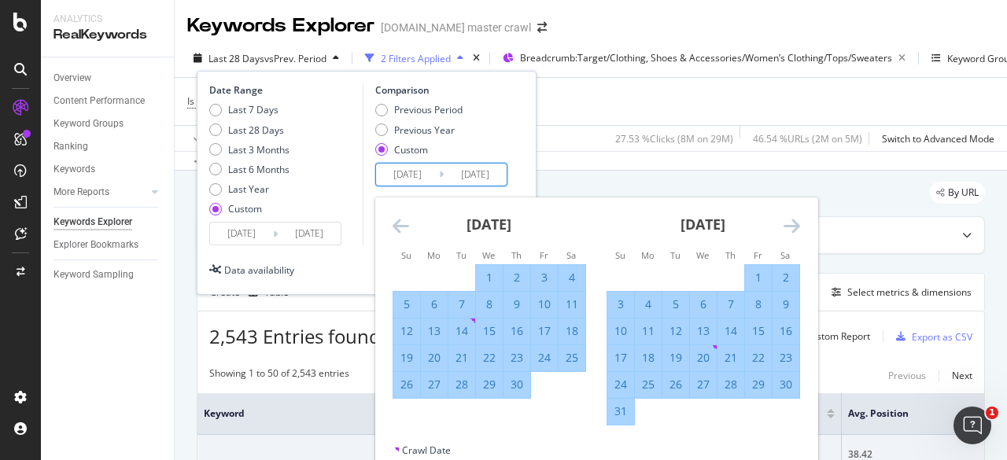
click at [788, 223] on icon "Move forward to switch to the next month." at bounding box center [791, 225] width 17 height 19
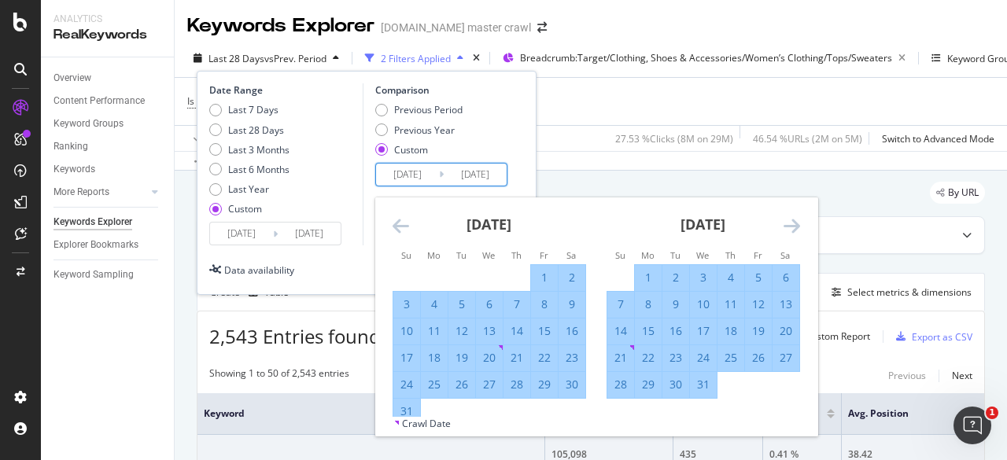
click at [788, 223] on icon "Move forward to switch to the next month." at bounding box center [791, 225] width 17 height 19
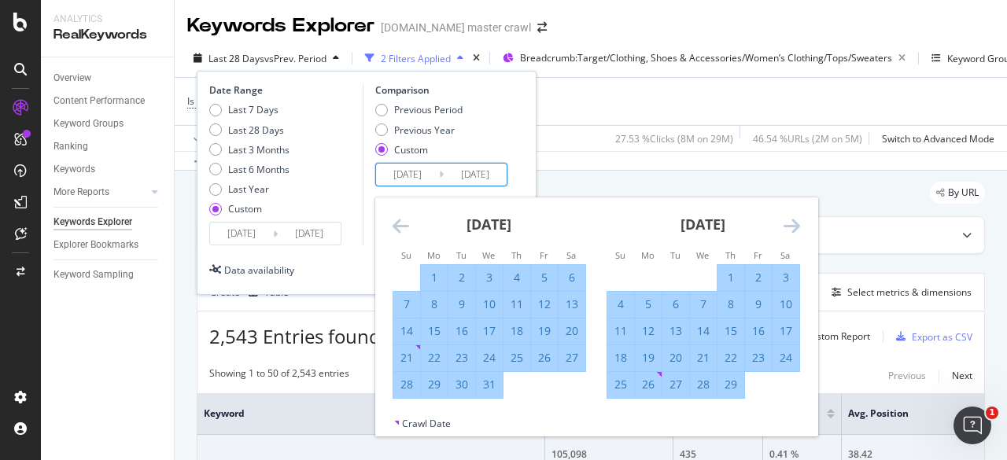
click at [788, 223] on icon "Move forward to switch to the next month." at bounding box center [791, 225] width 17 height 19
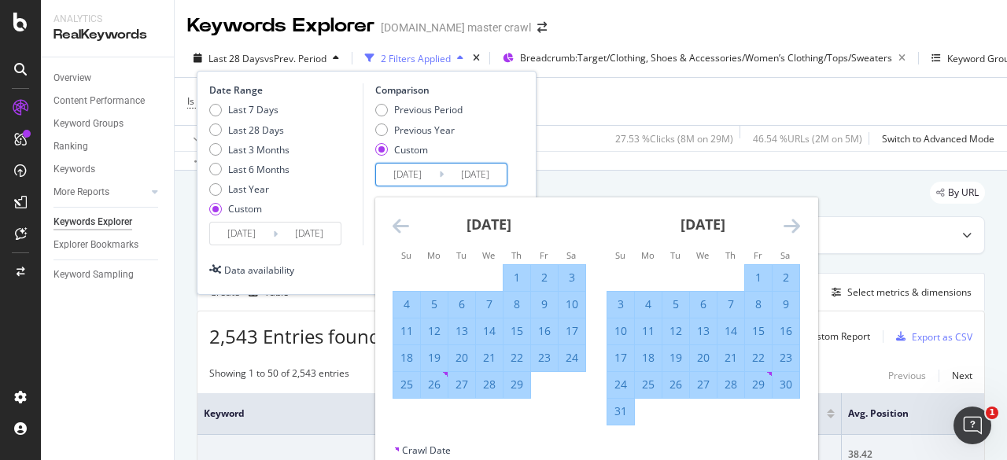
click at [788, 223] on icon "Move forward to switch to the next month." at bounding box center [791, 225] width 17 height 19
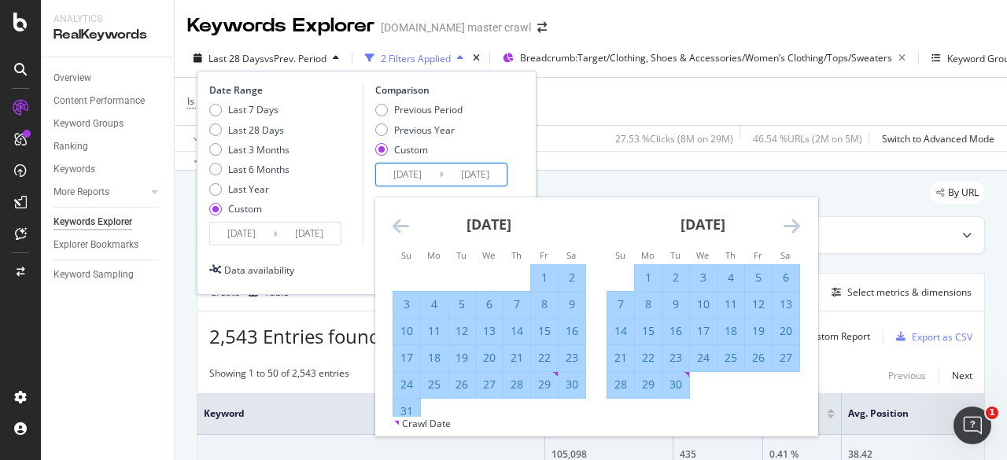
click at [788, 223] on icon "Move forward to switch to the next month." at bounding box center [791, 225] width 17 height 19
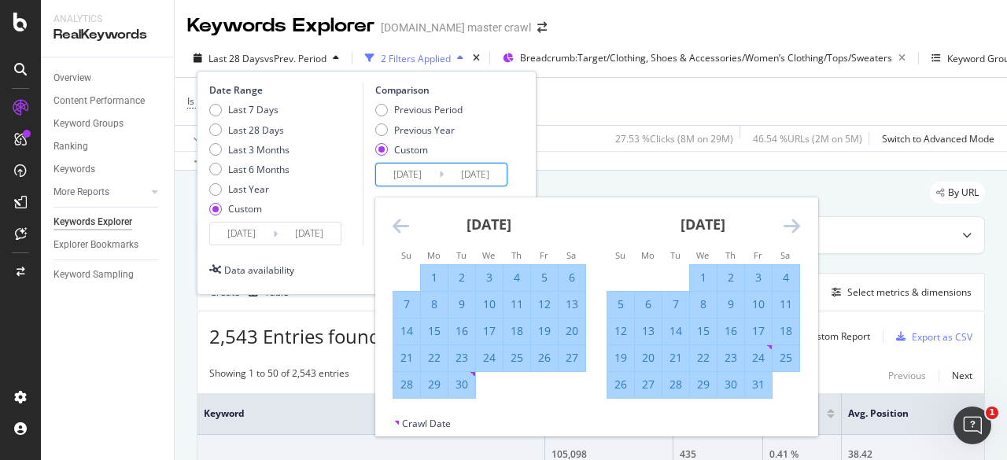
click at [788, 223] on icon "Move forward to switch to the next month." at bounding box center [791, 225] width 17 height 19
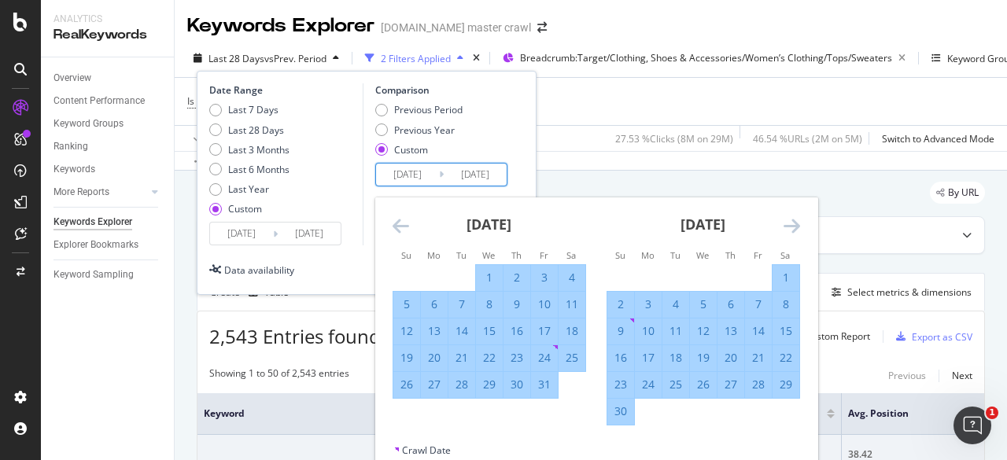
click at [788, 223] on icon "Move forward to switch to the next month." at bounding box center [791, 225] width 17 height 19
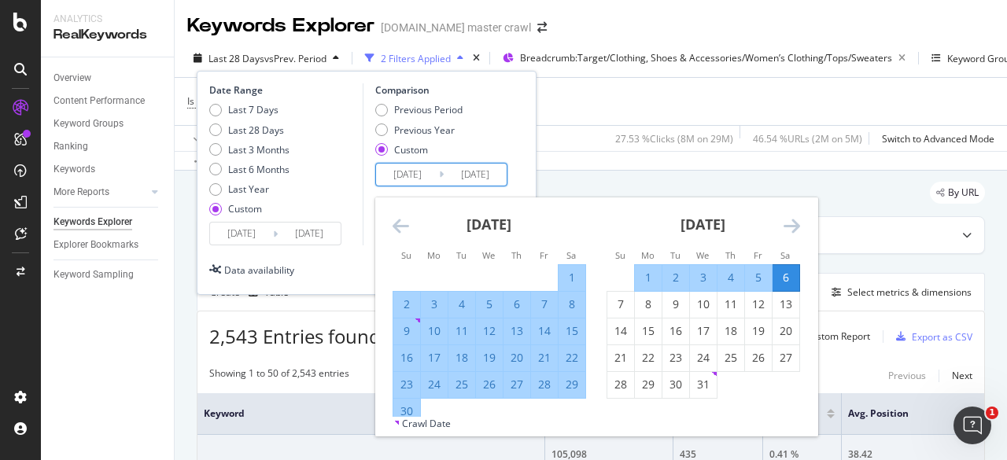
click at [788, 223] on icon "Move forward to switch to the next month." at bounding box center [791, 225] width 17 height 19
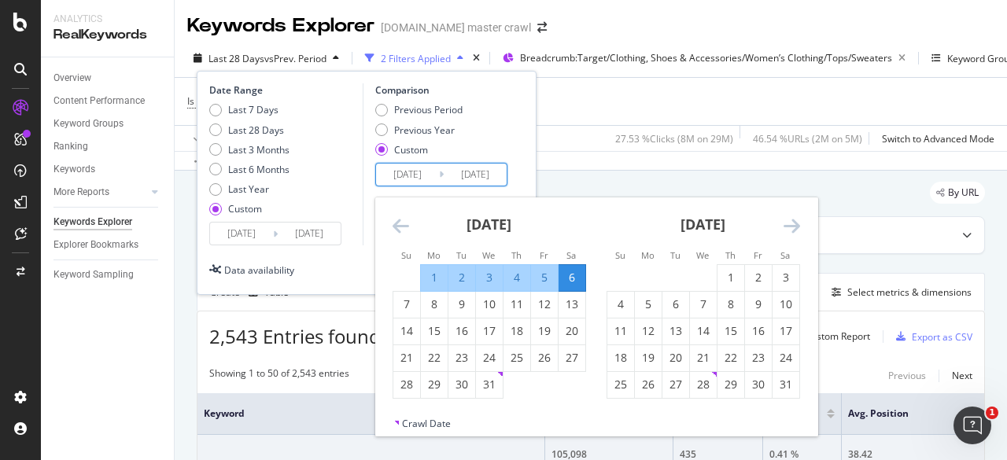
click at [400, 226] on icon "Move backward to switch to the previous month." at bounding box center [400, 225] width 17 height 19
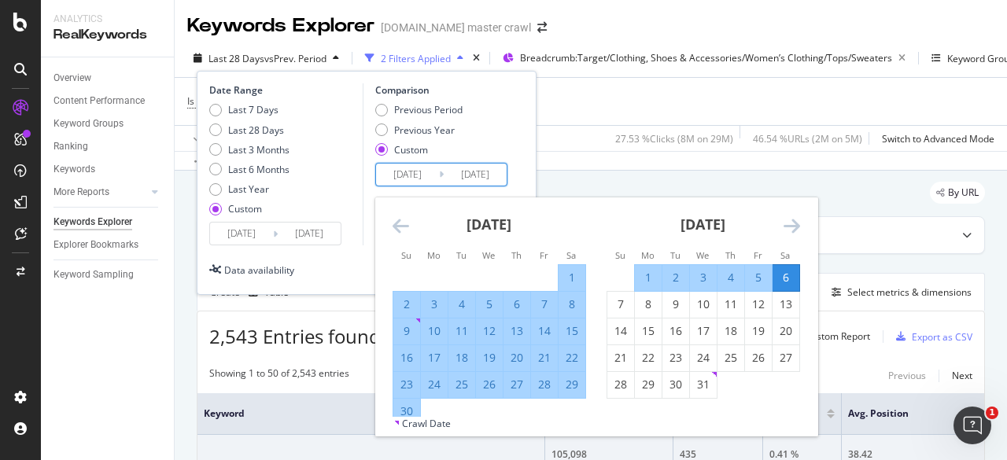
click at [790, 279] on div "6" at bounding box center [785, 278] width 27 height 16
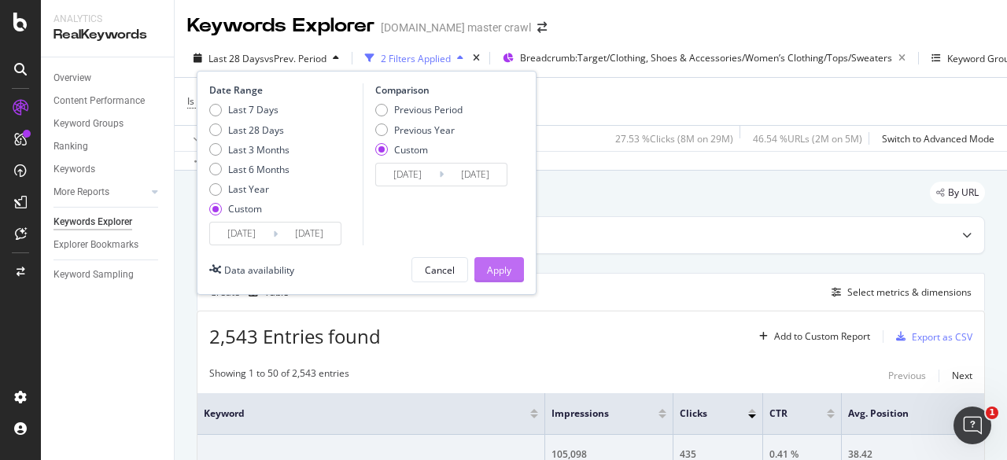
click at [499, 263] on div "Apply" at bounding box center [499, 269] width 24 height 13
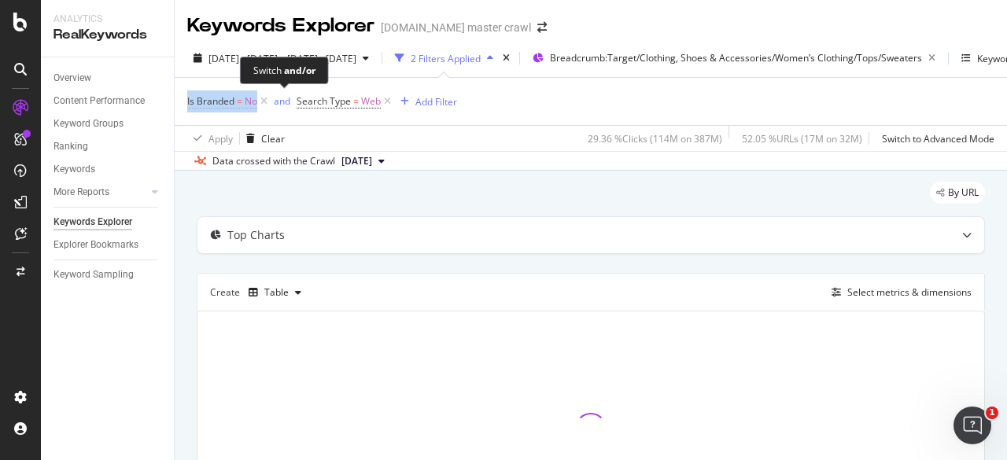
drag, startPoint x: 178, startPoint y: 94, endPoint x: 272, endPoint y: 106, distance: 95.2
click at [272, 106] on div "Is Branded = No and Search Type = Web Add Filter Apply Clear 29.36 % Clicks ( 1…" at bounding box center [591, 114] width 832 height 74
click at [216, 99] on span "Is Branded" at bounding box center [210, 100] width 47 height 13
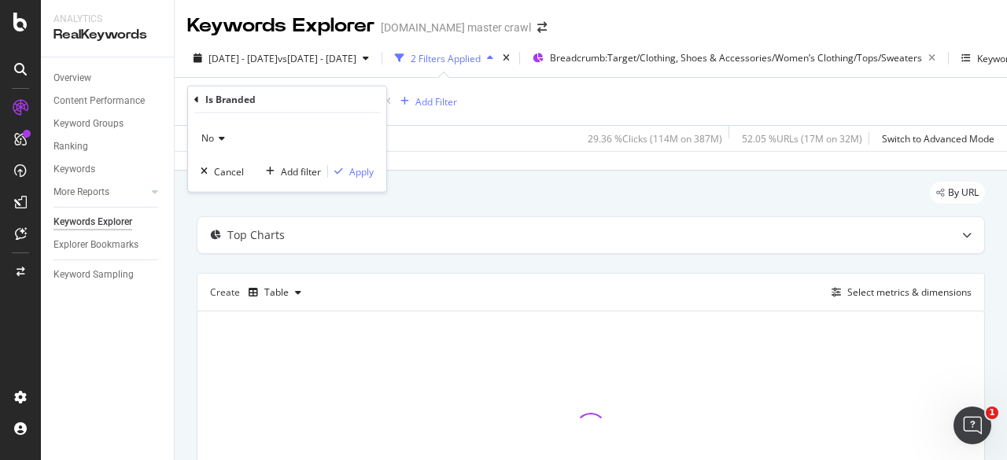
click at [214, 134] on icon at bounding box center [219, 138] width 11 height 9
click at [231, 171] on div "Yes" at bounding box center [288, 170] width 168 height 20
click at [366, 177] on div "Apply" at bounding box center [361, 170] width 24 height 13
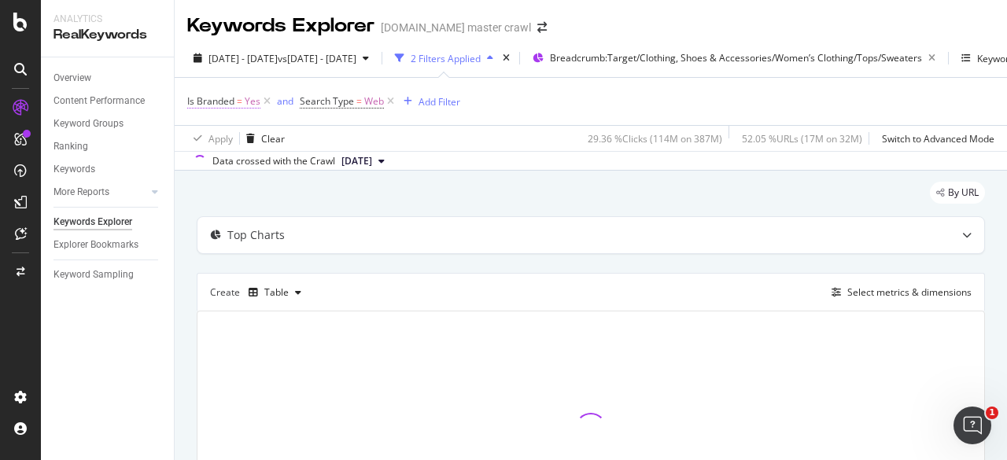
click at [245, 95] on span "Yes" at bounding box center [253, 101] width 16 height 22
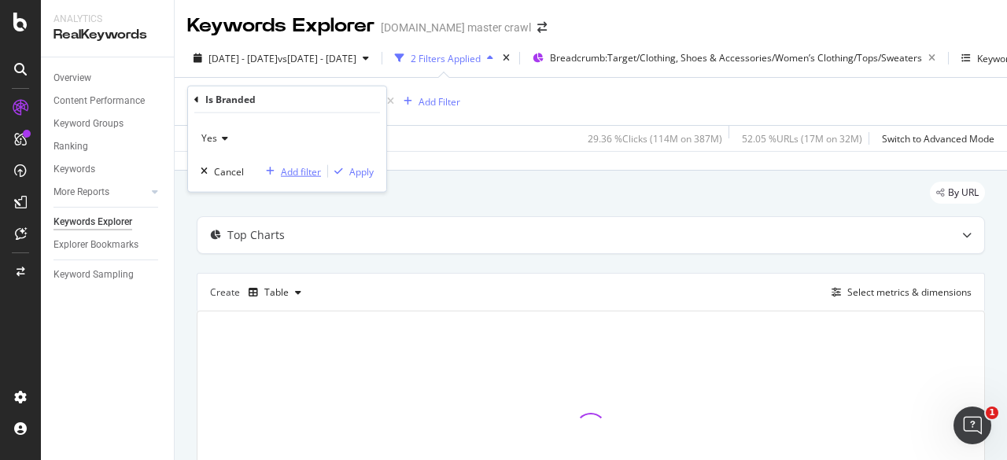
click at [290, 175] on div "Add filter" at bounding box center [301, 170] width 40 height 13
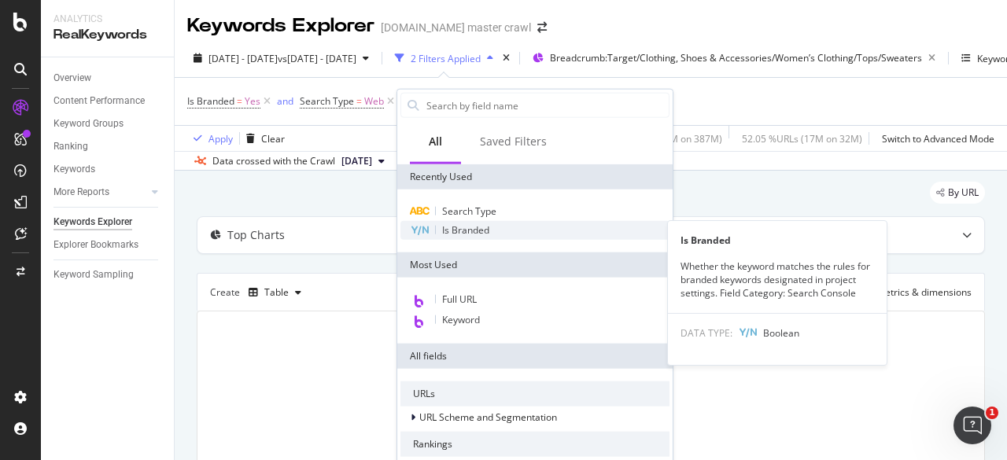
click at [466, 232] on span "Is Branded" at bounding box center [465, 229] width 47 height 13
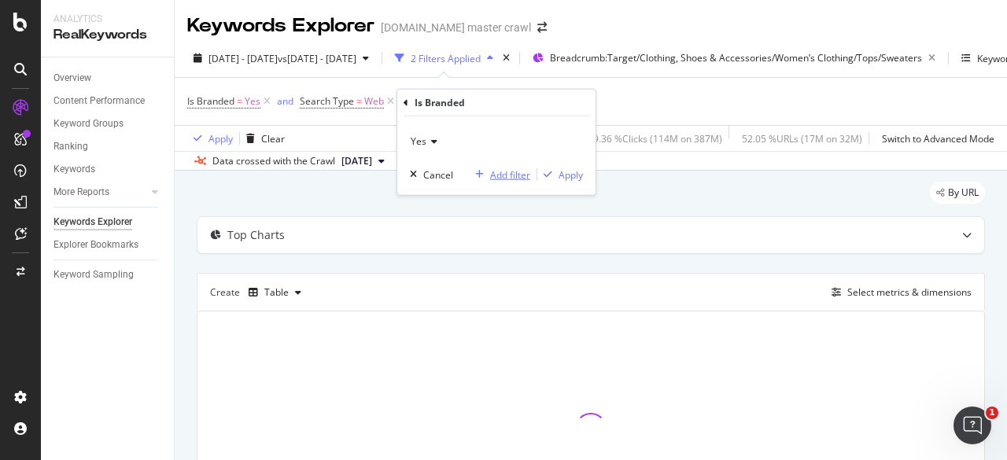
click at [492, 169] on div "Add filter" at bounding box center [510, 174] width 40 height 13
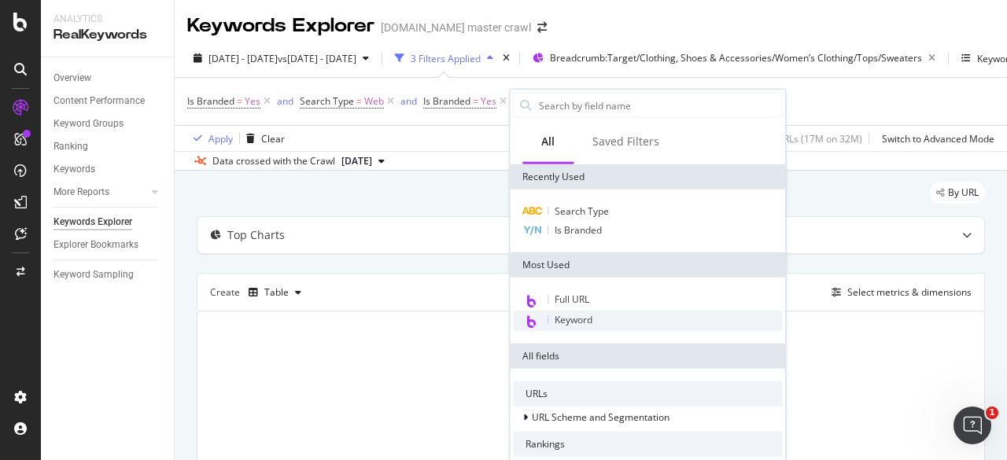
click at [588, 315] on span "Keyword" at bounding box center [573, 319] width 38 height 13
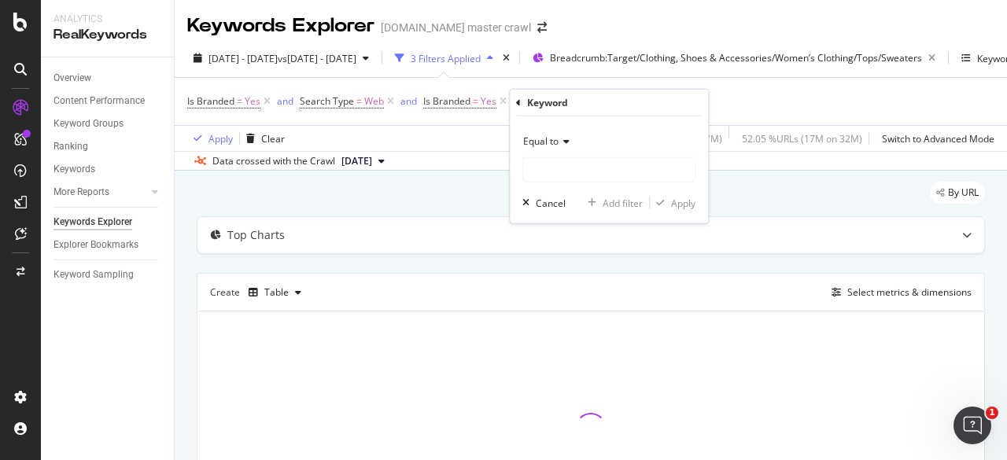
click at [518, 101] on div "Keyword" at bounding box center [609, 103] width 186 height 27
click at [518, 101] on icon at bounding box center [518, 102] width 5 height 9
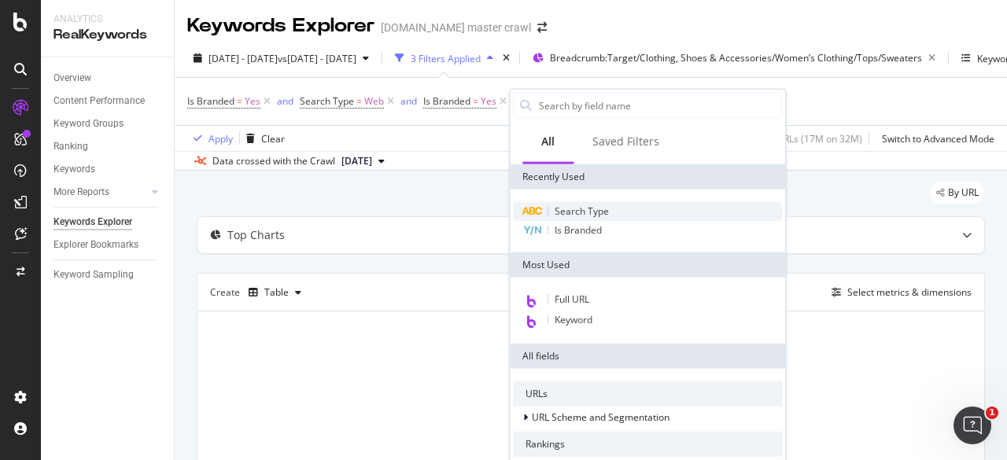
click at [580, 205] on span "Search Type" at bounding box center [581, 210] width 54 height 13
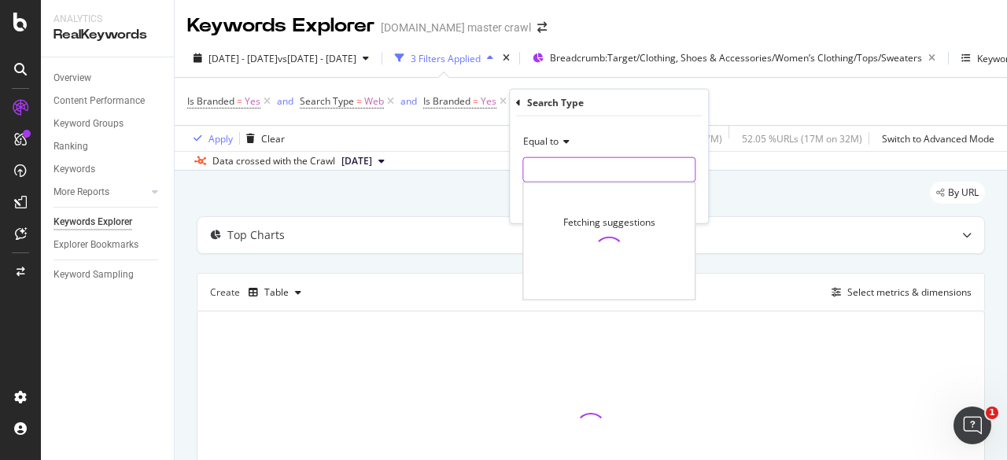
click at [584, 164] on input "text" at bounding box center [608, 169] width 171 height 25
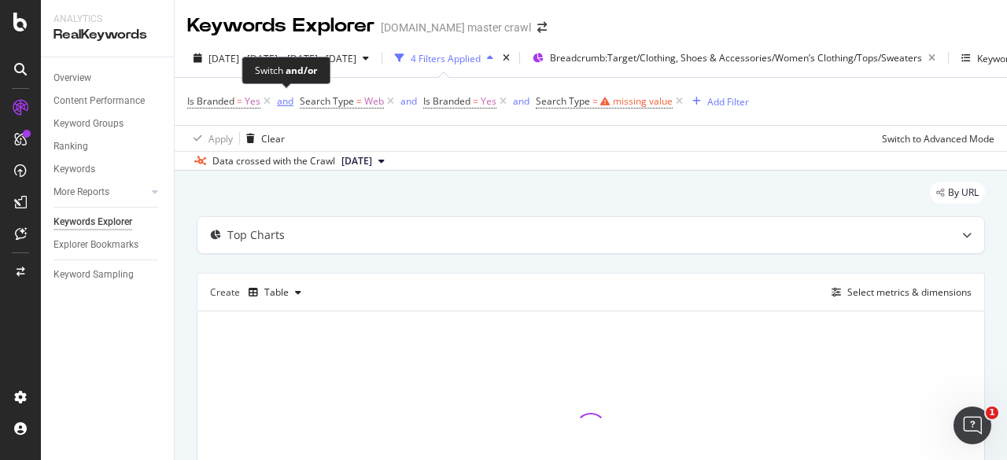
click at [289, 102] on div "and" at bounding box center [285, 100] width 17 height 13
click at [283, 105] on div "or" at bounding box center [281, 100] width 9 height 13
click at [396, 103] on icon at bounding box center [390, 102] width 13 height 16
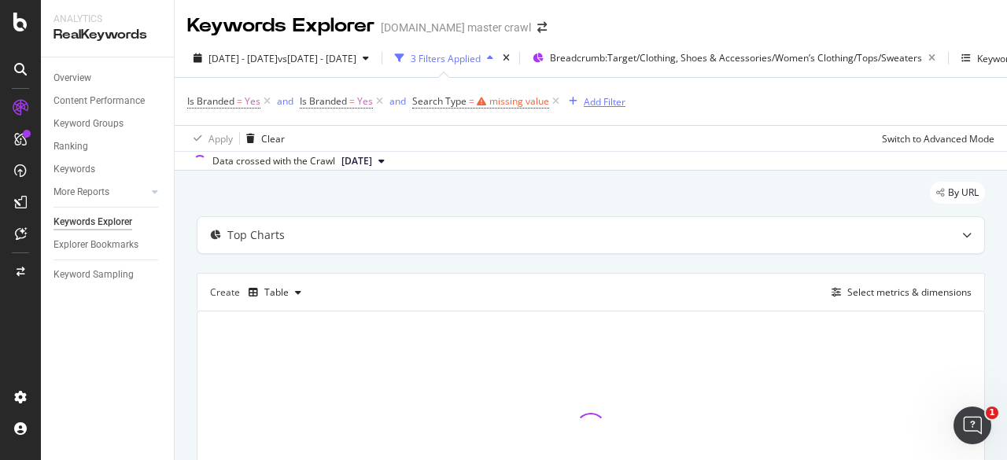
click at [591, 100] on div "Add Filter" at bounding box center [605, 101] width 42 height 13
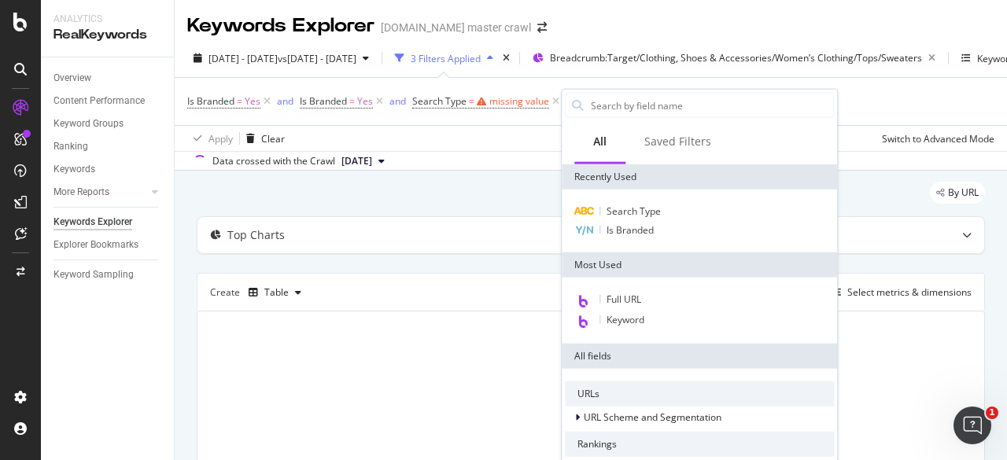
click at [591, 100] on input "text" at bounding box center [711, 106] width 244 height 24
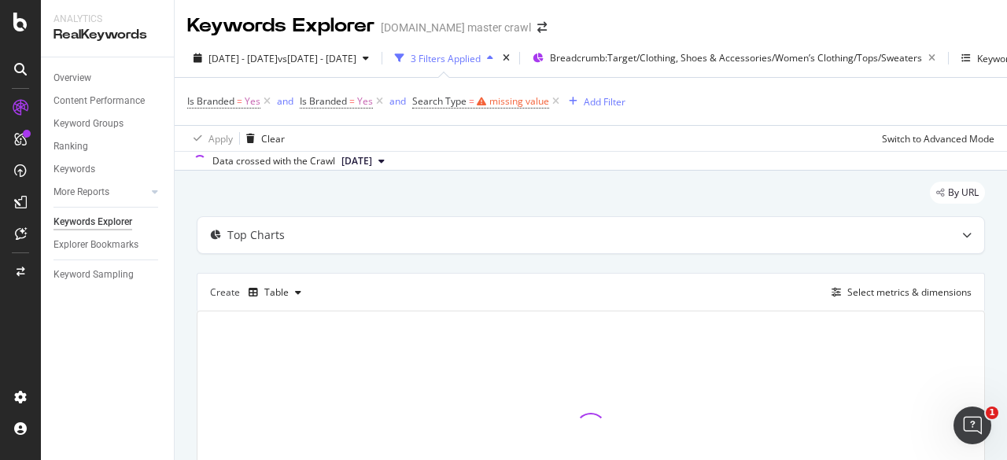
click at [510, 120] on div "Is Branded = Yes and Is Branded = Yes and Search Type = missing value Add Filter" at bounding box center [590, 101] width 807 height 47
click at [499, 100] on div "missing value" at bounding box center [519, 100] width 60 height 13
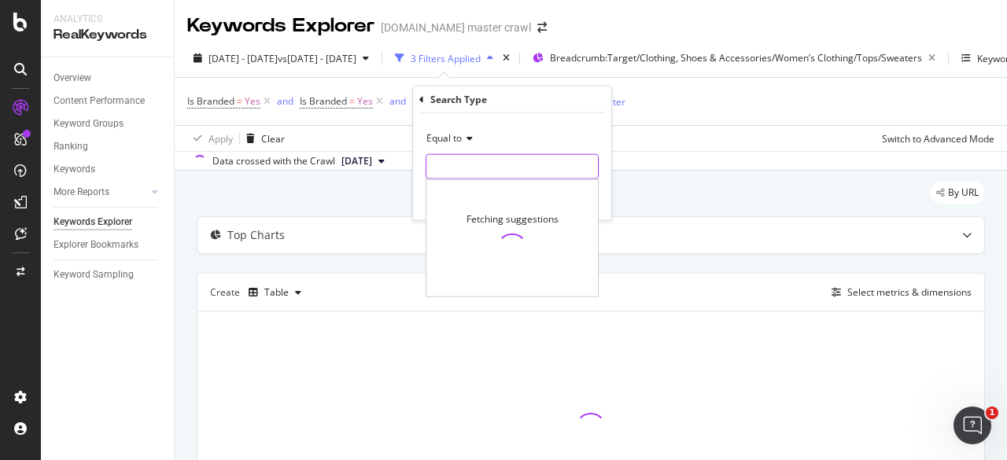
click at [462, 168] on input "text" at bounding box center [511, 166] width 171 height 25
type input "Web"
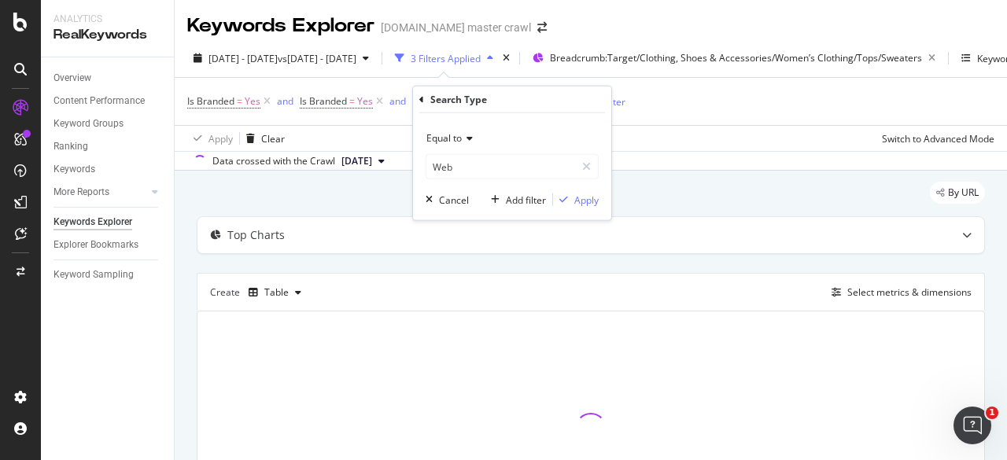
click at [448, 94] on div "Search Type" at bounding box center [458, 99] width 57 height 13
click at [344, 142] on div "Apply Clear Switch to Advanced Mode" at bounding box center [591, 138] width 832 height 26
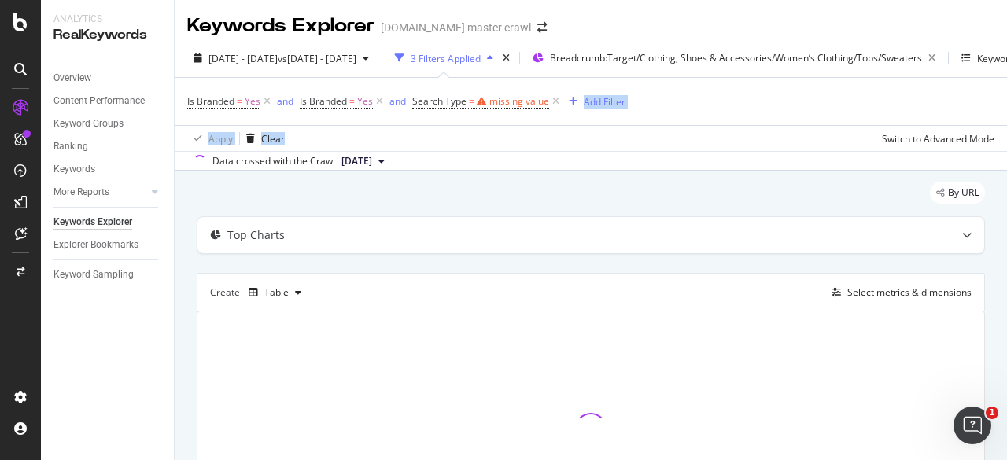
drag, startPoint x: 547, startPoint y: 126, endPoint x: 532, endPoint y: 120, distance: 15.9
click at [532, 120] on div "Is Branded = Yes and Is Branded = Yes and Search Type = missing value Add Filte…" at bounding box center [590, 114] width 807 height 73
click at [364, 142] on div "Apply Clear Switch to Advanced Mode" at bounding box center [591, 138] width 832 height 26
click at [103, 224] on div "Keywords Explorer" at bounding box center [92, 222] width 79 height 17
click at [84, 130] on div "Keyword Groups" at bounding box center [88, 124] width 70 height 17
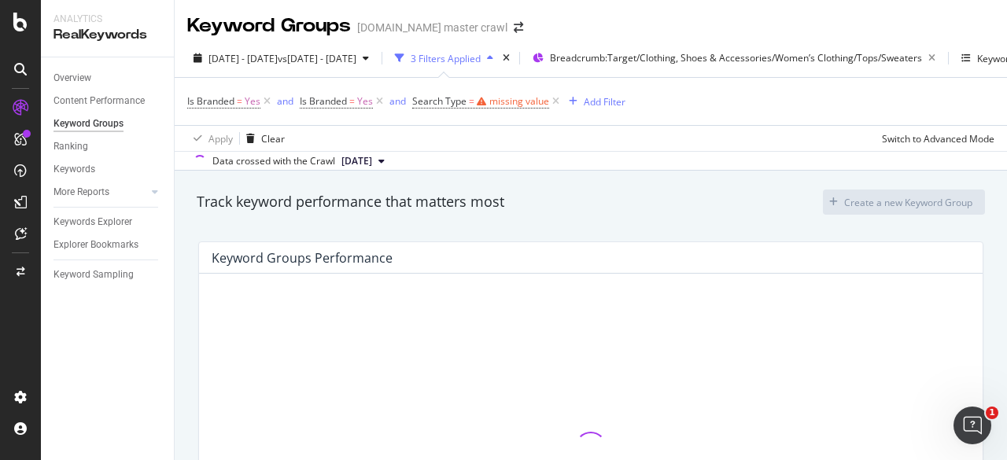
click at [17, 18] on icon at bounding box center [20, 22] width 14 height 19
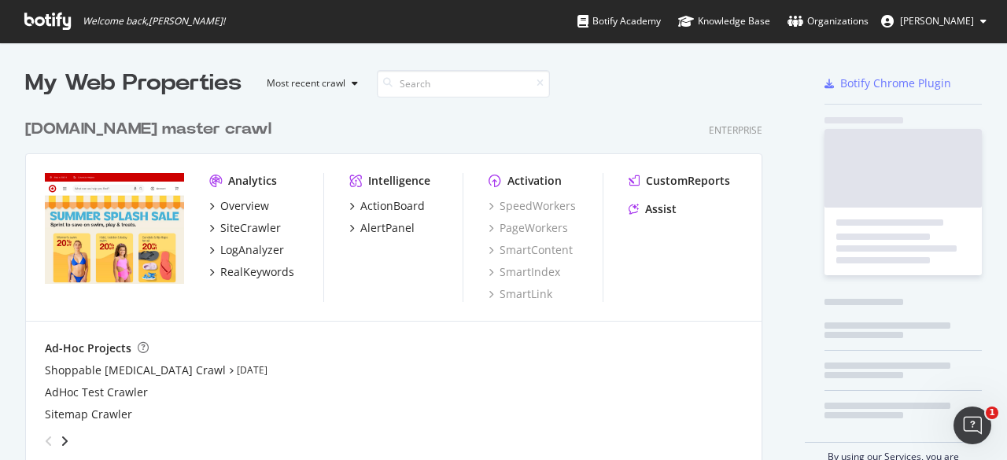
scroll to position [448, 982]
click at [444, 392] on div "AdHoc Test Crawler" at bounding box center [394, 393] width 698 height 16
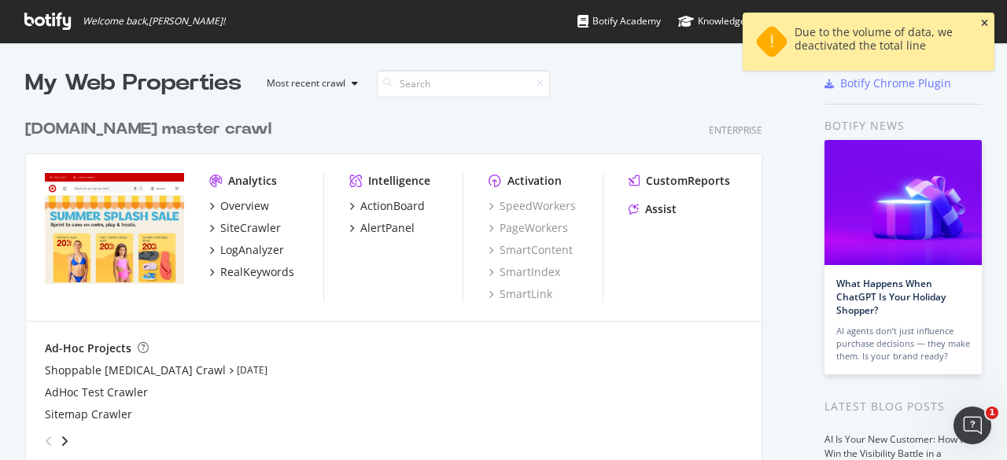
click at [984, 23] on icon "close toast" at bounding box center [984, 23] width 7 height 9
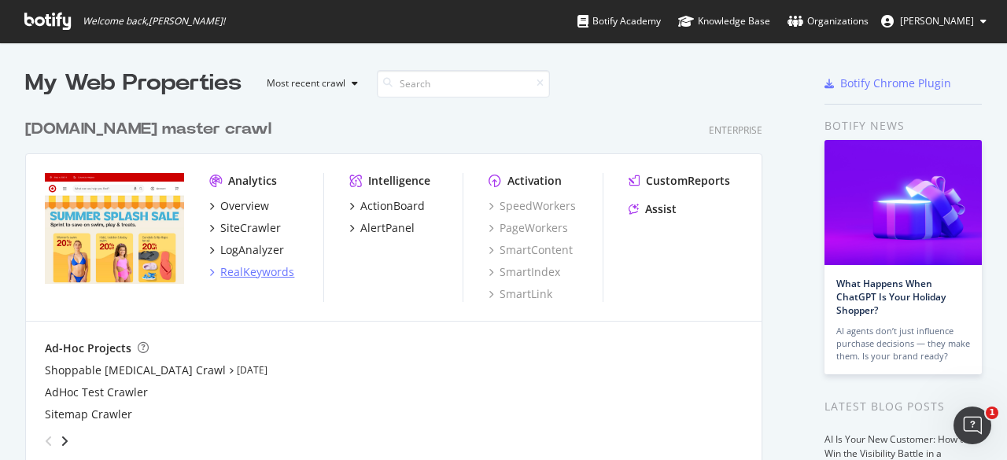
click at [255, 266] on div "RealKeywords" at bounding box center [257, 272] width 74 height 16
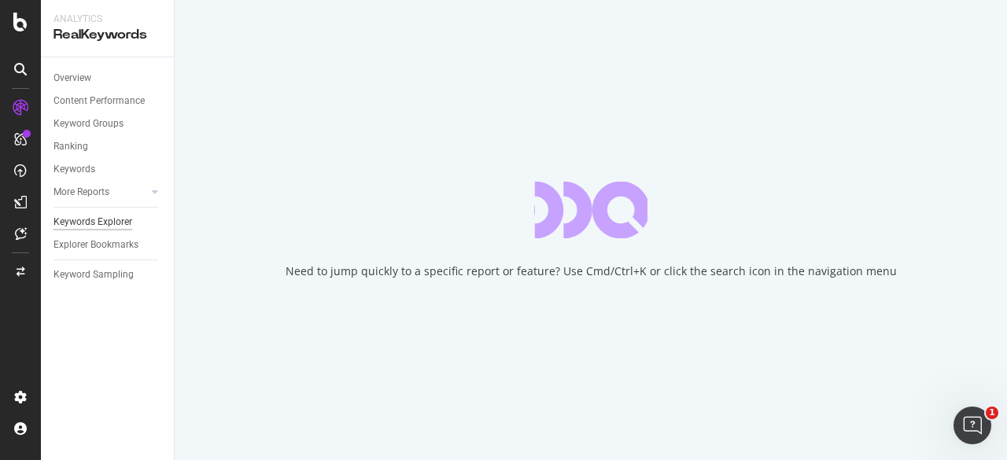
click at [108, 223] on div "Keywords Explorer" at bounding box center [92, 222] width 79 height 17
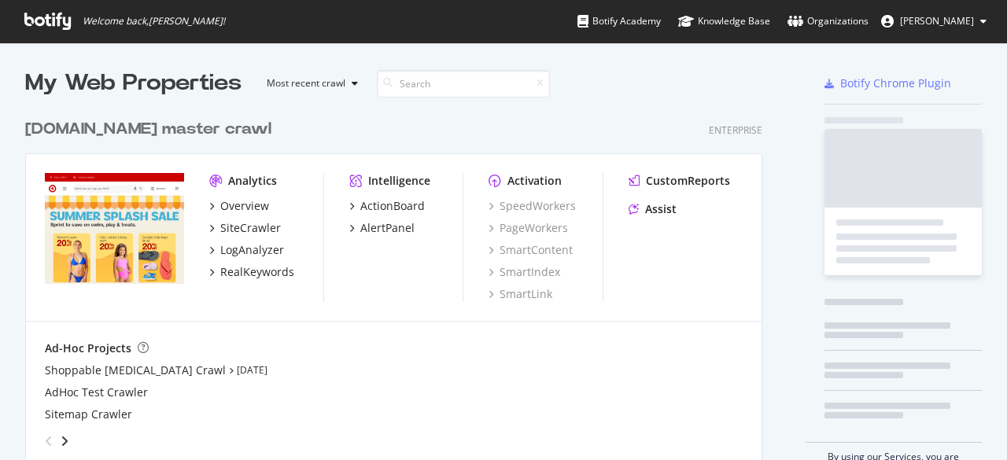
scroll to position [357, 737]
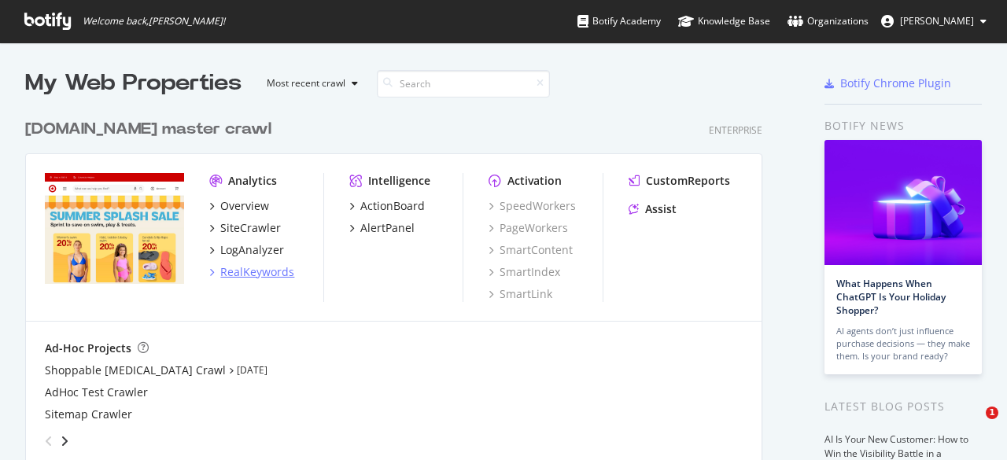
click at [252, 276] on div "RealKeywords" at bounding box center [257, 272] width 74 height 16
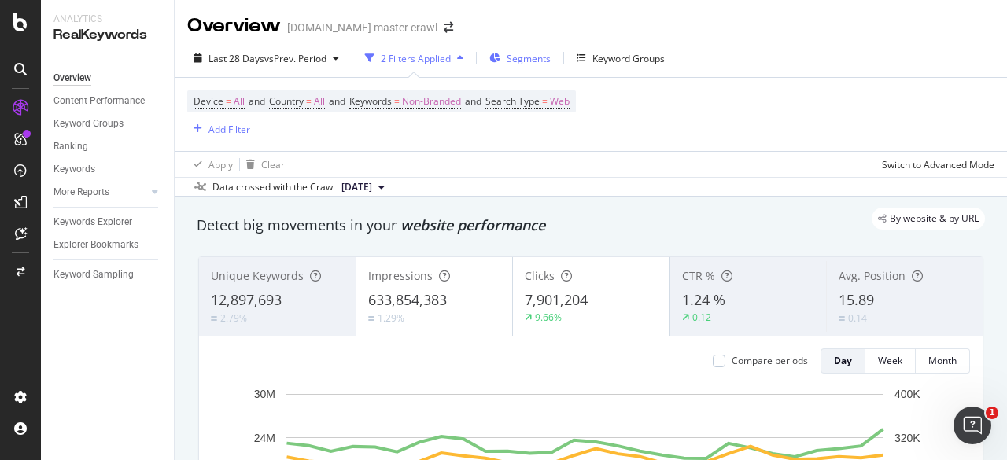
click at [527, 57] on span "Segments" at bounding box center [528, 58] width 44 height 13
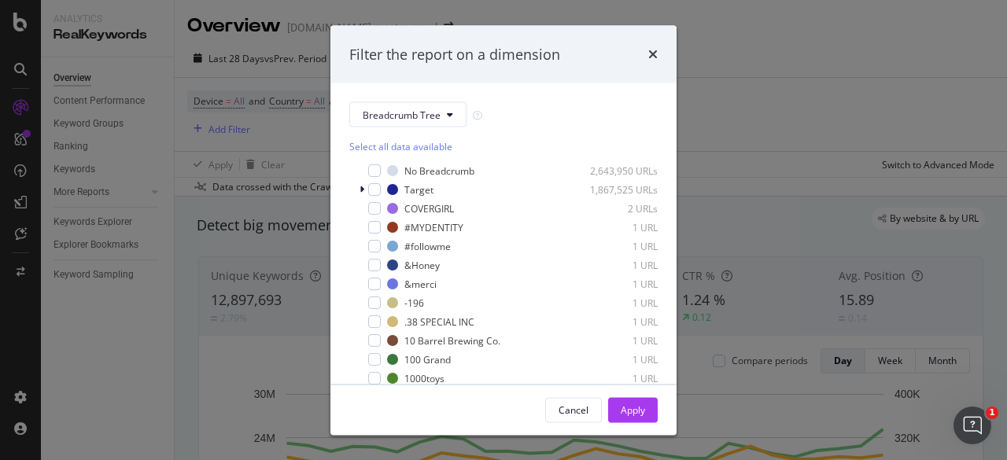
click at [164, 279] on div "Filter the report on a dimension Breadcrumb Tree Select all data available No B…" at bounding box center [503, 230] width 1007 height 460
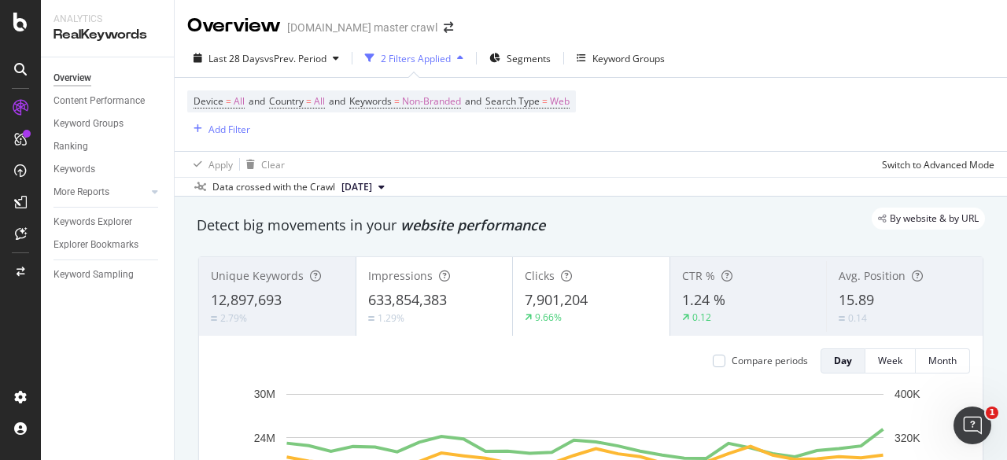
click at [106, 230] on div "Keywords Explorer" at bounding box center [113, 222] width 120 height 23
click at [83, 223] on div "Keywords Explorer" at bounding box center [92, 222] width 79 height 17
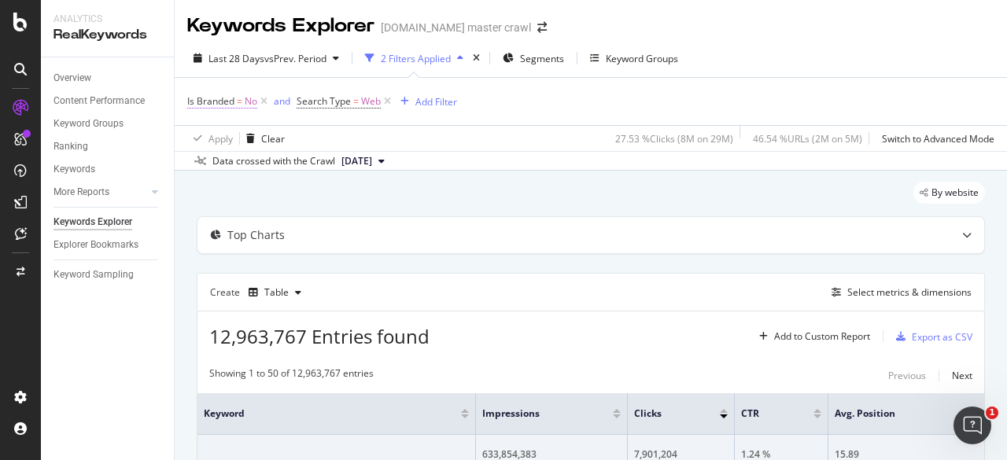
click at [212, 104] on span "Is Branded" at bounding box center [210, 100] width 47 height 13
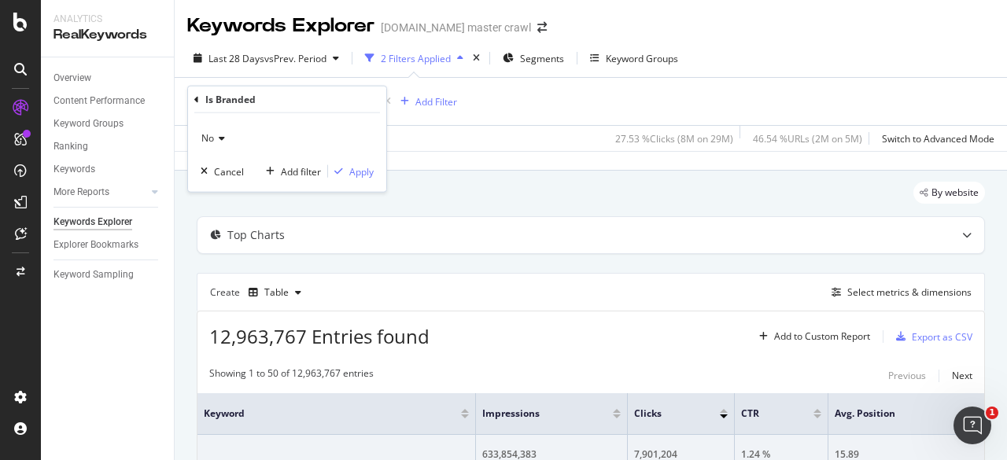
click at [224, 145] on div "No" at bounding box center [287, 138] width 173 height 25
click at [228, 172] on div "Yes" at bounding box center [288, 170] width 168 height 20
click at [346, 172] on div "button" at bounding box center [338, 171] width 21 height 9
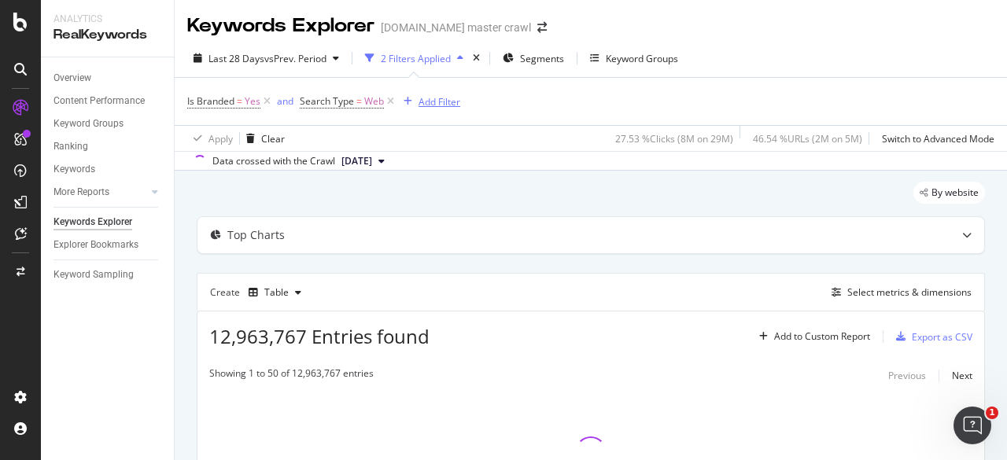
click at [433, 105] on div "Add Filter" at bounding box center [439, 101] width 42 height 13
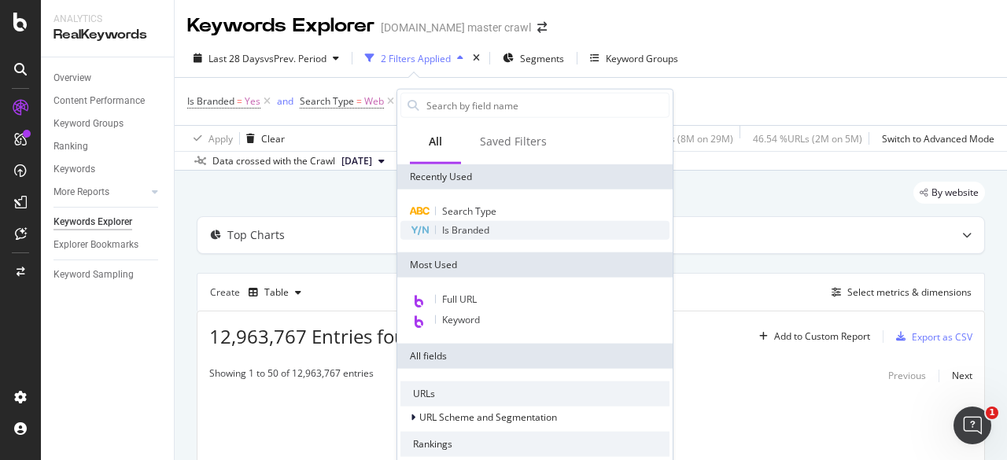
click at [475, 232] on span "Is Branded" at bounding box center [465, 229] width 47 height 13
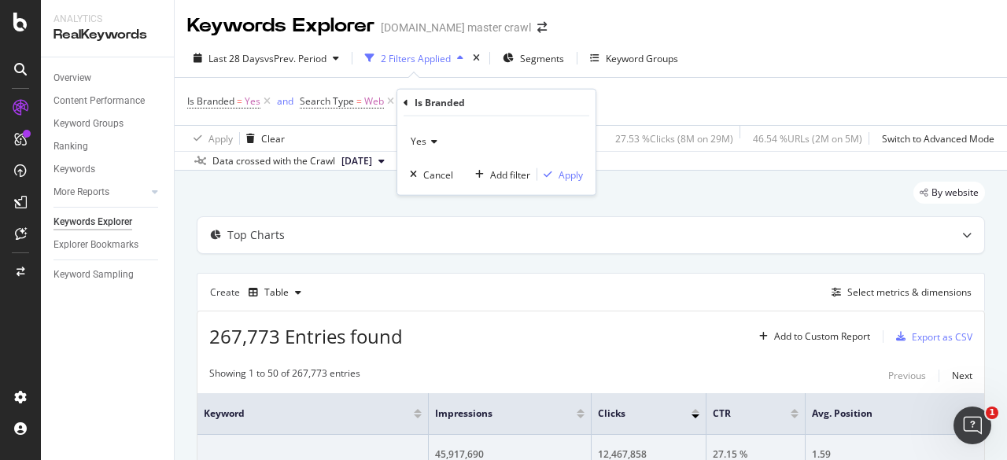
click at [414, 145] on span "Yes" at bounding box center [419, 140] width 16 height 13
click at [439, 199] on div "No" at bounding box center [498, 194] width 168 height 20
click at [560, 171] on div "Apply" at bounding box center [570, 174] width 24 height 13
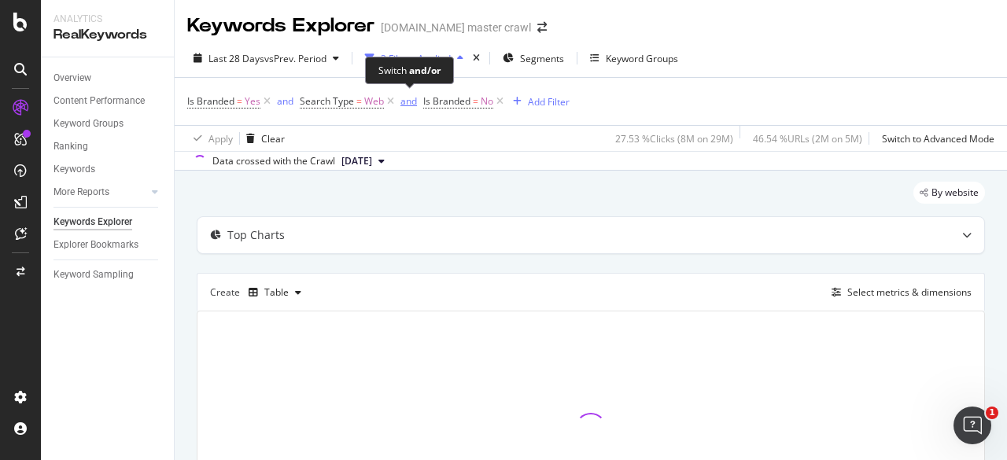
click at [405, 104] on div "and" at bounding box center [408, 100] width 17 height 13
click at [543, 59] on span "Segments" at bounding box center [542, 58] width 44 height 13
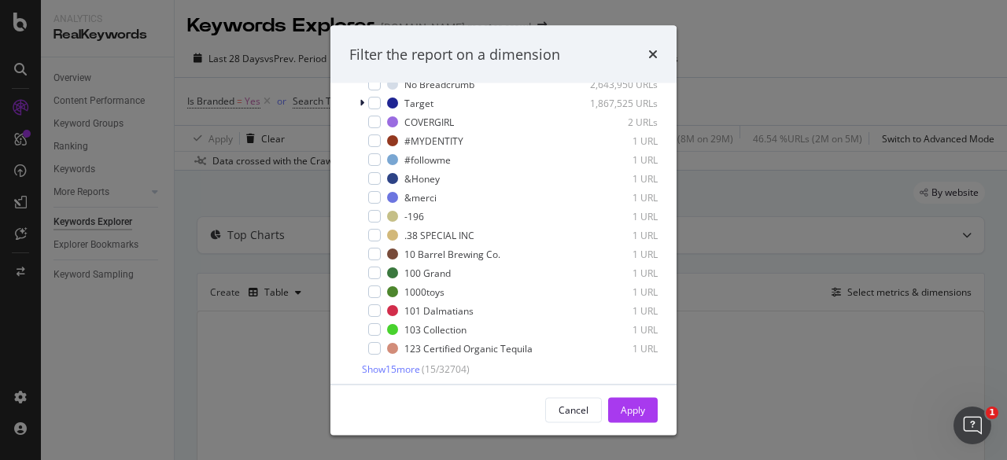
scroll to position [83, 0]
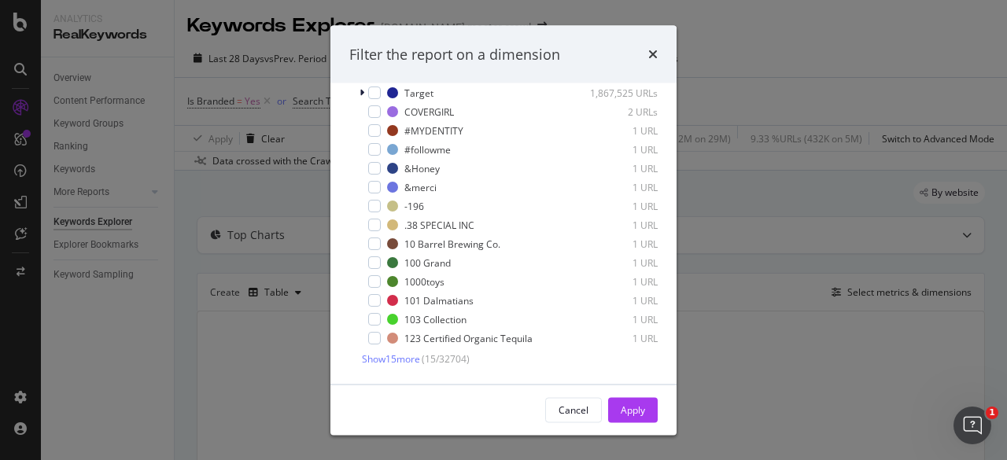
click at [436, 358] on span "( 15 / 32704 )" at bounding box center [446, 359] width 48 height 13
click at [406, 361] on span "Show 15 more" at bounding box center [391, 359] width 58 height 13
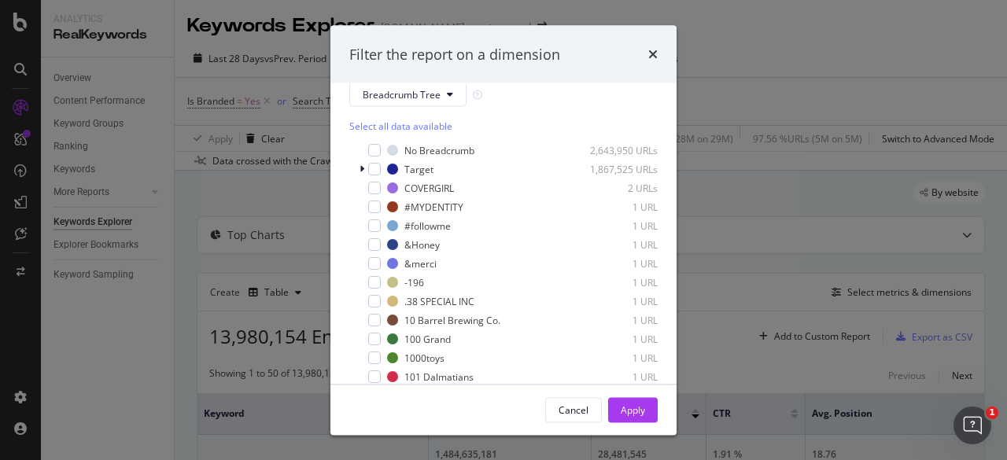
scroll to position [0, 0]
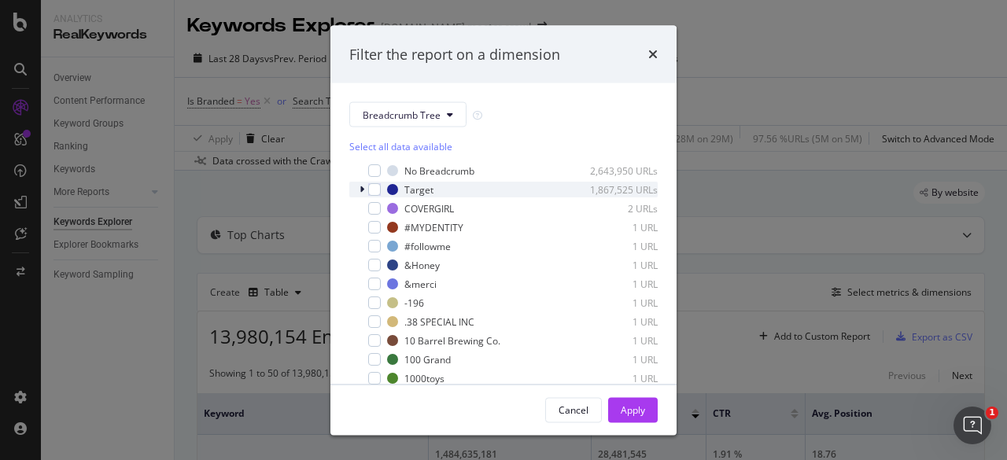
click at [363, 190] on icon "modal" at bounding box center [361, 189] width 5 height 9
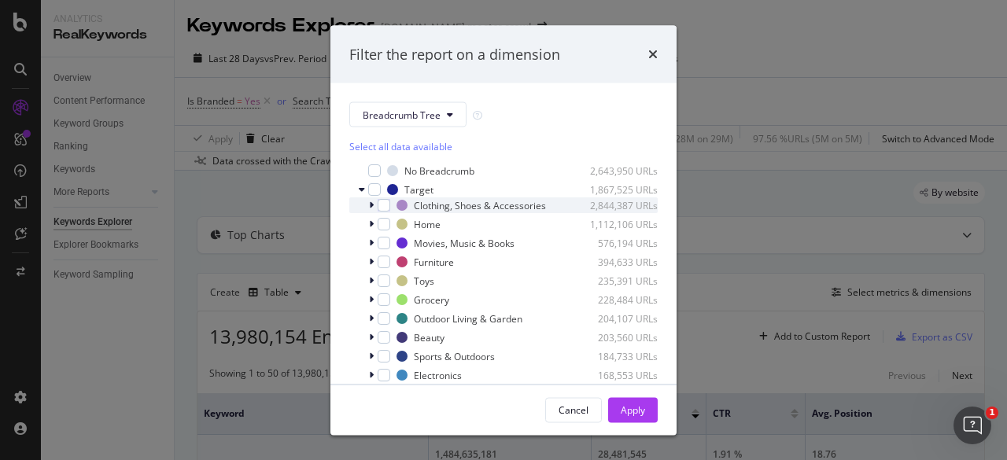
click at [370, 213] on div "modal" at bounding box center [372, 205] width 9 height 16
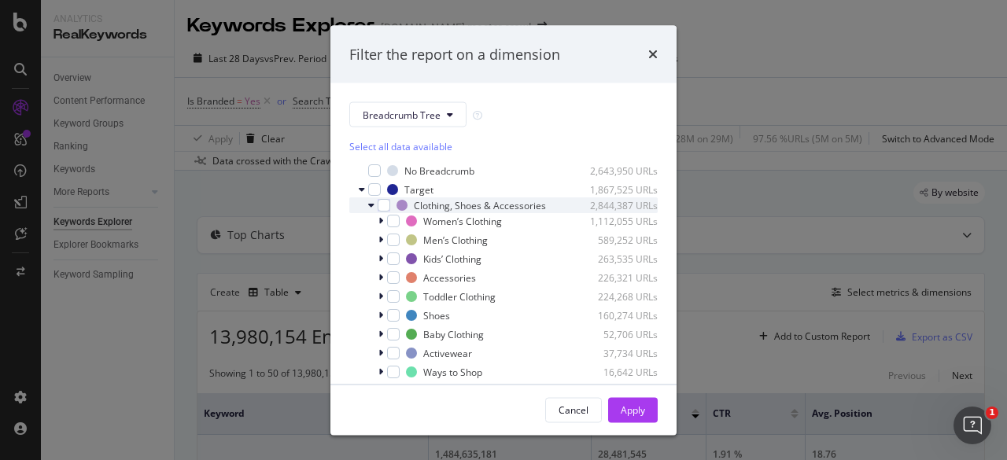
click at [370, 213] on div "modal" at bounding box center [372, 205] width 9 height 16
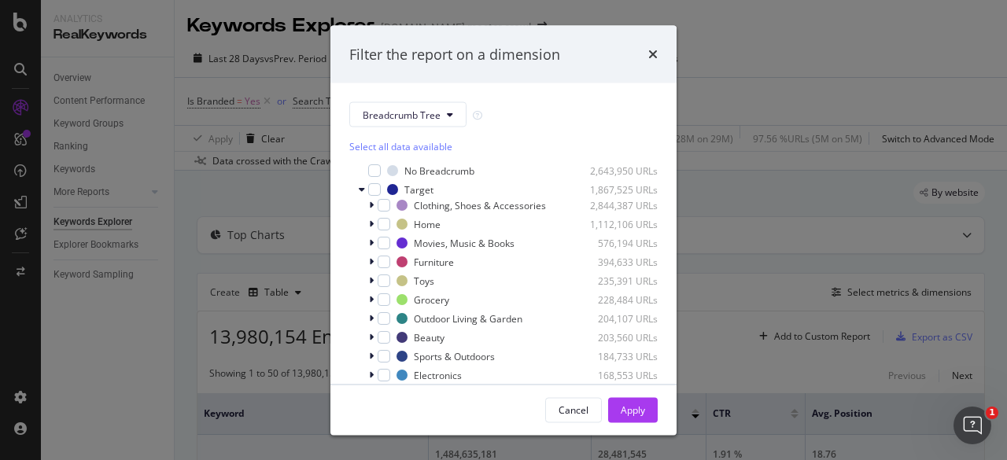
click at [245, 204] on div "Filter the report on a dimension Breadcrumb Tree Select all data available No B…" at bounding box center [503, 230] width 1007 height 460
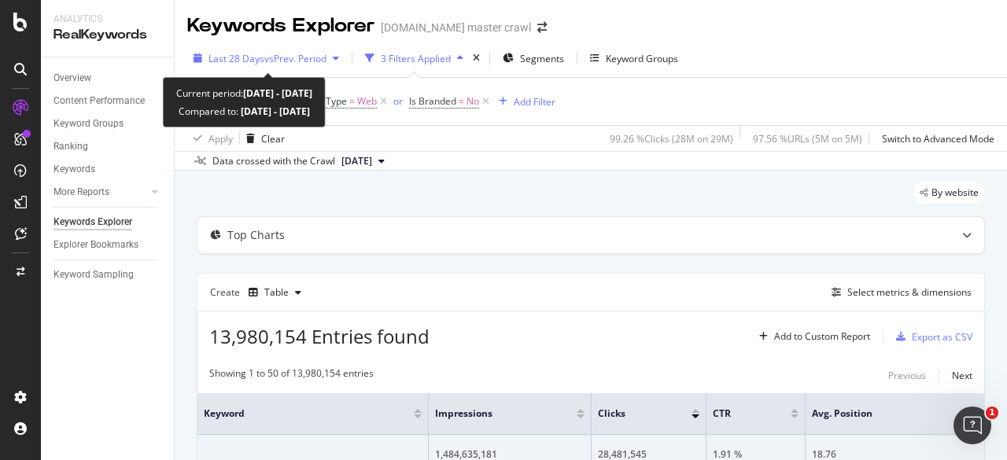
click at [305, 63] on span "vs Prev. Period" at bounding box center [295, 58] width 62 height 13
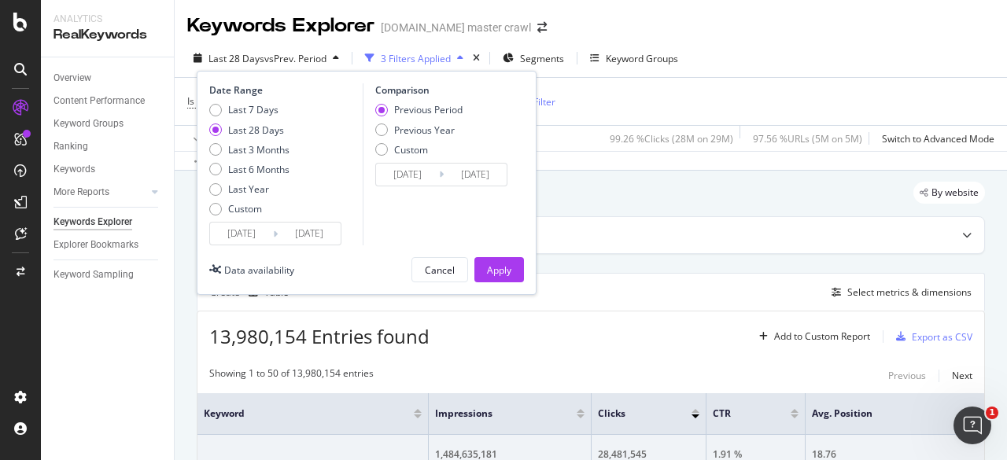
click at [228, 235] on input "2025/07/27" at bounding box center [241, 234] width 63 height 22
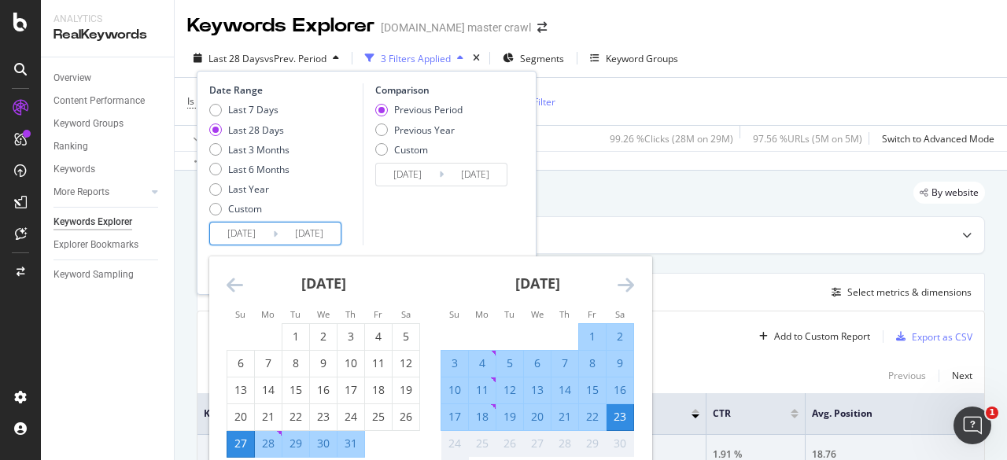
click at [232, 288] on icon "Move backward to switch to the previous month." at bounding box center [235, 284] width 17 height 19
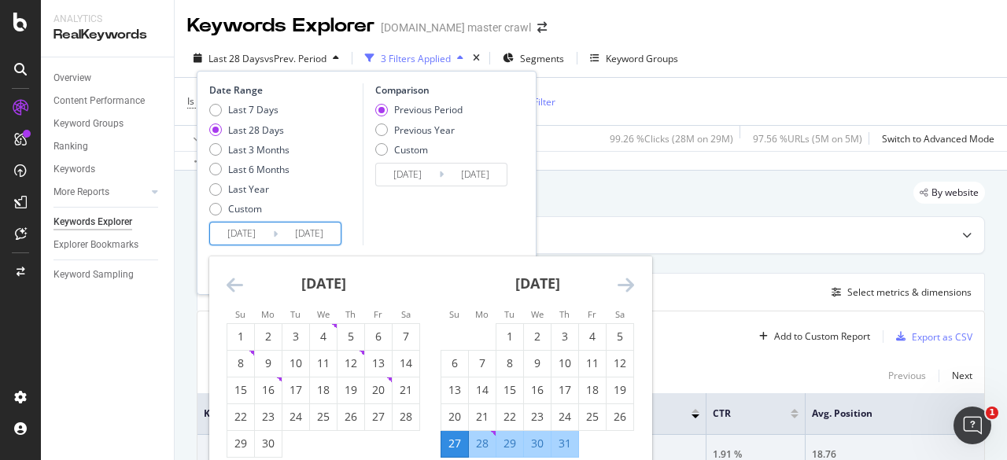
click at [232, 288] on icon "Move backward to switch to the previous month." at bounding box center [235, 284] width 17 height 19
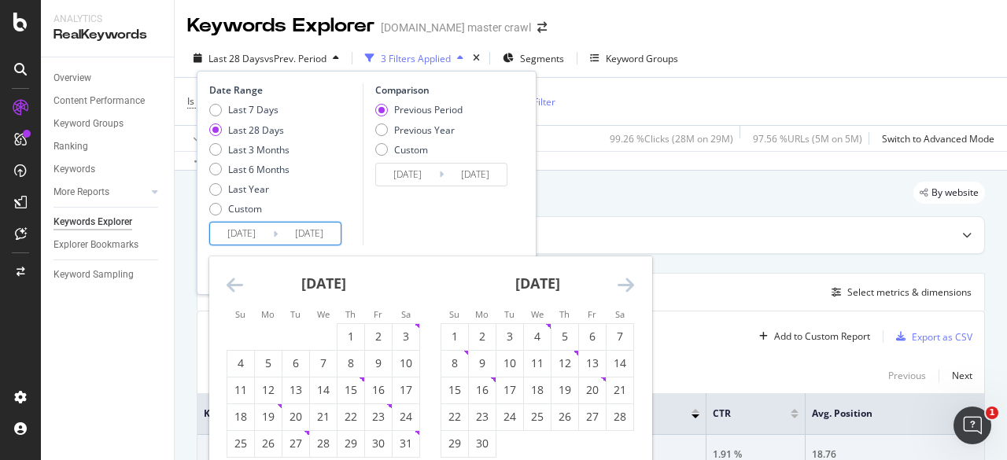
click at [232, 288] on icon "Move backward to switch to the previous month." at bounding box center [235, 284] width 17 height 19
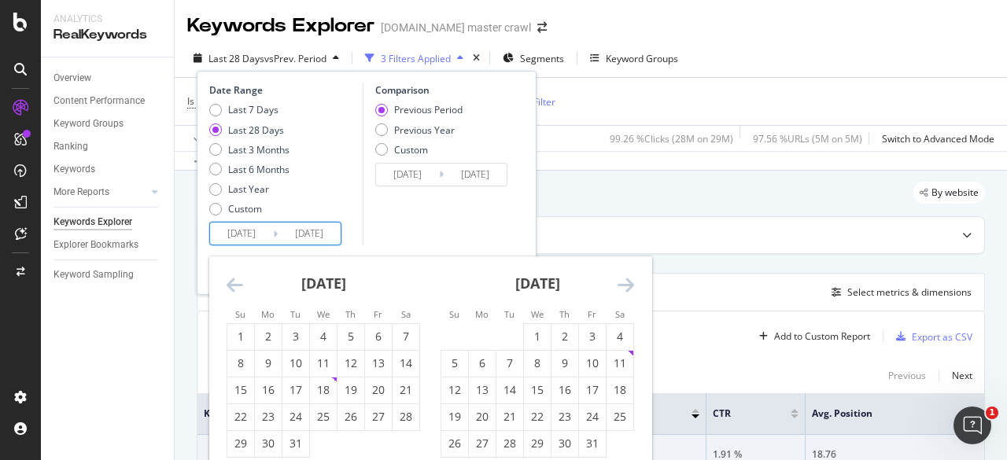
click at [232, 288] on icon "Move backward to switch to the previous month." at bounding box center [235, 284] width 17 height 19
click at [237, 284] on icon "Move backward to switch to the previous month." at bounding box center [235, 284] width 17 height 19
click at [235, 343] on div "1" at bounding box center [240, 337] width 27 height 16
type input "2024/09/01"
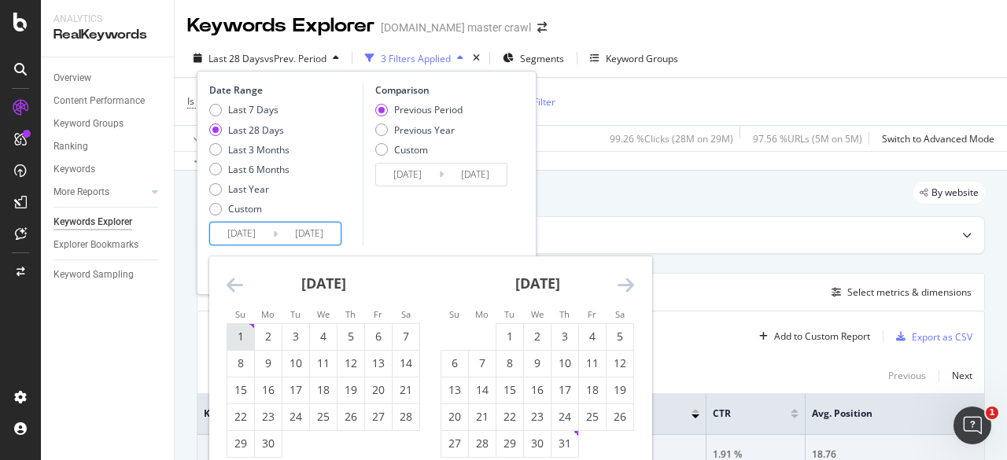
type input "2023/09/10"
type input "2024/08/31"
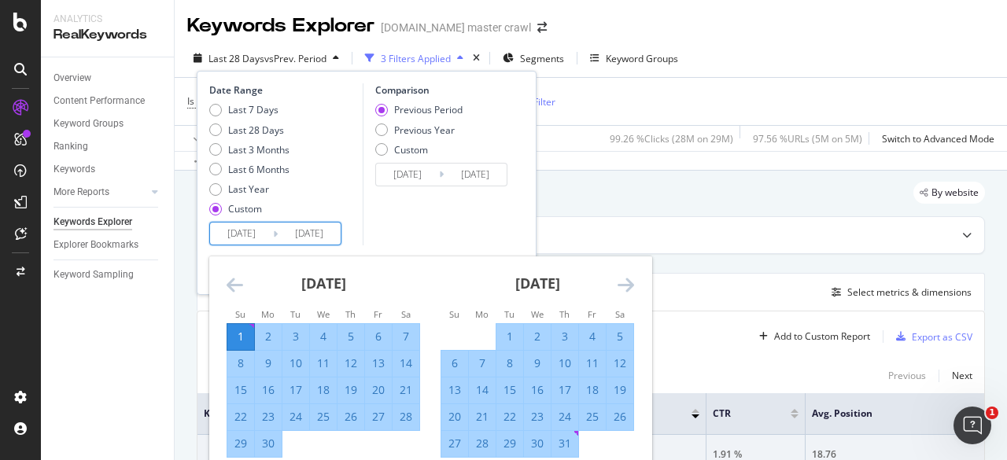
click at [621, 289] on icon "Move forward to switch to the next month." at bounding box center [625, 284] width 17 height 19
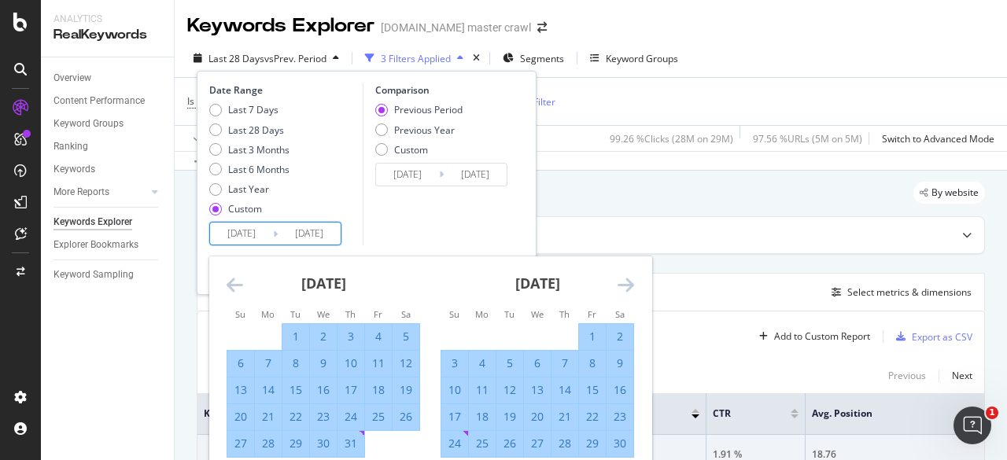
click at [629, 292] on icon "Move forward to switch to the next month." at bounding box center [625, 284] width 17 height 19
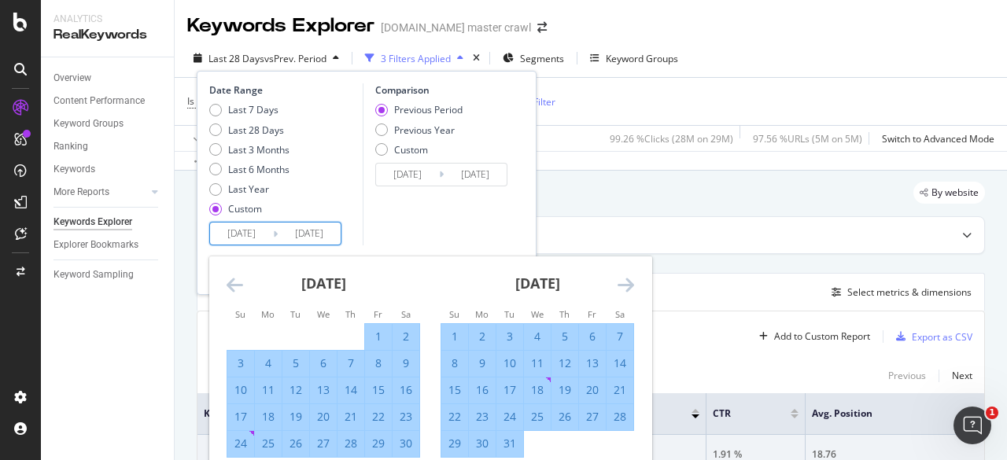
click at [403, 451] on div "30" at bounding box center [405, 444] width 27 height 26
type input "2024/11/30"
type input "2024/06/02"
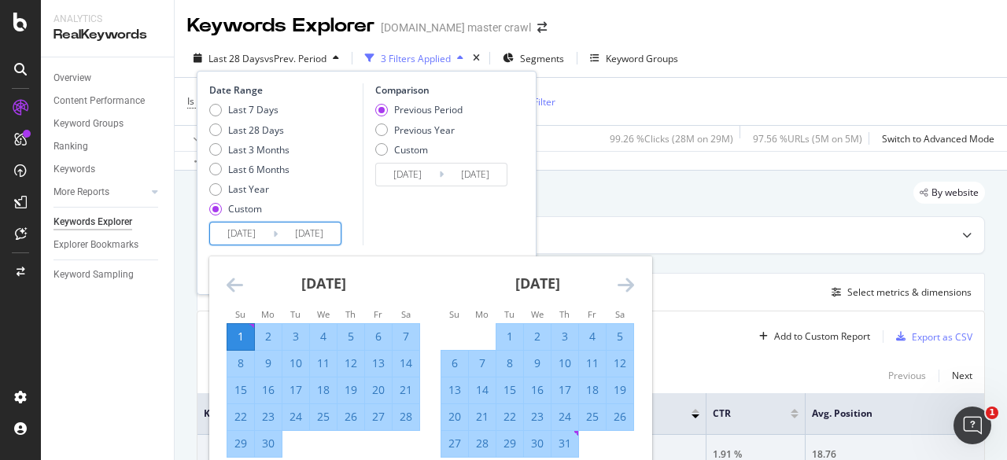
click at [319, 233] on input "2024/11/30" at bounding box center [309, 234] width 63 height 22
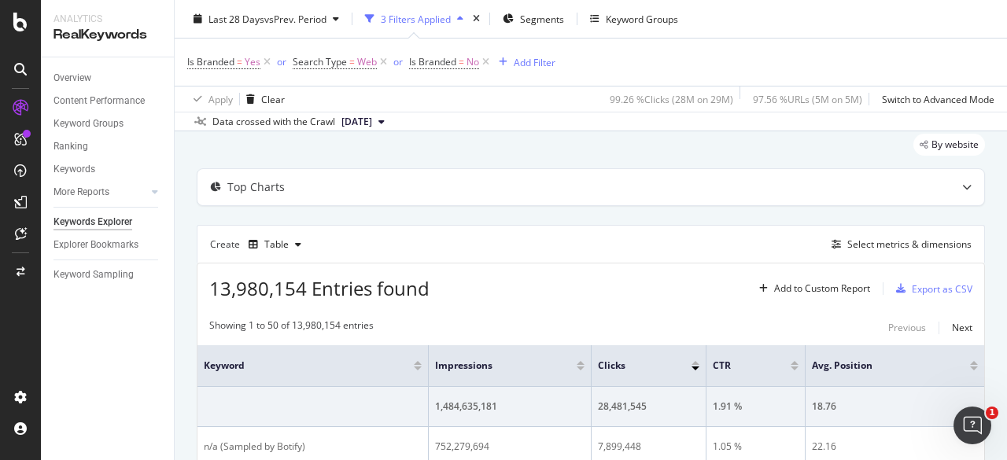
scroll to position [48, 0]
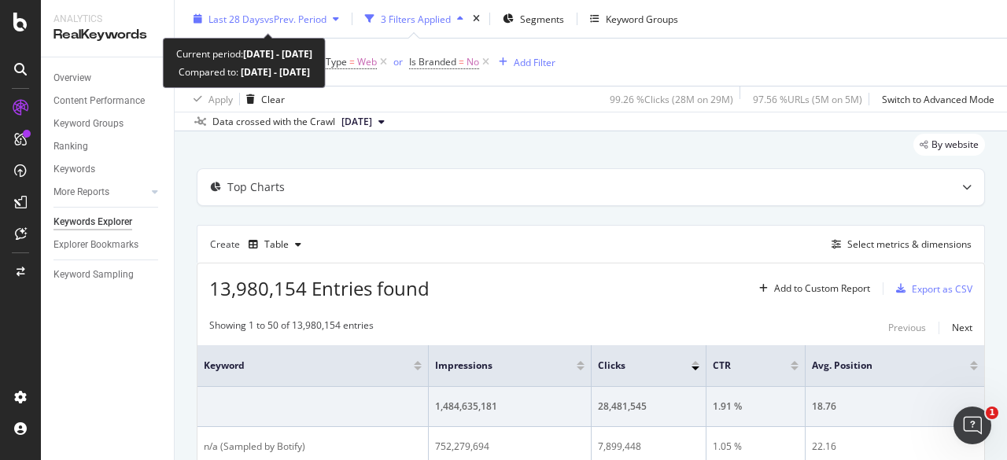
click at [270, 28] on div "Last 28 Days vs Prev. Period" at bounding box center [266, 19] width 158 height 24
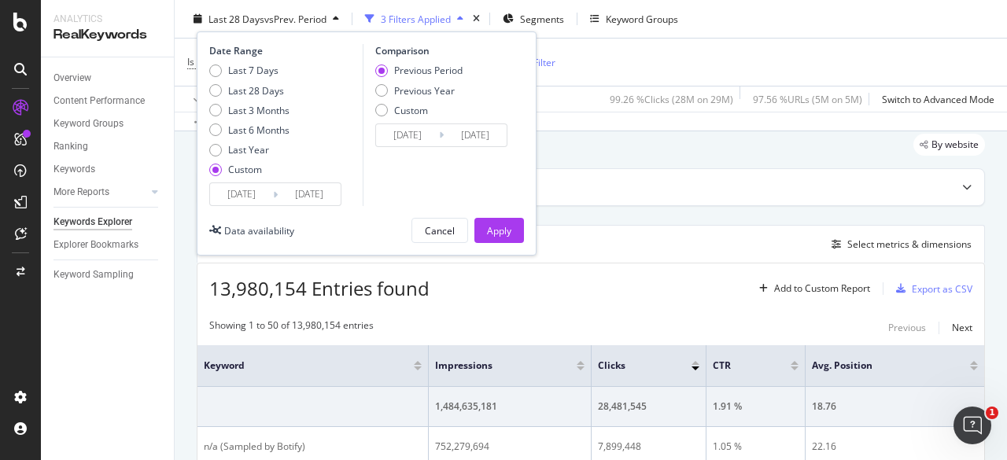
click at [252, 191] on input "2024/09/01" at bounding box center [241, 194] width 63 height 22
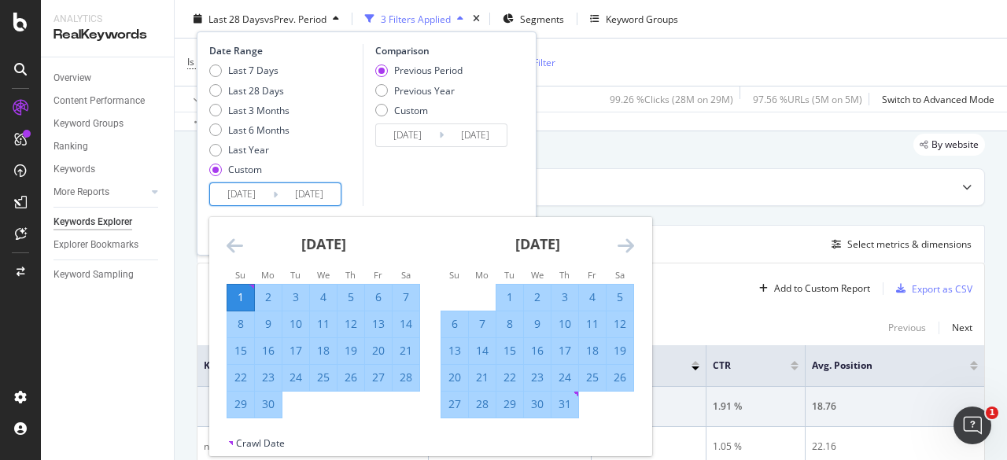
click at [621, 245] on icon "Move forward to switch to the next month." at bounding box center [625, 245] width 17 height 19
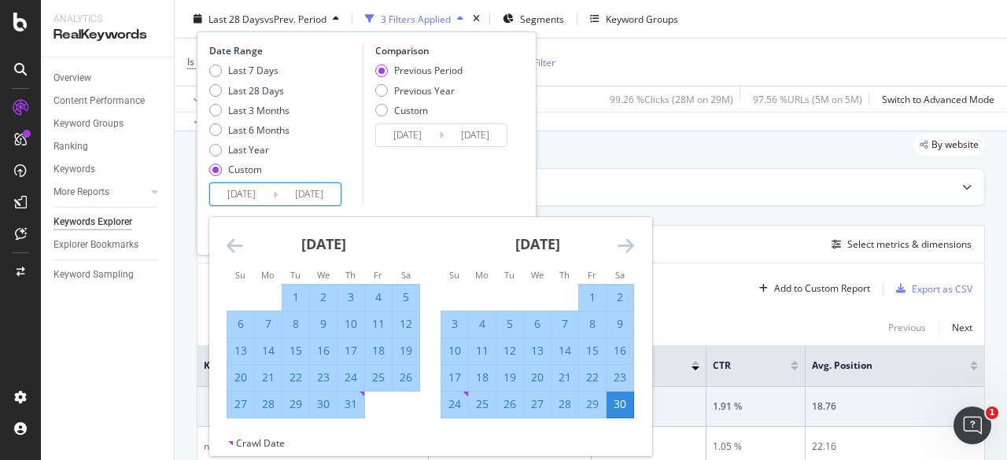
click at [621, 245] on icon "Move forward to switch to the next month." at bounding box center [625, 245] width 17 height 19
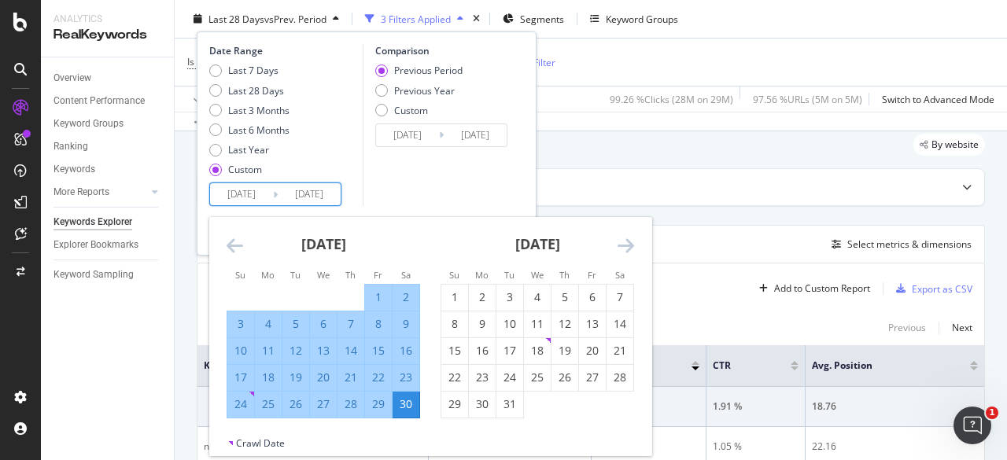
click at [449, 167] on div "Comparison Previous Period Previous Year Custom 2024/06/02 Navigate forward to …" at bounding box center [437, 125] width 149 height 162
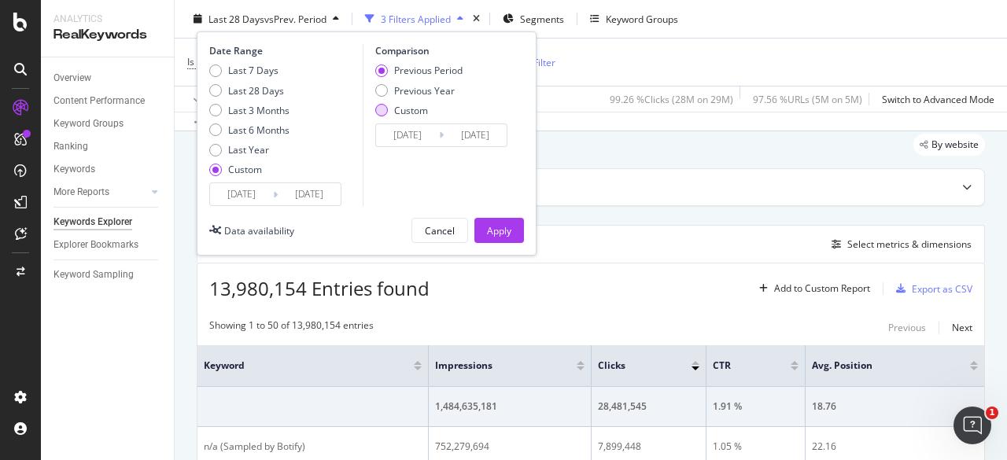
click at [411, 116] on div "Custom" at bounding box center [411, 109] width 34 height 13
click at [394, 131] on input "2024/06/02" at bounding box center [407, 135] width 63 height 22
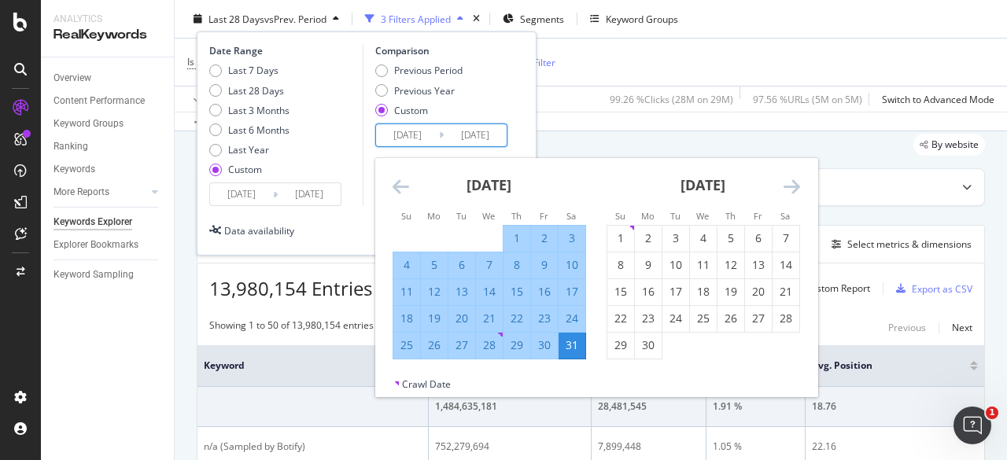
click at [484, 185] on strong "August 2024" at bounding box center [488, 184] width 45 height 19
click at [397, 190] on icon "Move backward to switch to the previous month." at bounding box center [400, 186] width 17 height 19
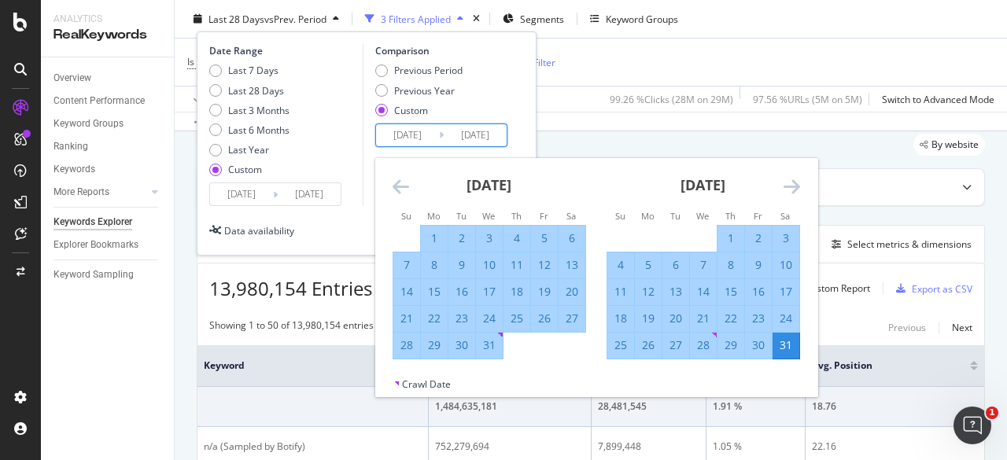
click at [397, 190] on icon "Move backward to switch to the previous month." at bounding box center [400, 186] width 17 height 19
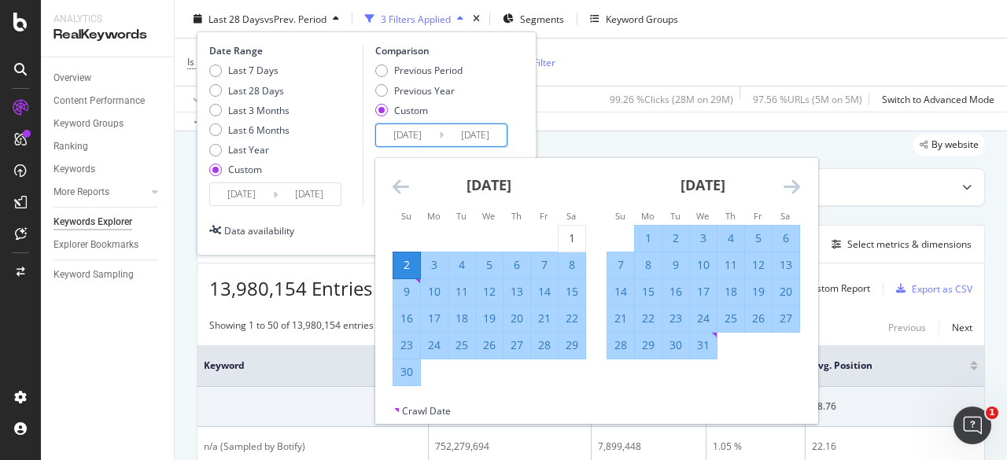
click at [397, 190] on icon "Move backward to switch to the previous month." at bounding box center [400, 186] width 17 height 19
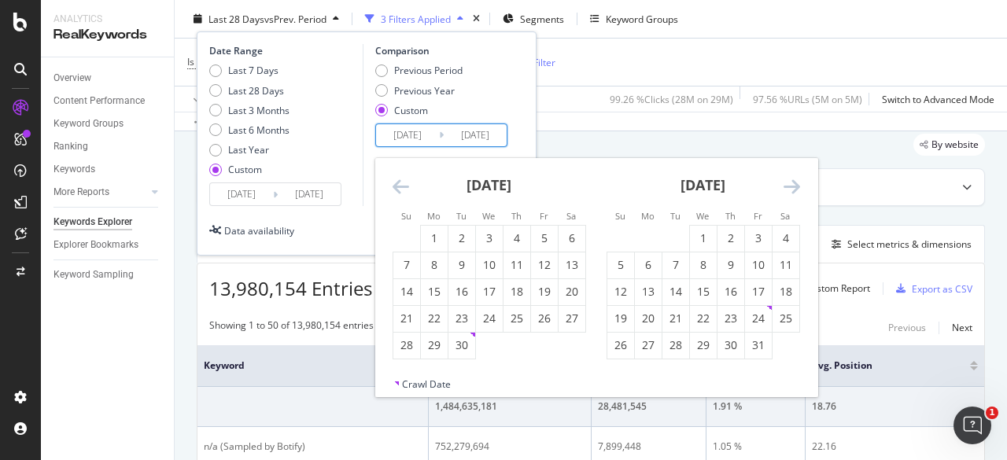
click at [397, 190] on icon "Move backward to switch to the previous month." at bounding box center [400, 186] width 17 height 19
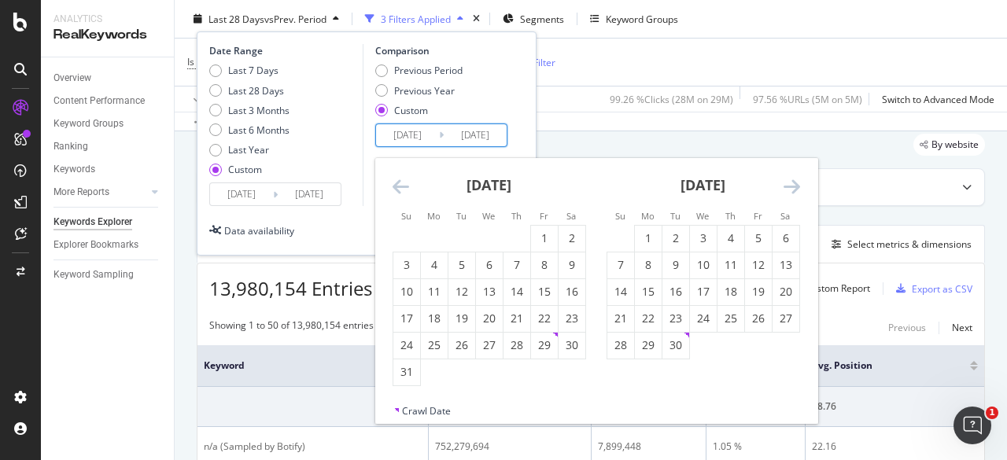
click at [397, 190] on icon "Move backward to switch to the previous month." at bounding box center [400, 186] width 17 height 19
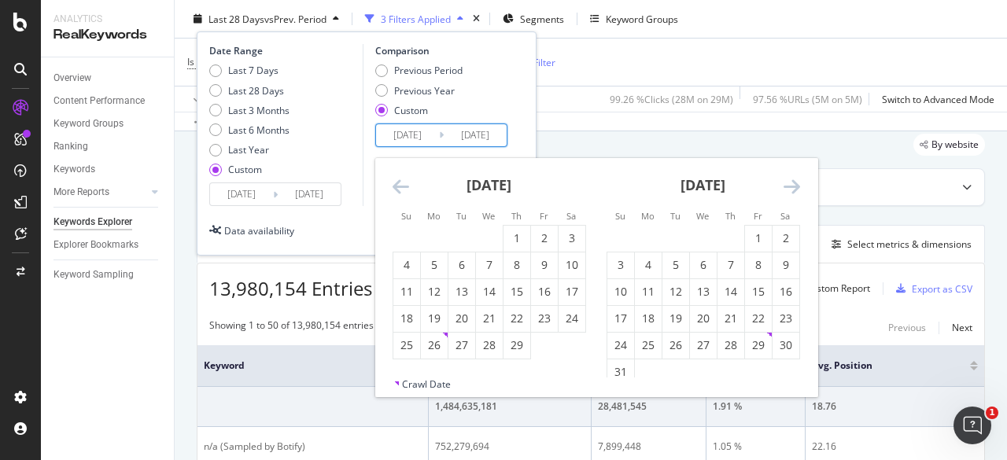
click at [397, 190] on icon "Move backward to switch to the previous month." at bounding box center [400, 186] width 17 height 19
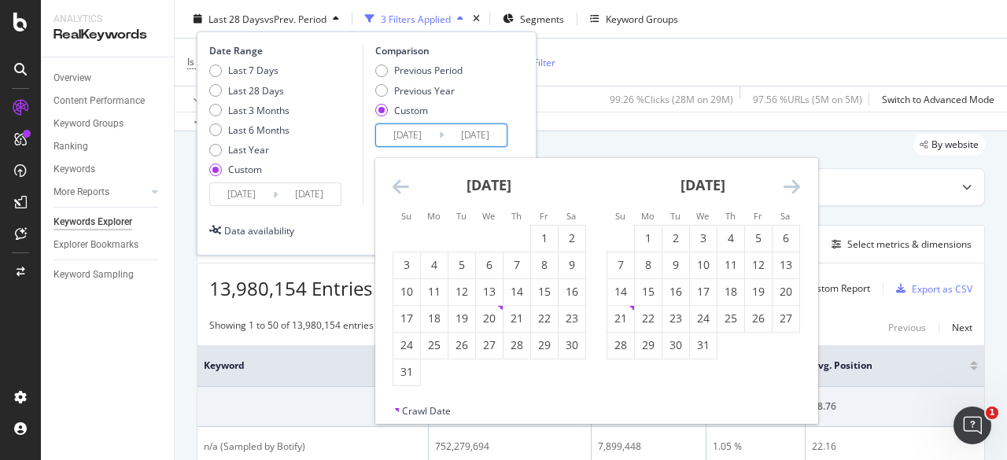
click at [397, 190] on icon "Move backward to switch to the previous month." at bounding box center [400, 186] width 17 height 19
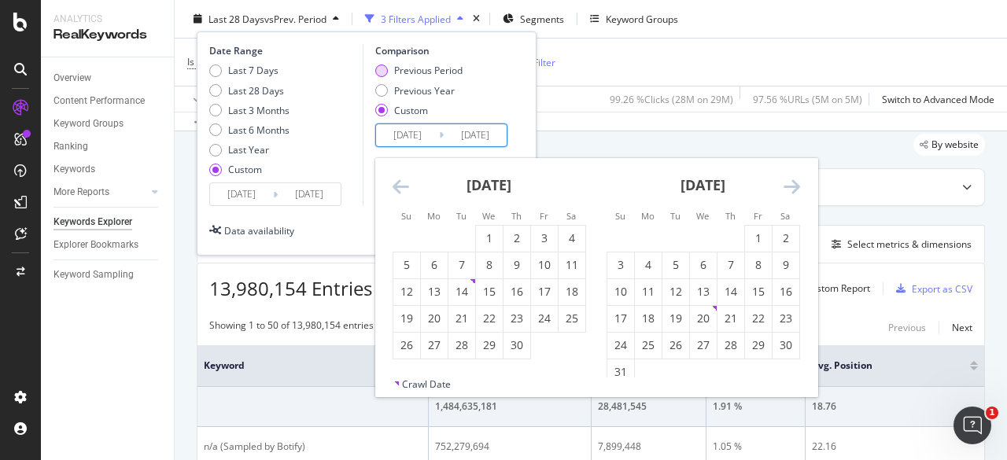
click at [428, 69] on div "Previous Period" at bounding box center [428, 70] width 68 height 13
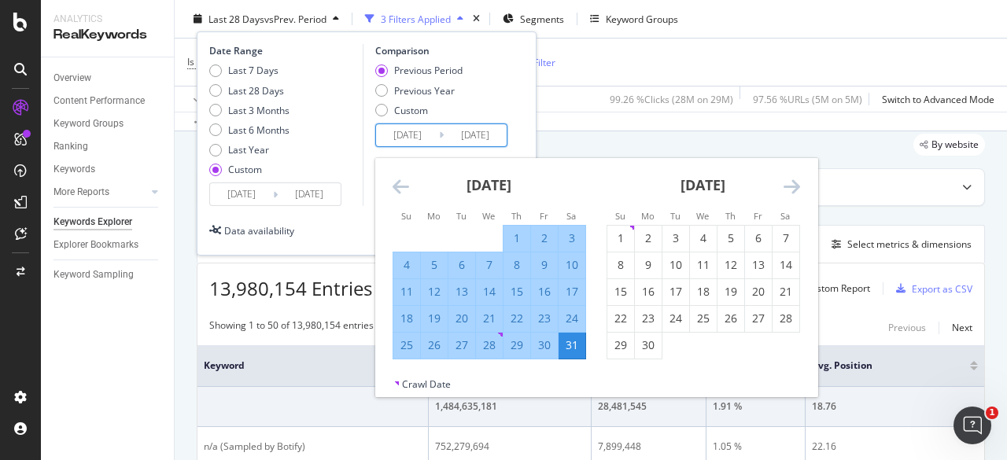
click at [424, 144] on input "2024/06/02" at bounding box center [407, 135] width 63 height 22
click at [466, 155] on div "Comparison Previous Period Previous Year Custom 2024/06/02 Navigate forward to …" at bounding box center [437, 125] width 149 height 162
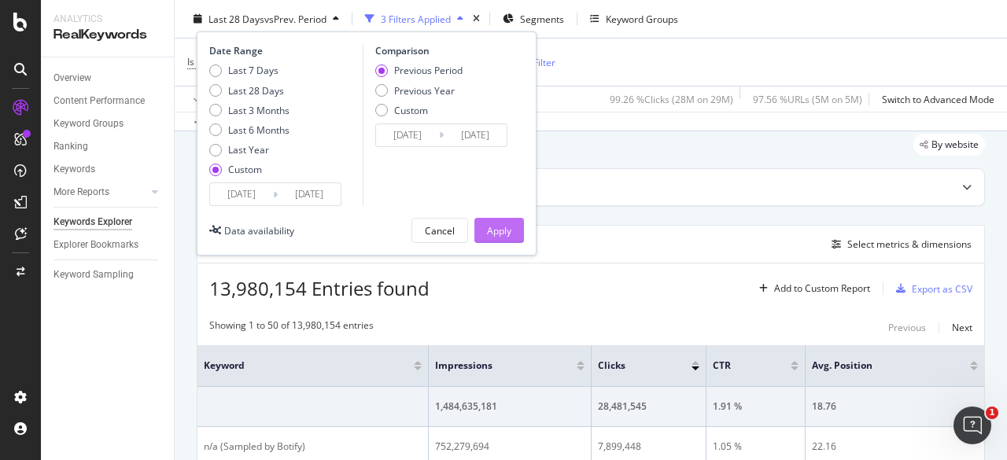
click at [498, 221] on div "Apply" at bounding box center [499, 231] width 24 height 24
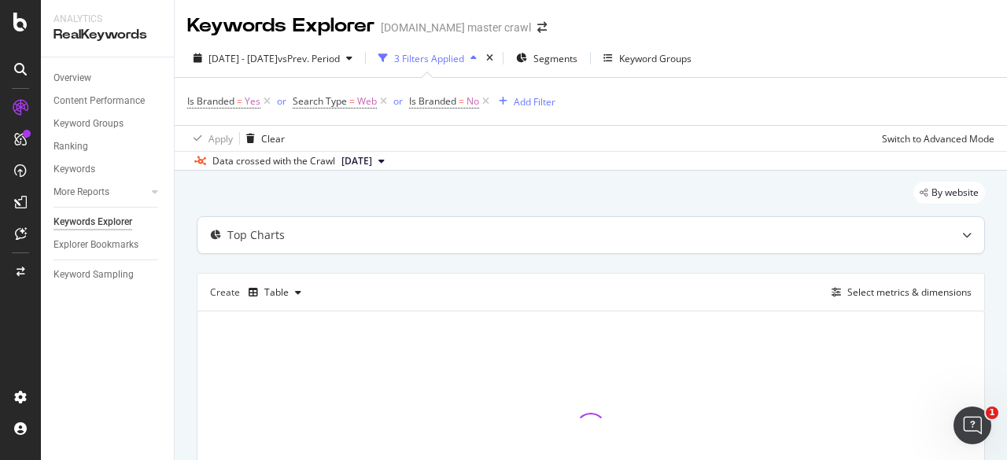
click at [657, 234] on div "Top Charts" at bounding box center [559, 235] width 724 height 16
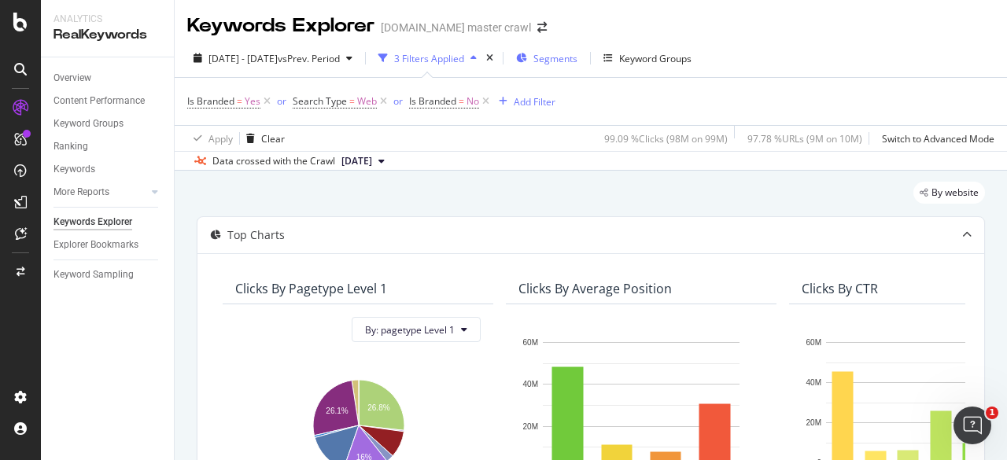
click at [573, 54] on div "Segments" at bounding box center [546, 58] width 61 height 24
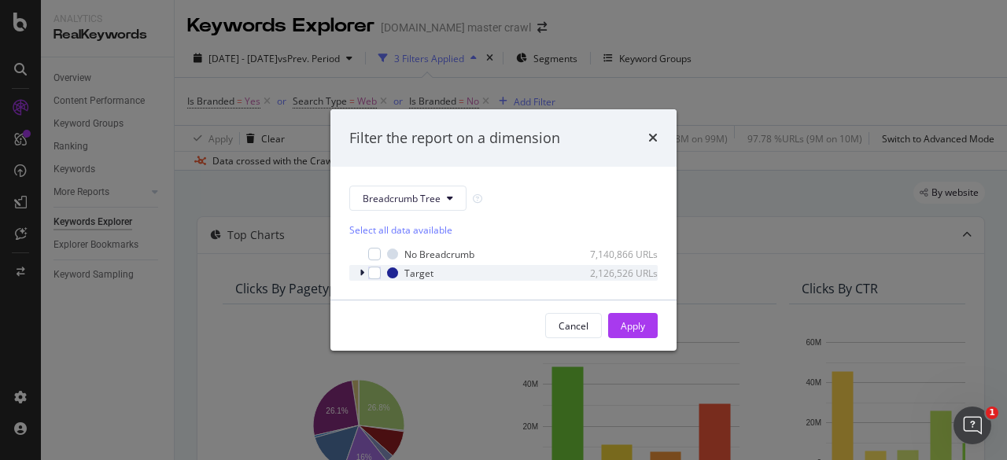
click at [362, 278] on icon "modal" at bounding box center [361, 272] width 5 height 9
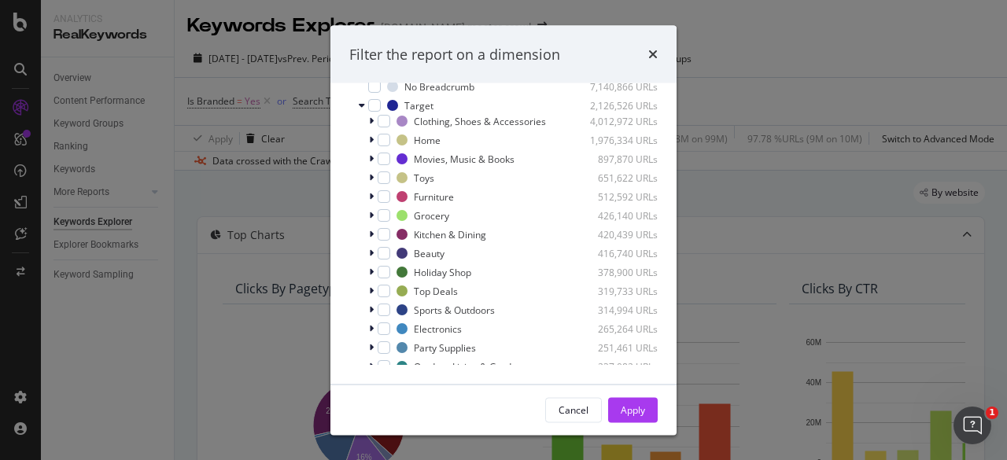
scroll to position [59, 0]
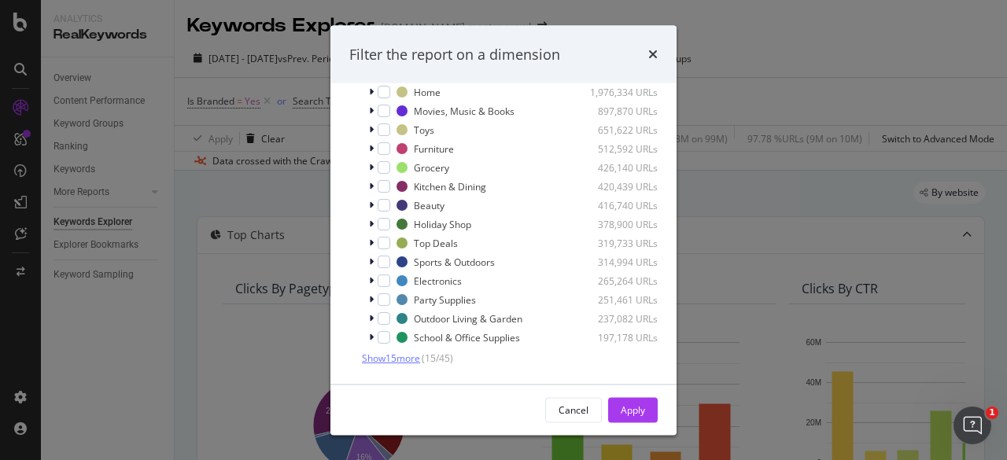
click at [384, 354] on span "Show 15 more" at bounding box center [391, 358] width 58 height 13
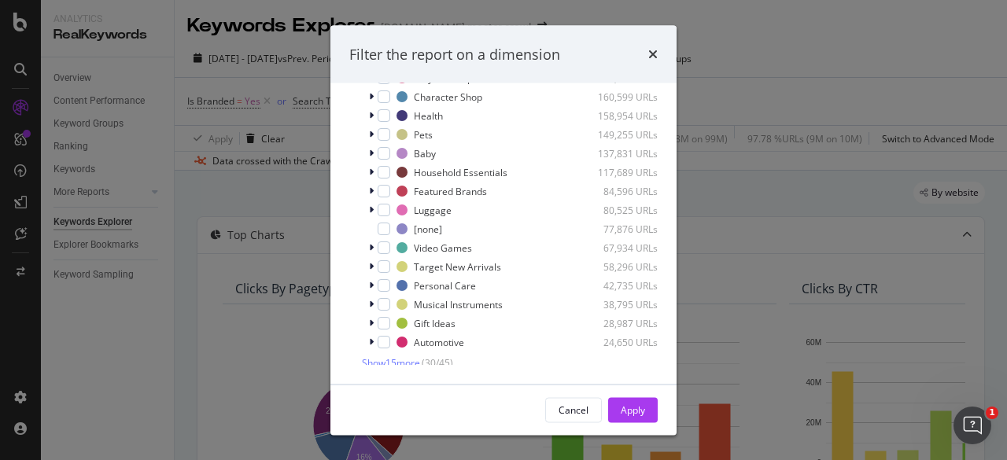
scroll to position [342, 0]
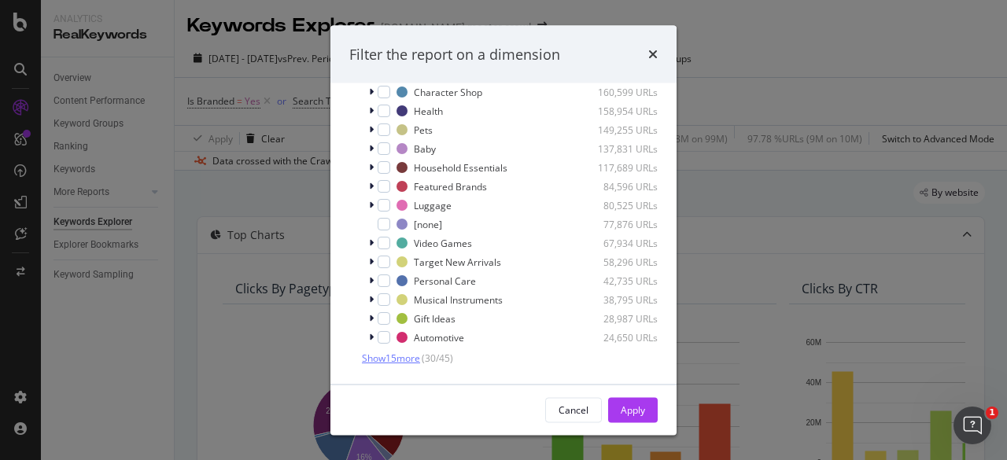
click at [395, 358] on span "Show 15 more" at bounding box center [391, 358] width 58 height 13
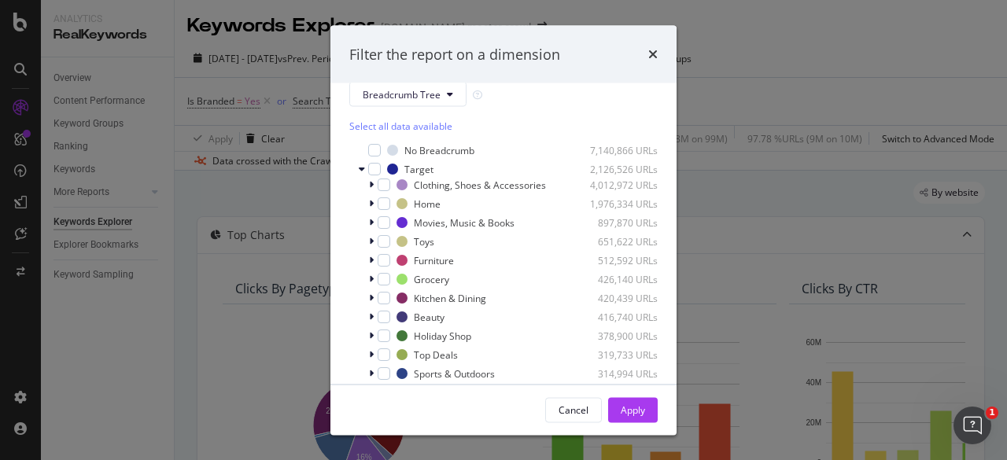
scroll to position [0, 0]
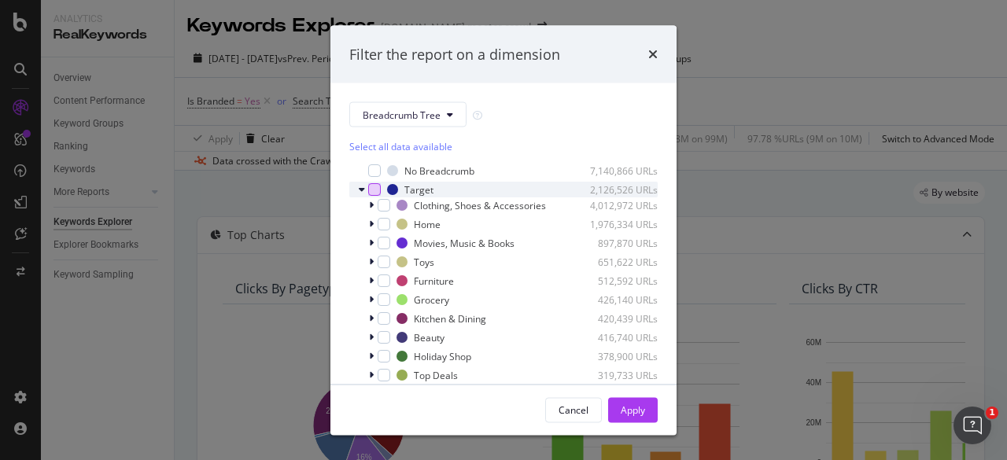
click at [370, 190] on div "modal" at bounding box center [374, 189] width 13 height 13
click at [370, 193] on div "modal" at bounding box center [374, 189] width 13 height 13
click at [363, 190] on icon "modal" at bounding box center [362, 189] width 6 height 9
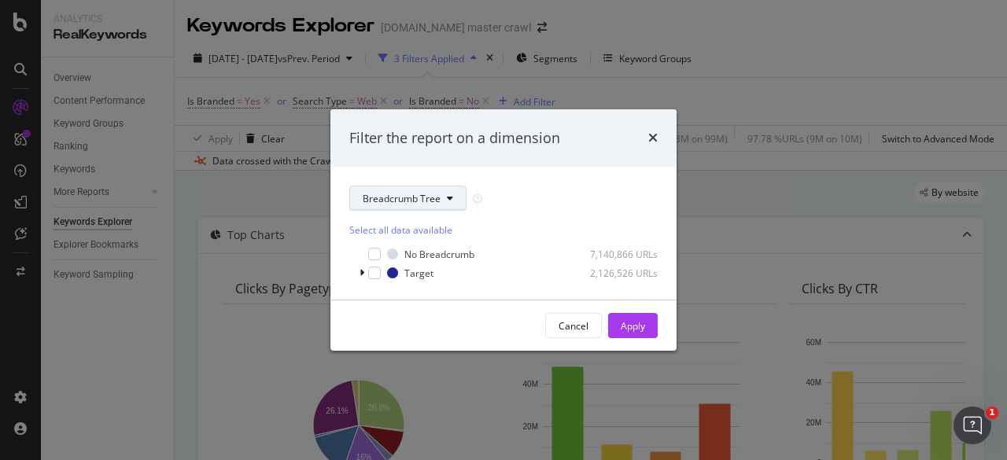
click at [367, 207] on button "Breadcrumb Tree" at bounding box center [407, 198] width 117 height 25
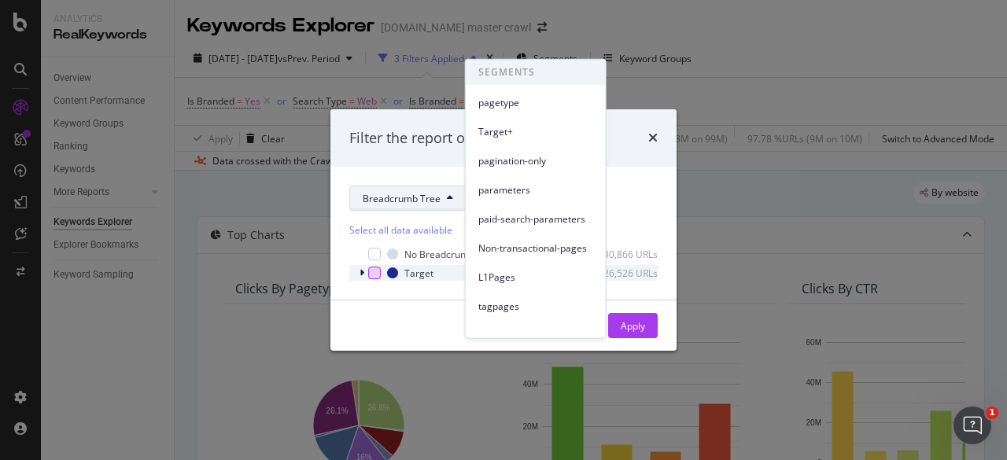
click at [372, 267] on div "modal" at bounding box center [374, 273] width 13 height 13
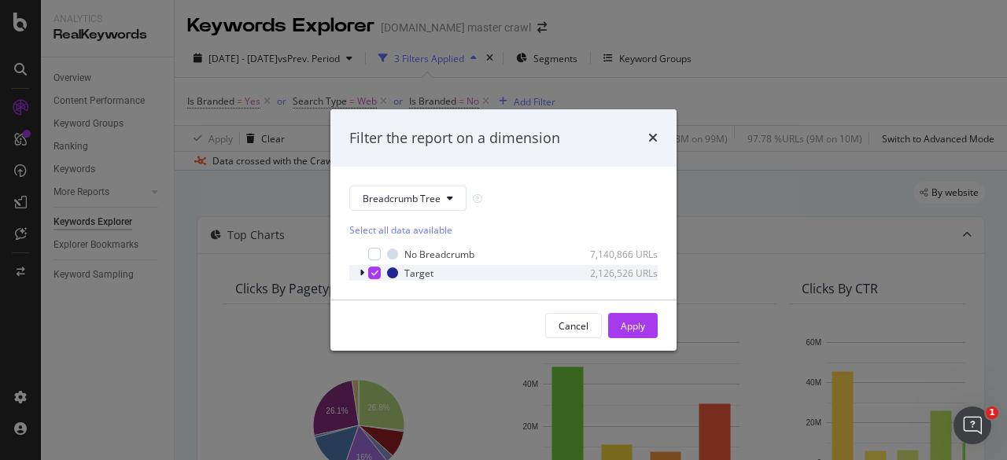
click at [372, 274] on icon "modal" at bounding box center [374, 273] width 7 height 8
click at [363, 275] on icon "modal" at bounding box center [361, 272] width 5 height 9
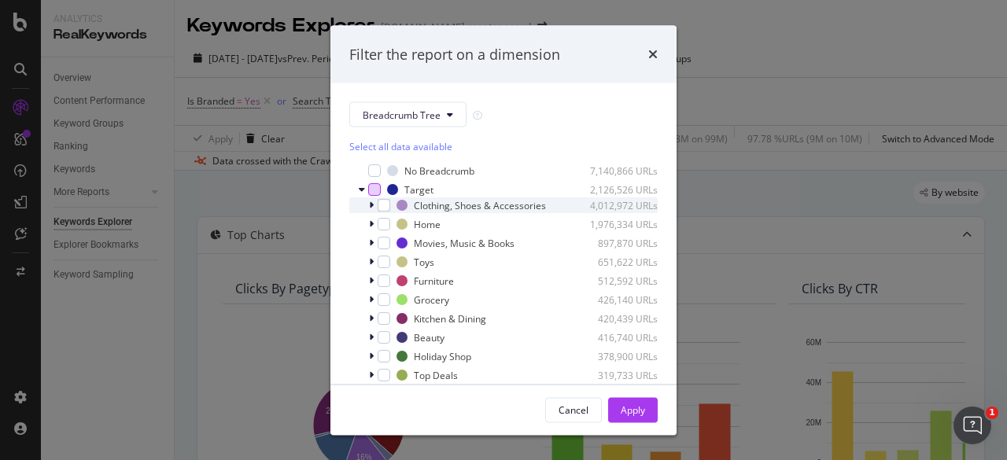
click at [371, 210] on icon "modal" at bounding box center [371, 205] width 5 height 9
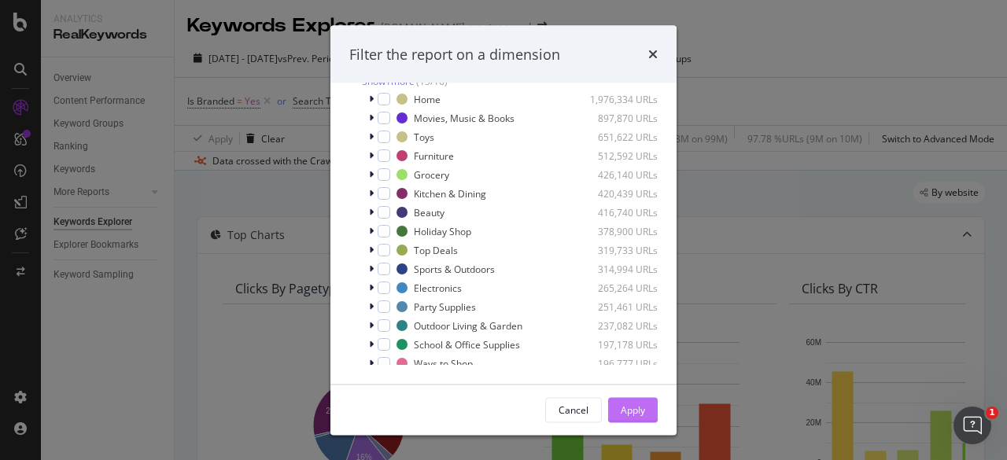
scroll to position [343, 0]
click at [587, 411] on div "Cancel" at bounding box center [573, 409] width 30 height 13
